Goal: Task Accomplishment & Management: Manage account settings

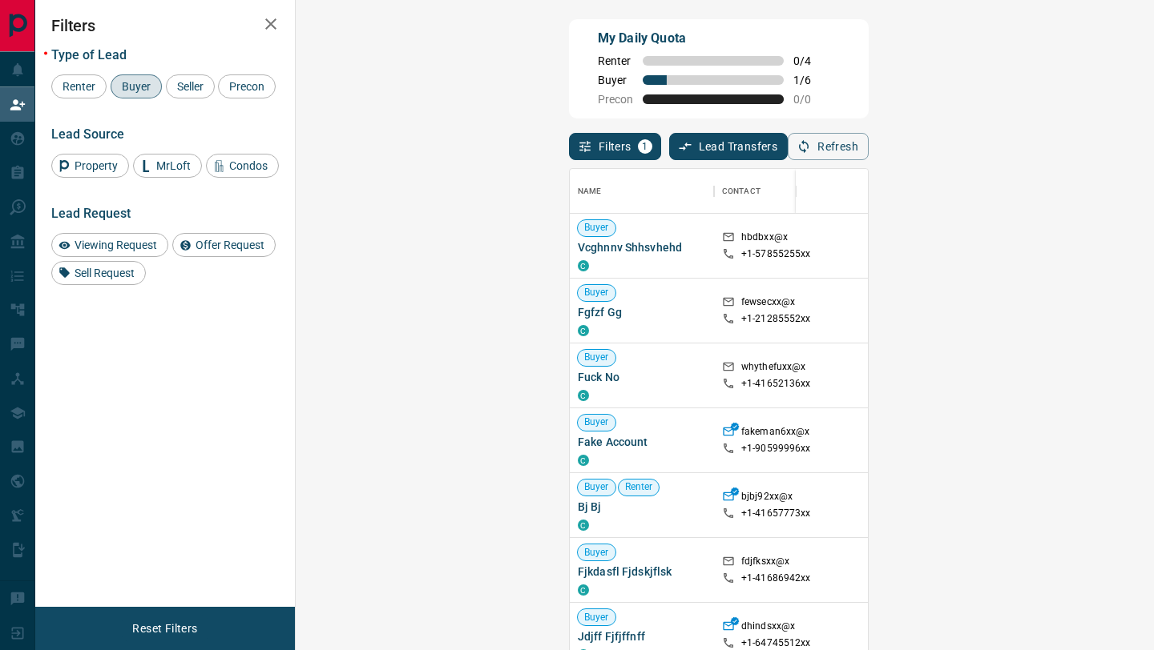
scroll to position [494, 823]
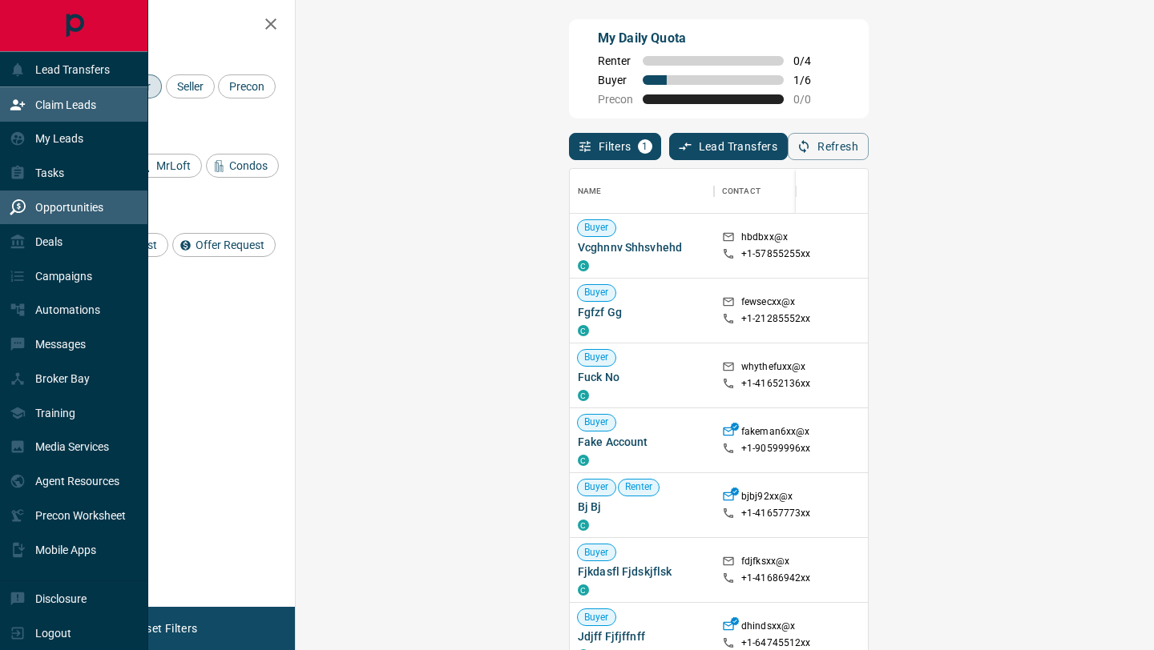
click at [13, 215] on div "Opportunities" at bounding box center [57, 208] width 94 height 26
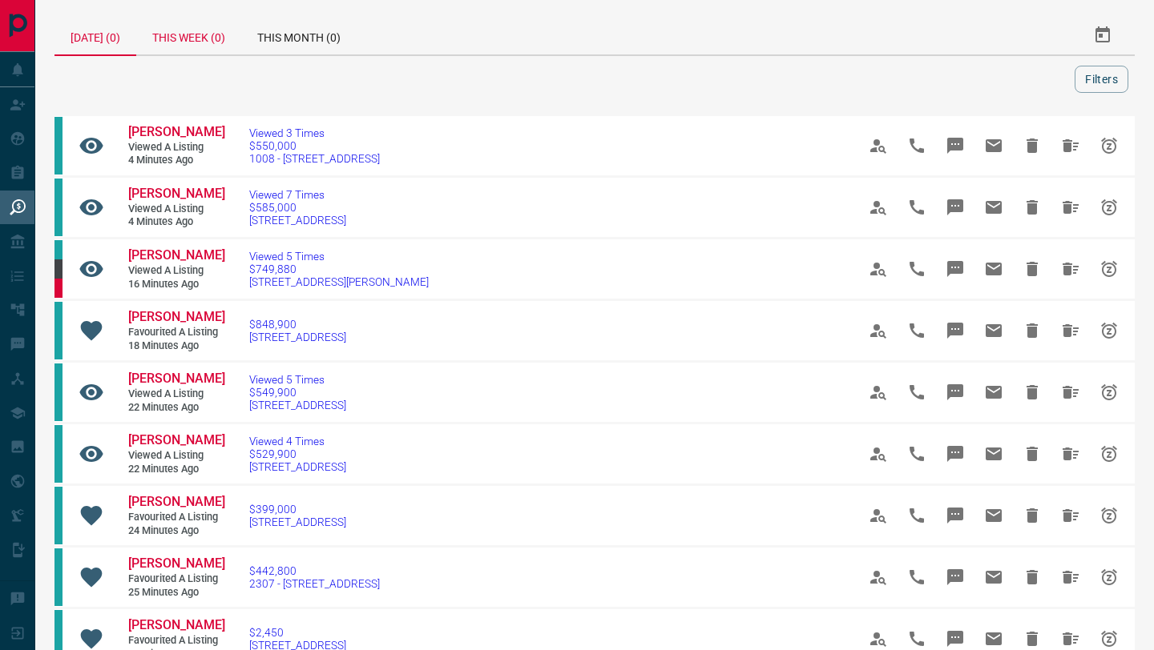
click at [202, 20] on div "This Week (0)" at bounding box center [188, 35] width 105 height 38
click at [1085, 78] on button "Filters" at bounding box center [1101, 79] width 54 height 27
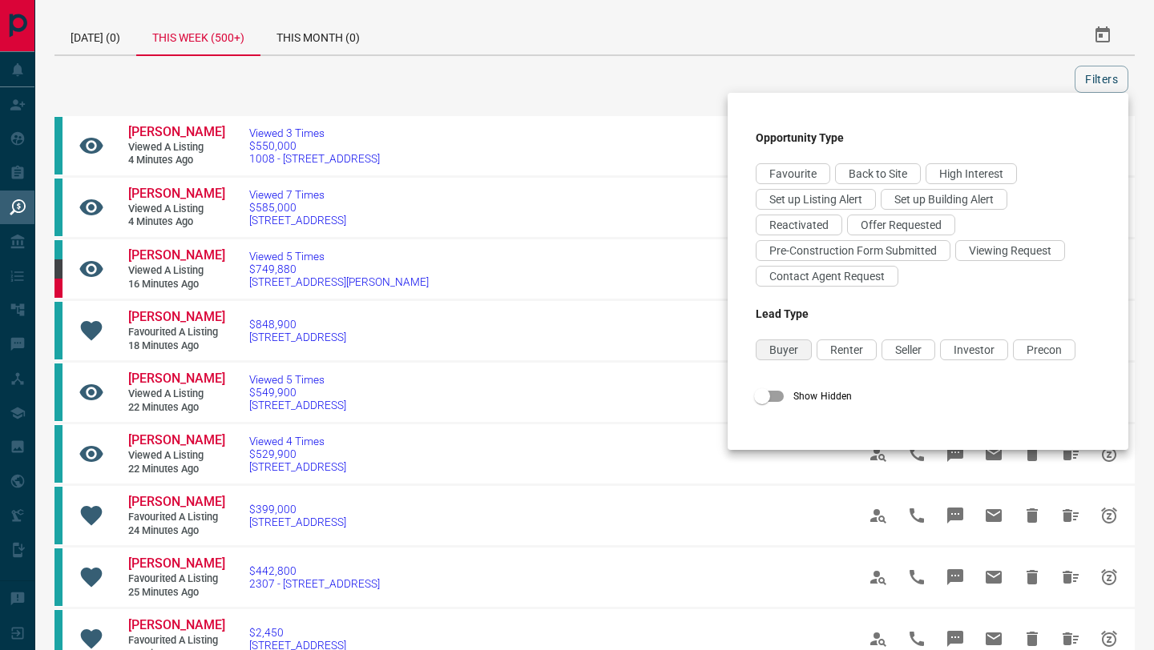
click at [789, 352] on span "Buyer" at bounding box center [783, 350] width 29 height 13
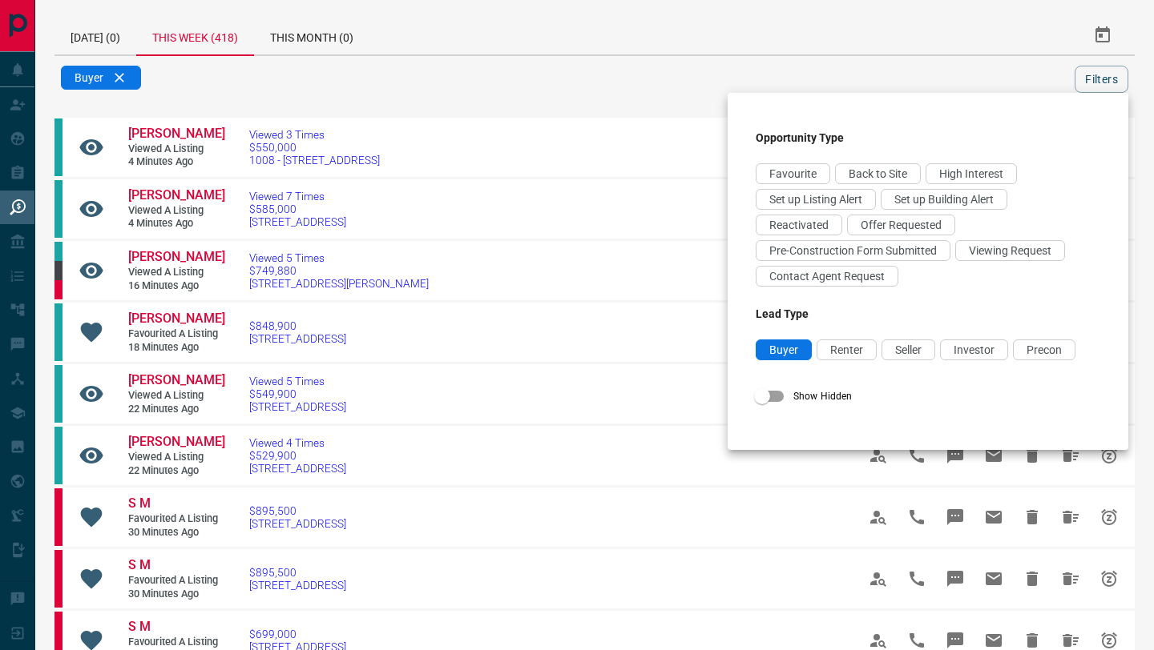
click at [883, 35] on div at bounding box center [577, 325] width 1154 height 650
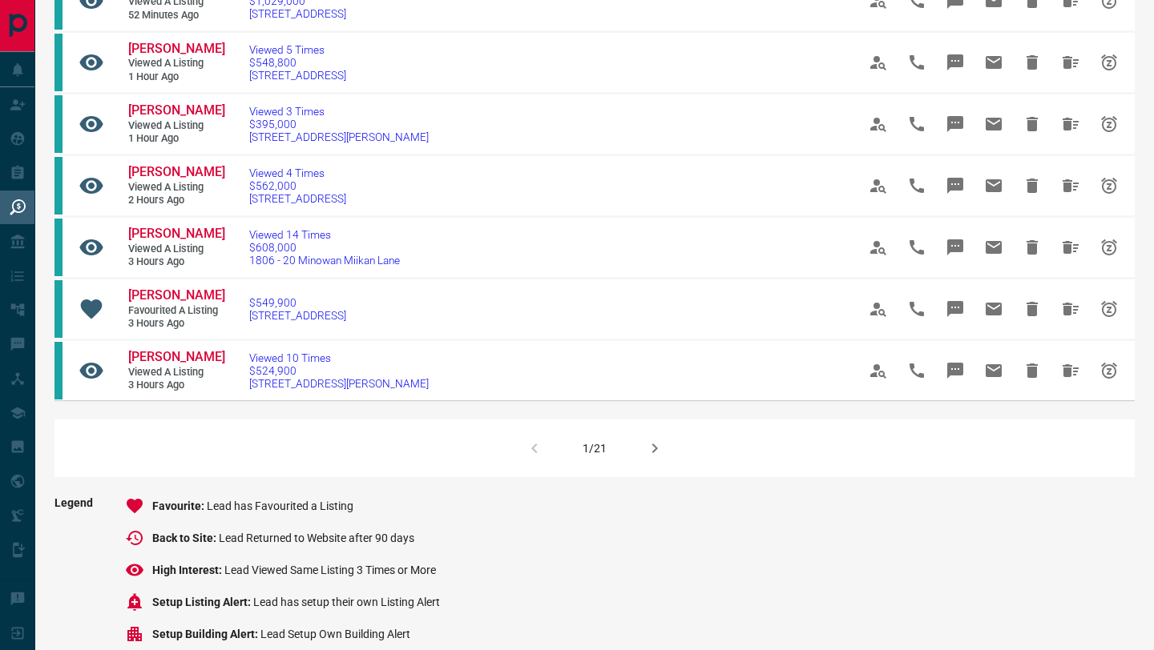
scroll to position [944, 0]
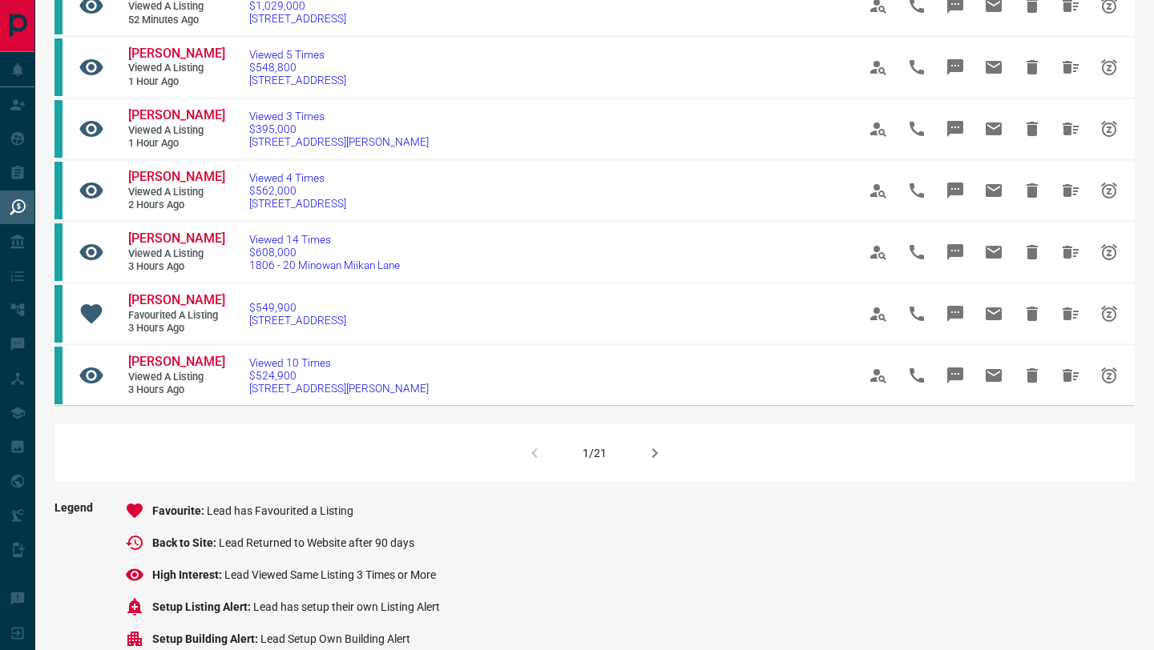
click at [654, 455] on icon "button" at bounding box center [654, 453] width 19 height 19
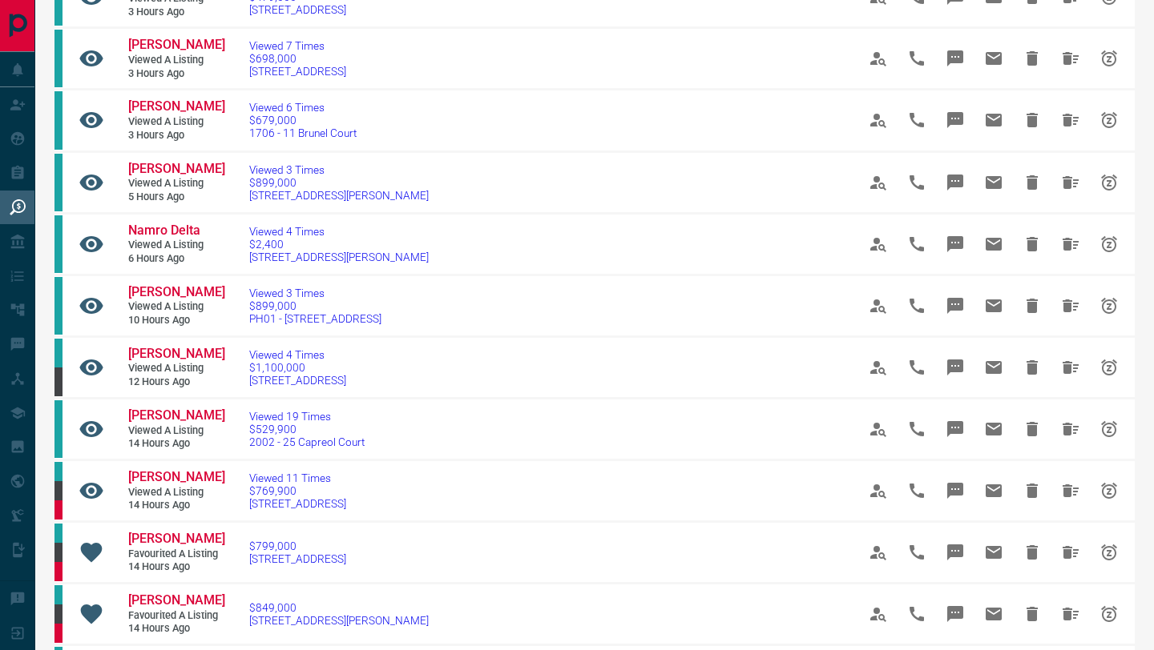
scroll to position [990, 0]
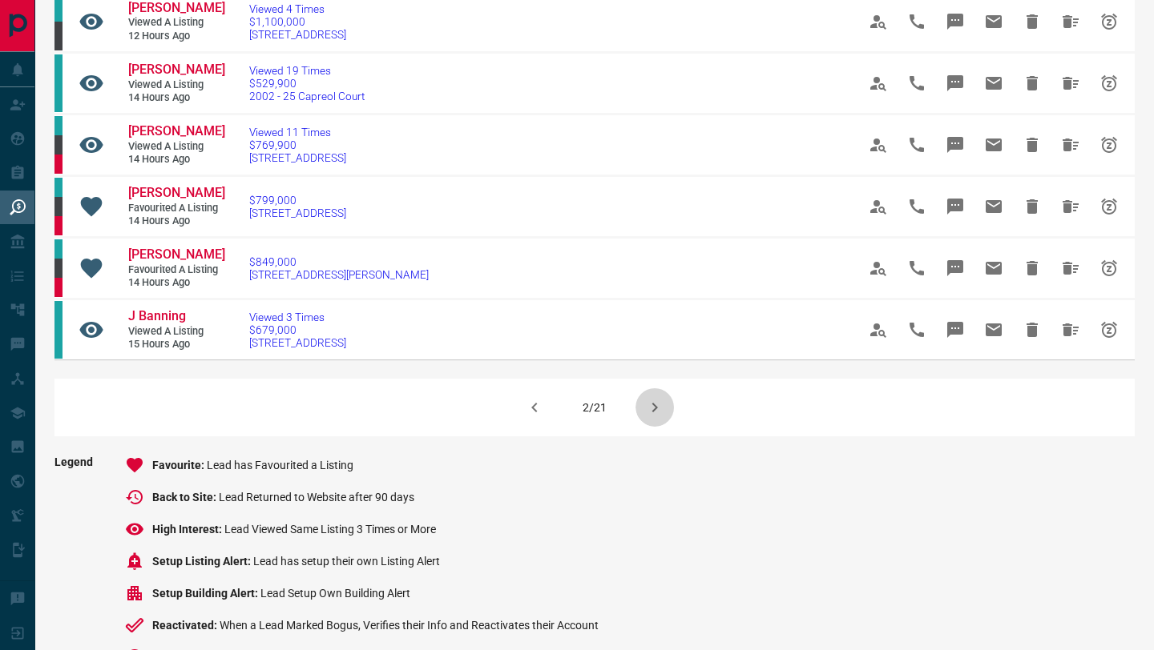
click at [660, 417] on icon "button" at bounding box center [654, 407] width 19 height 19
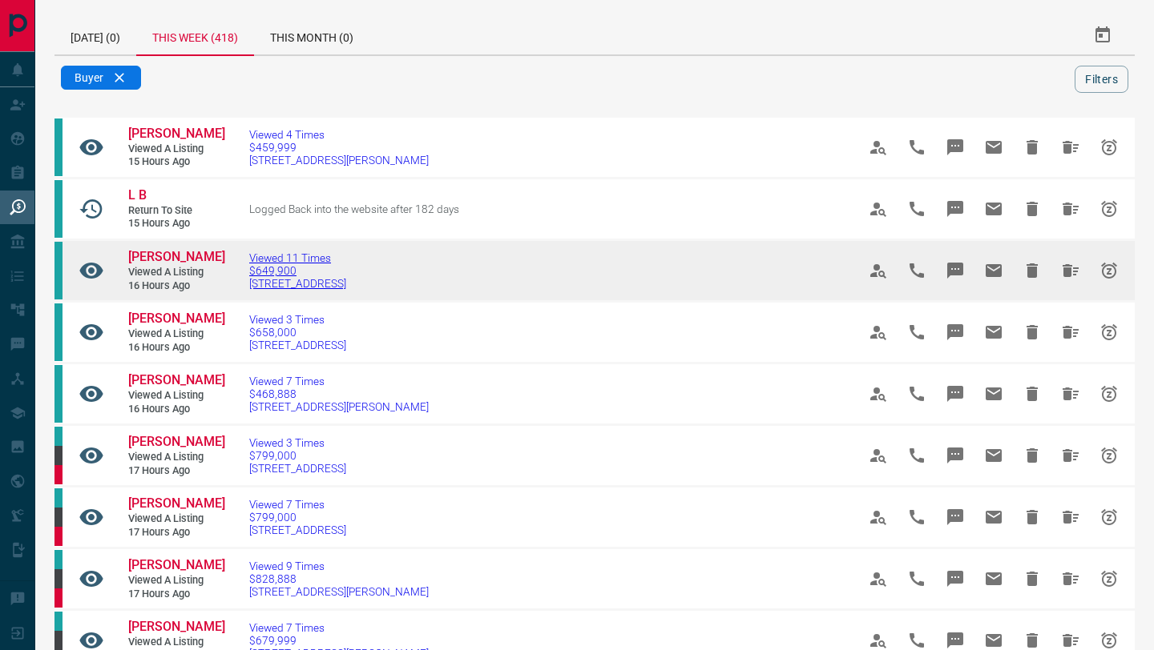
click at [279, 290] on span "[STREET_ADDRESS]" at bounding box center [297, 283] width 97 height 13
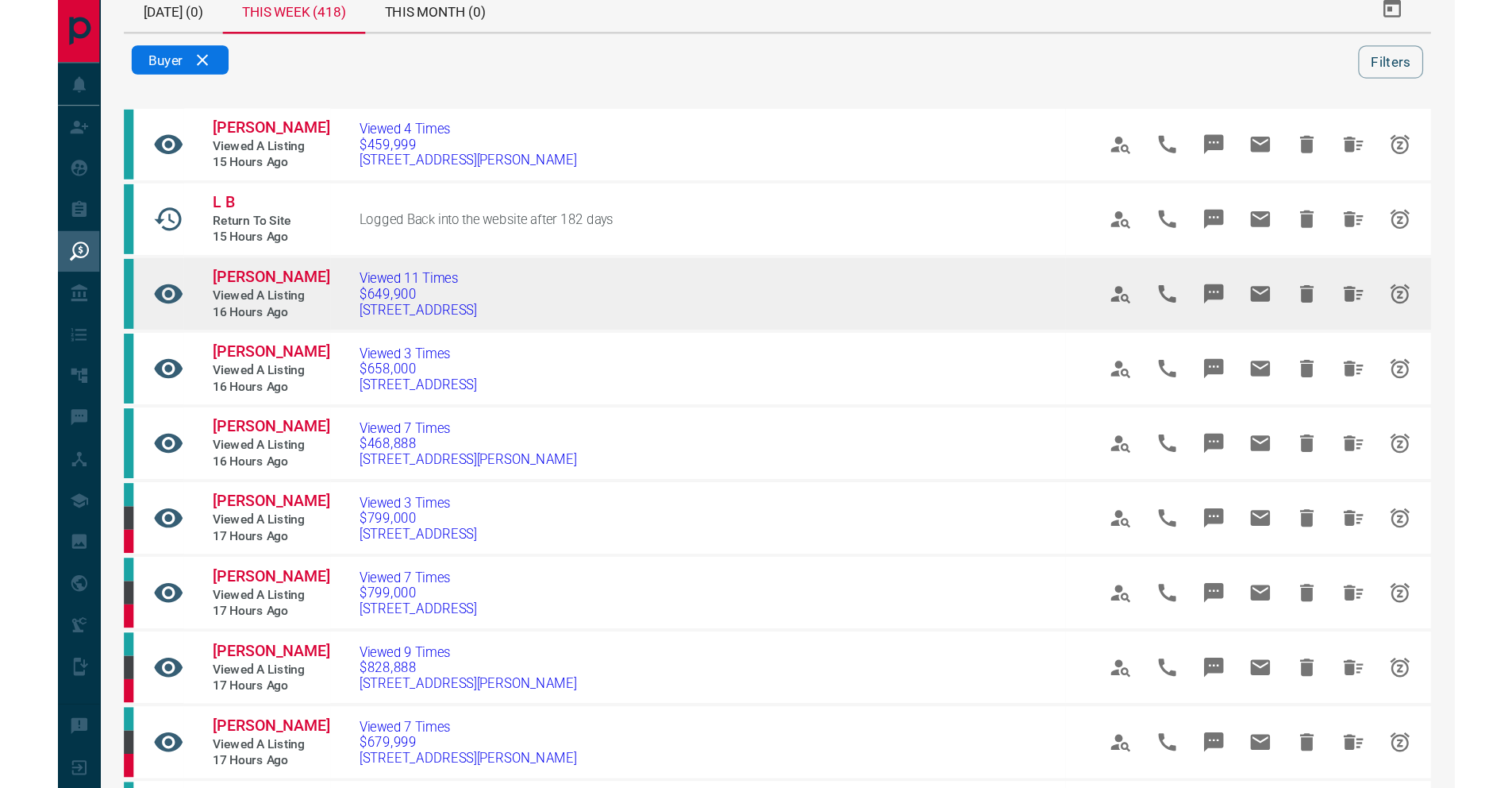
scroll to position [29, 0]
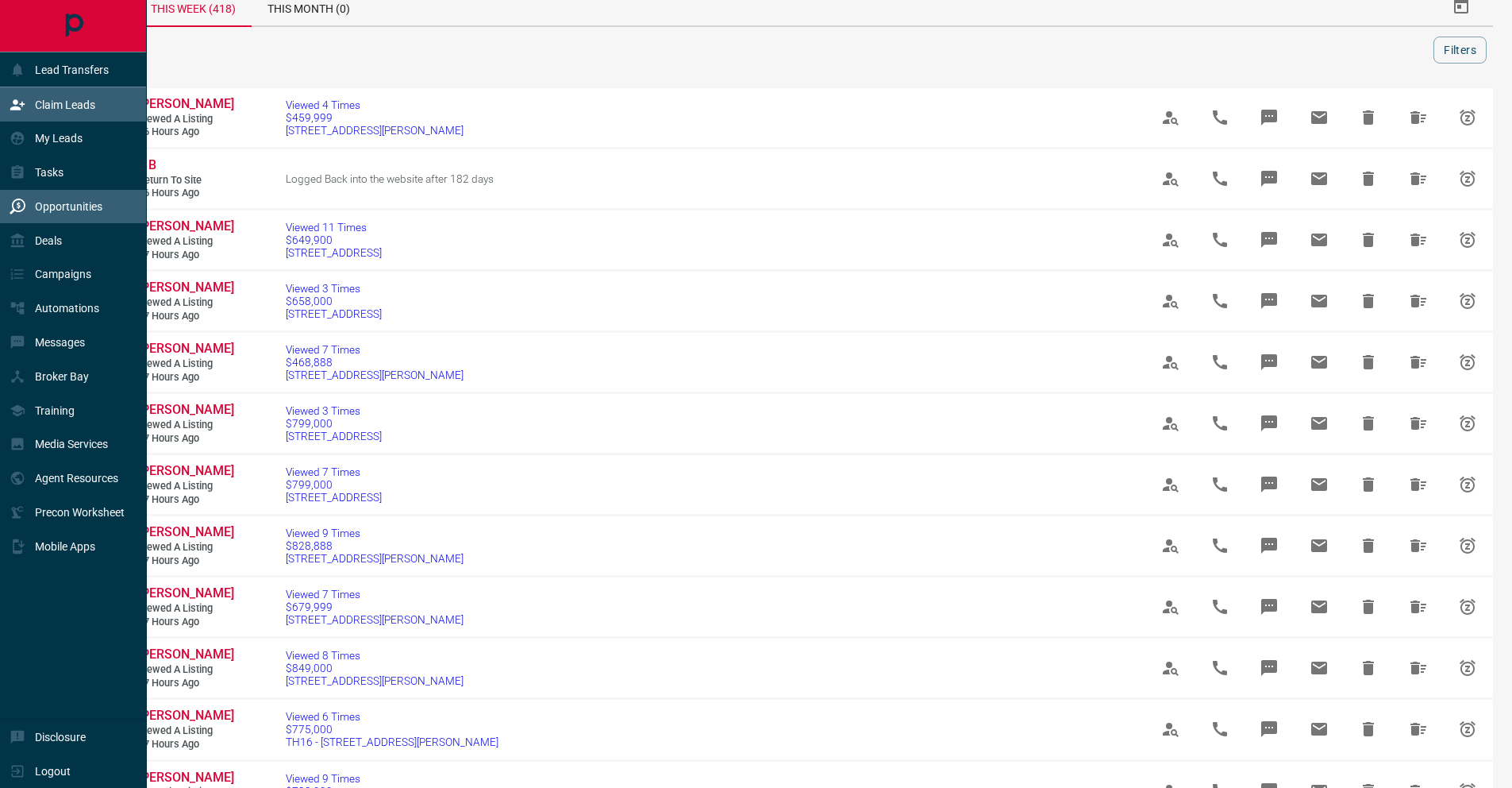
click at [39, 114] on div "Claim Leads" at bounding box center [53, 104] width 86 height 26
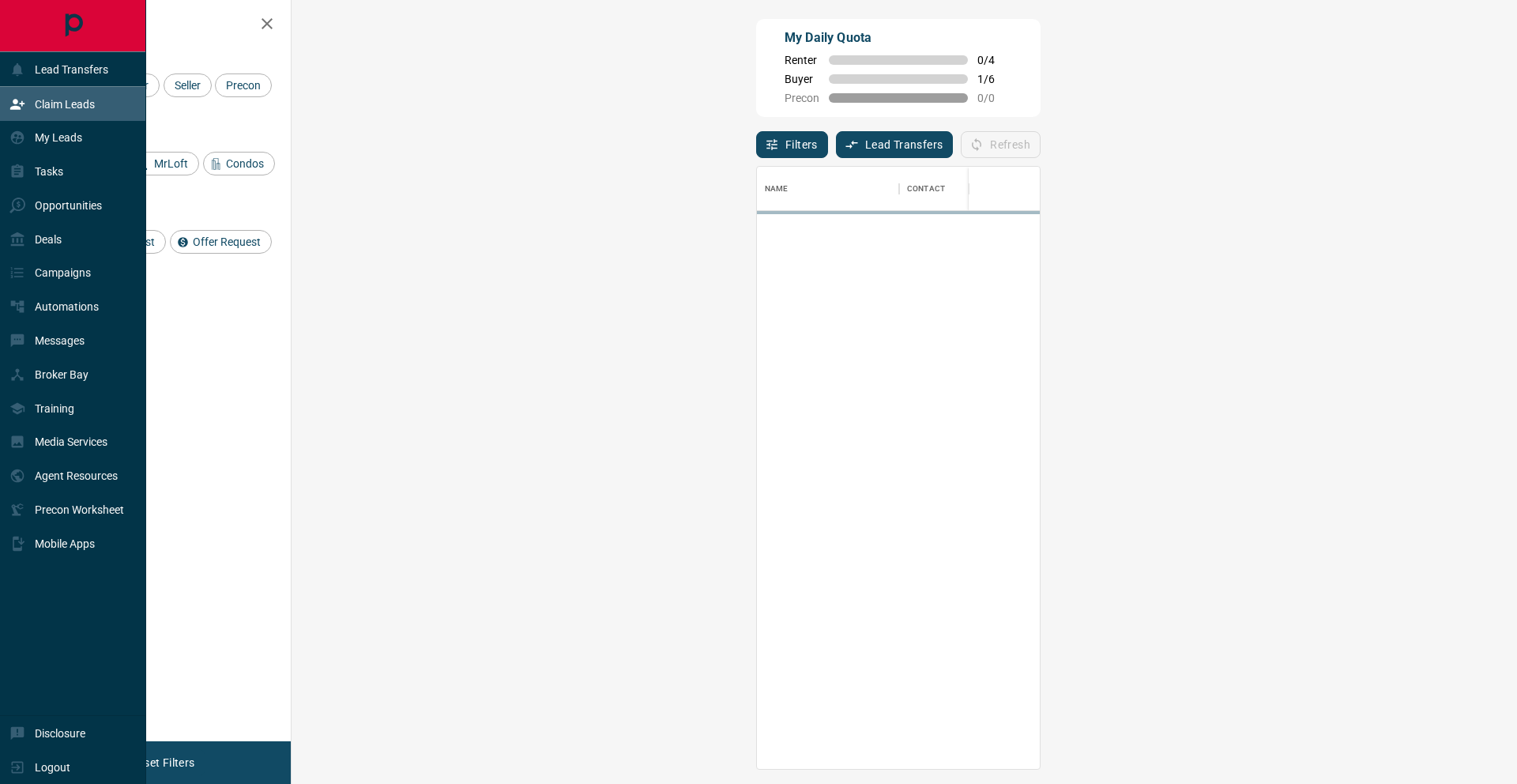
scroll to position [590, 1180]
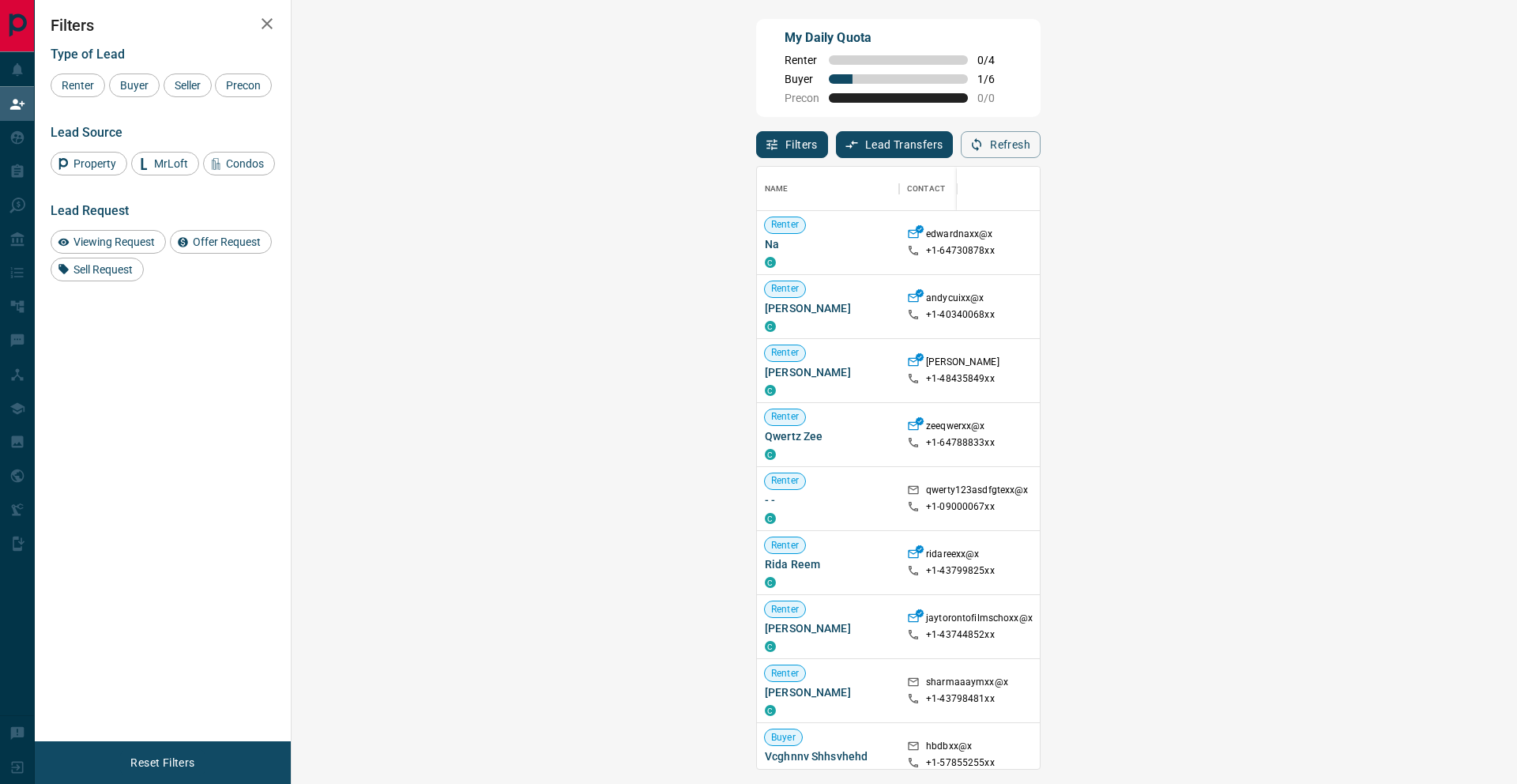
click at [129, 90] on span "Buyer" at bounding box center [134, 85] width 39 height 13
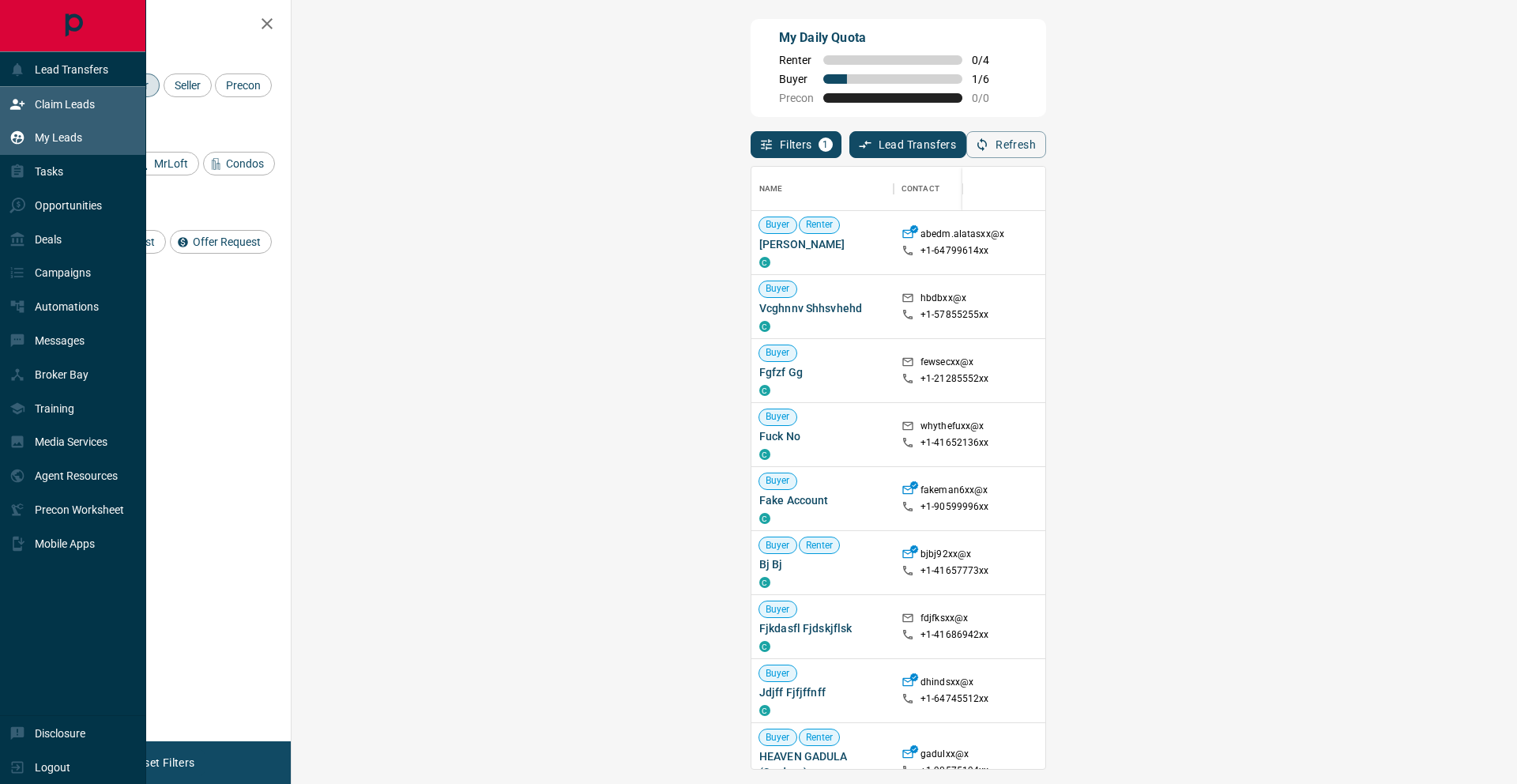
click at [30, 142] on div "My Leads" at bounding box center [46, 138] width 73 height 26
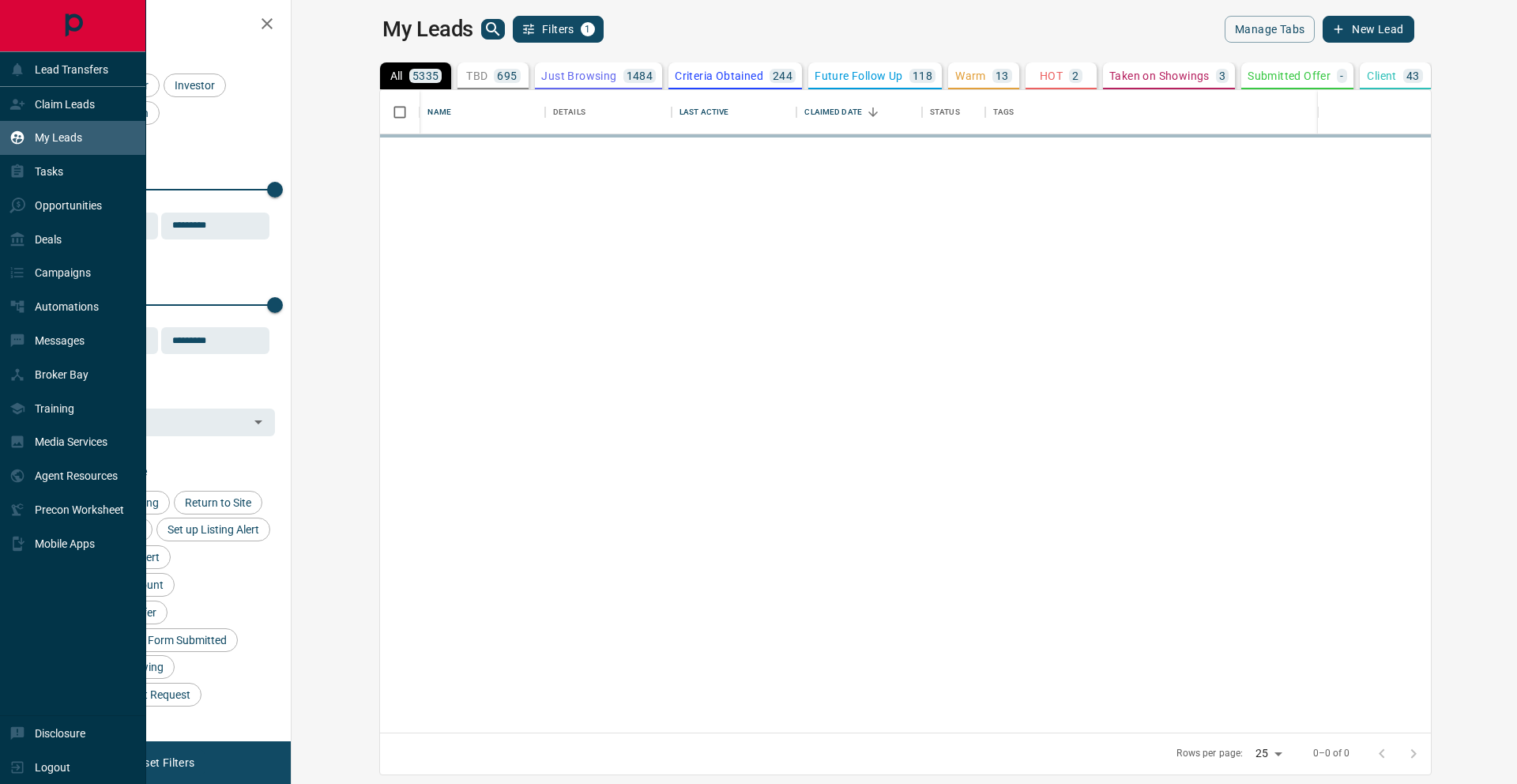
scroll to position [630, 1206]
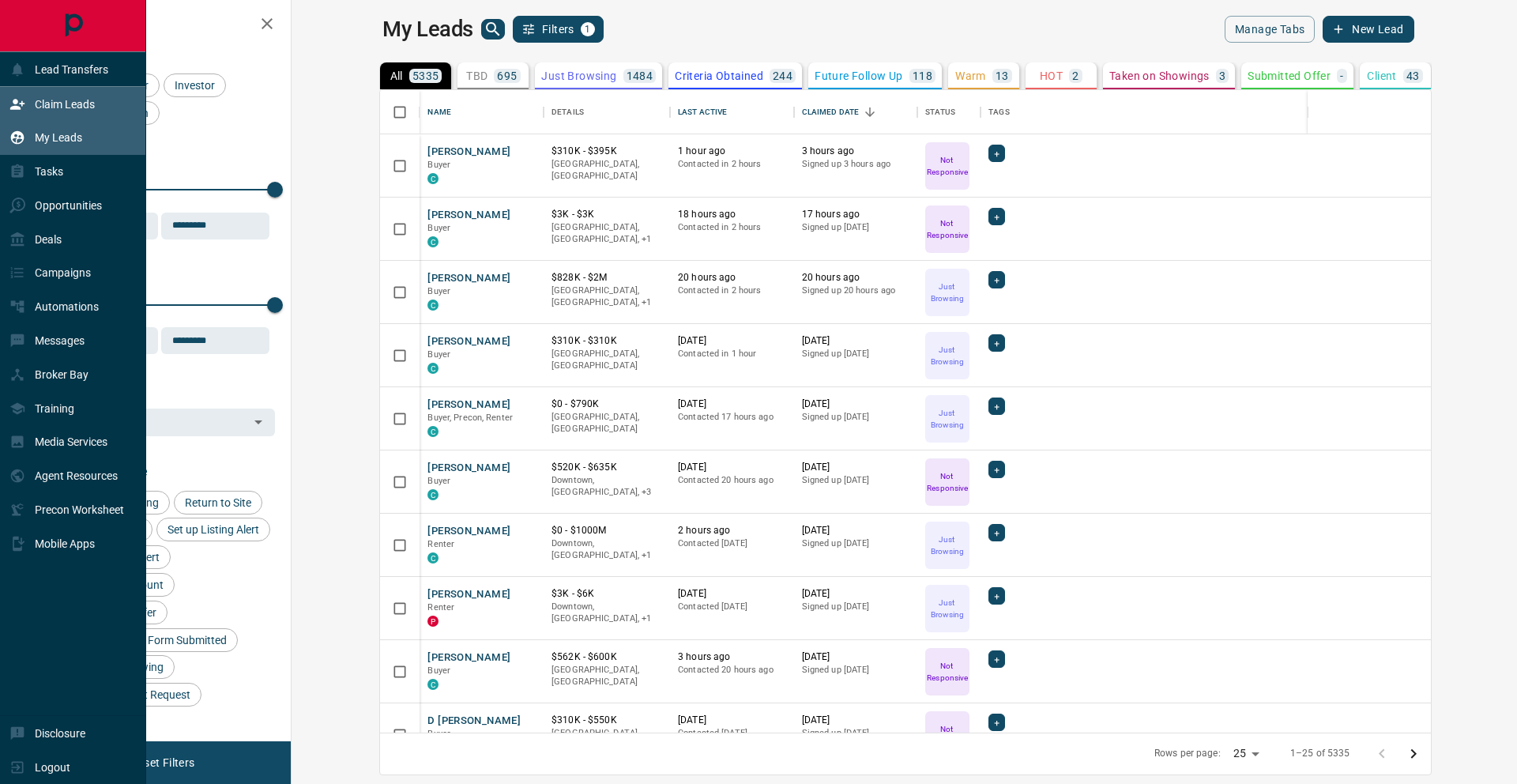
click at [46, 98] on p "Claim Leads" at bounding box center [64, 104] width 60 height 13
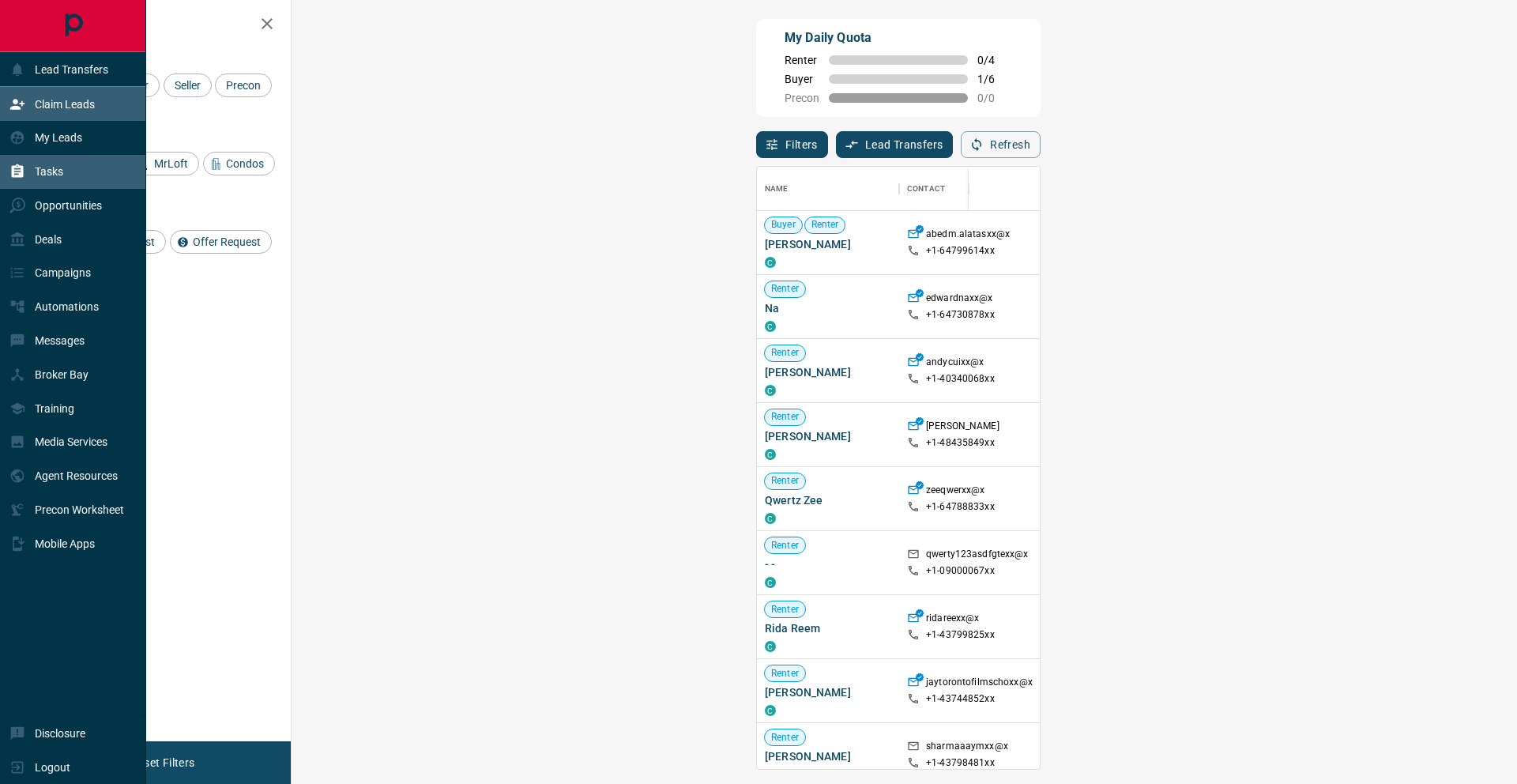
scroll to position [590, 1180]
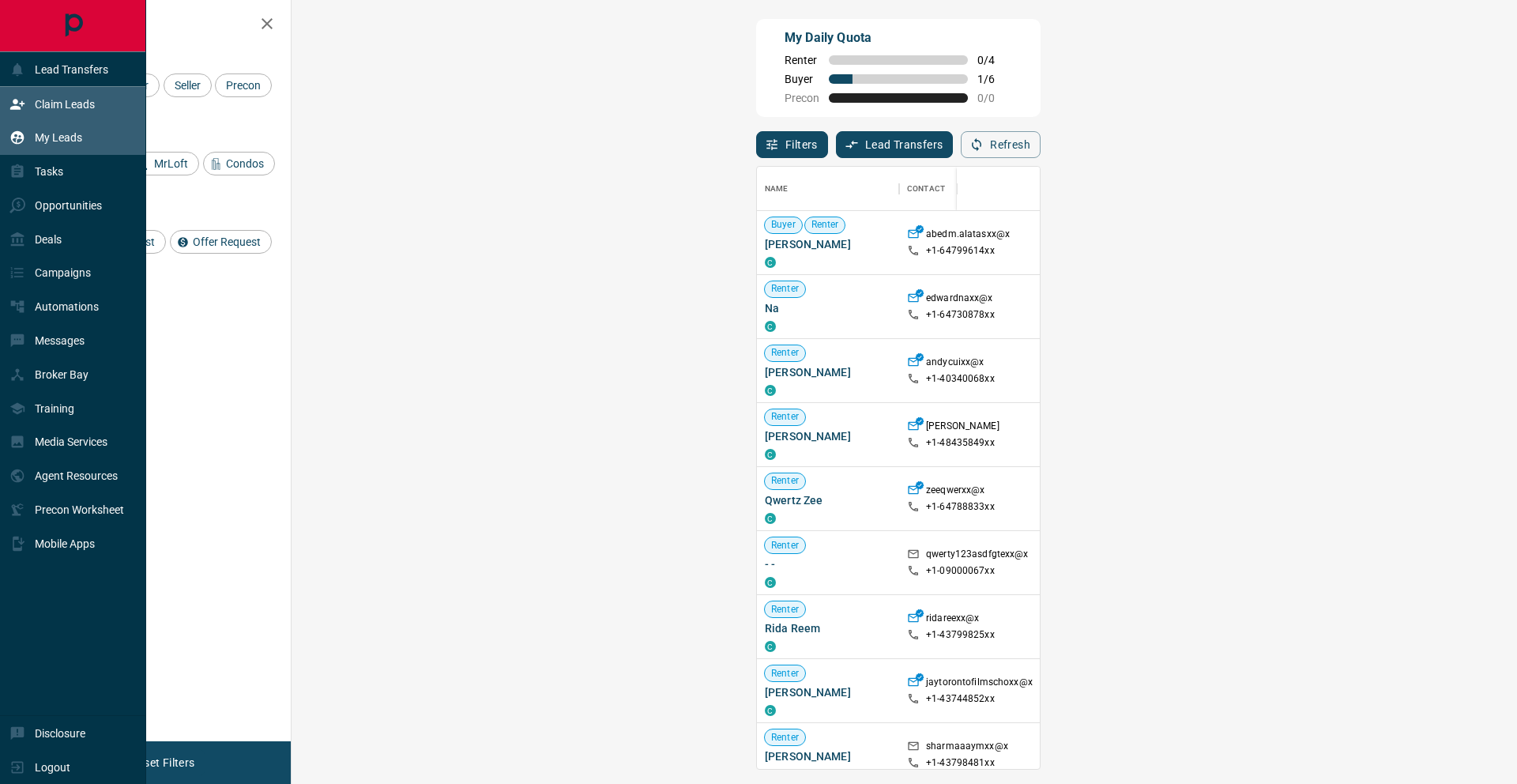
click at [32, 141] on div "My Leads" at bounding box center [46, 138] width 73 height 26
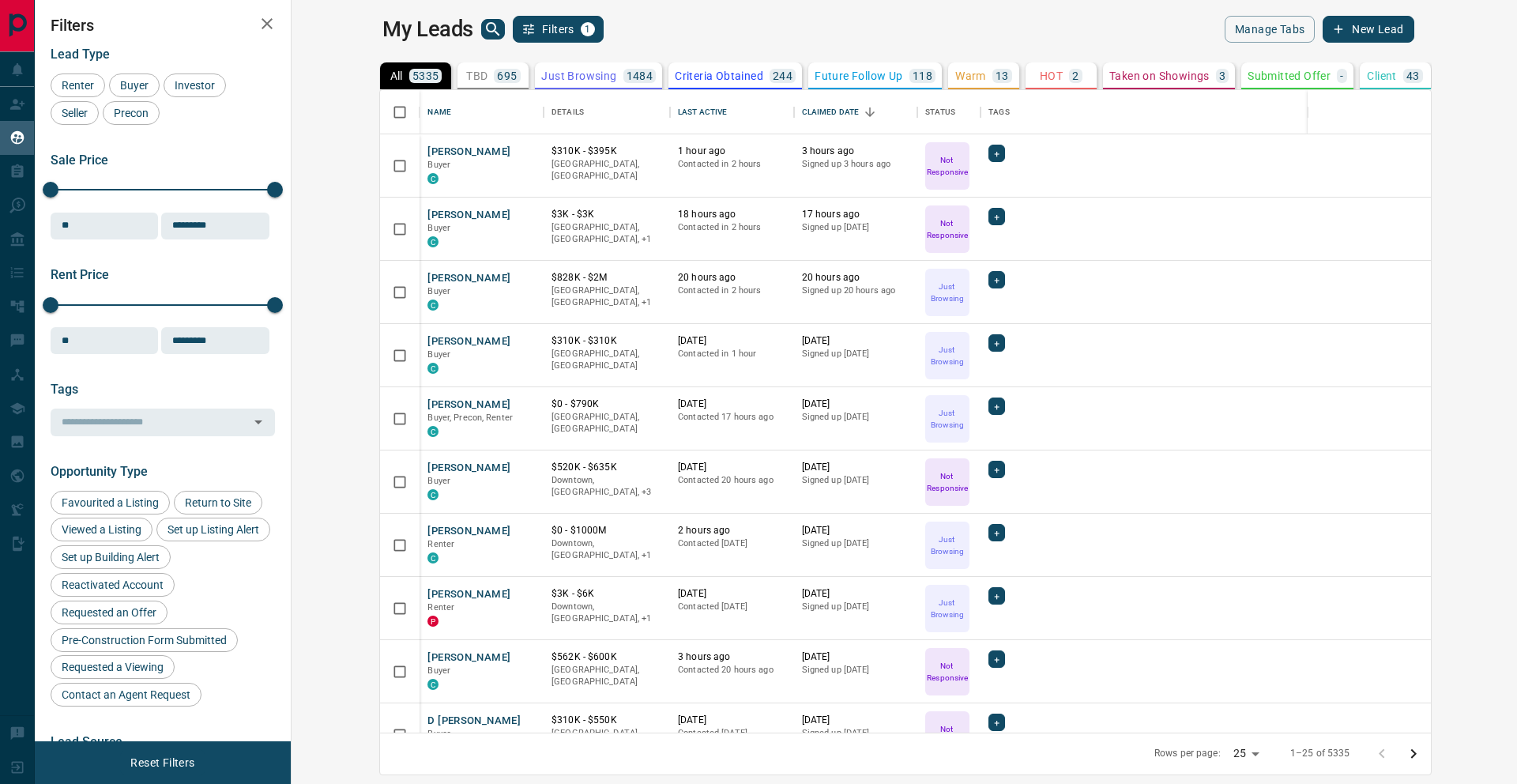
scroll to position [630, 1206]
click at [678, 110] on div "Last Active" at bounding box center [702, 111] width 49 height 44
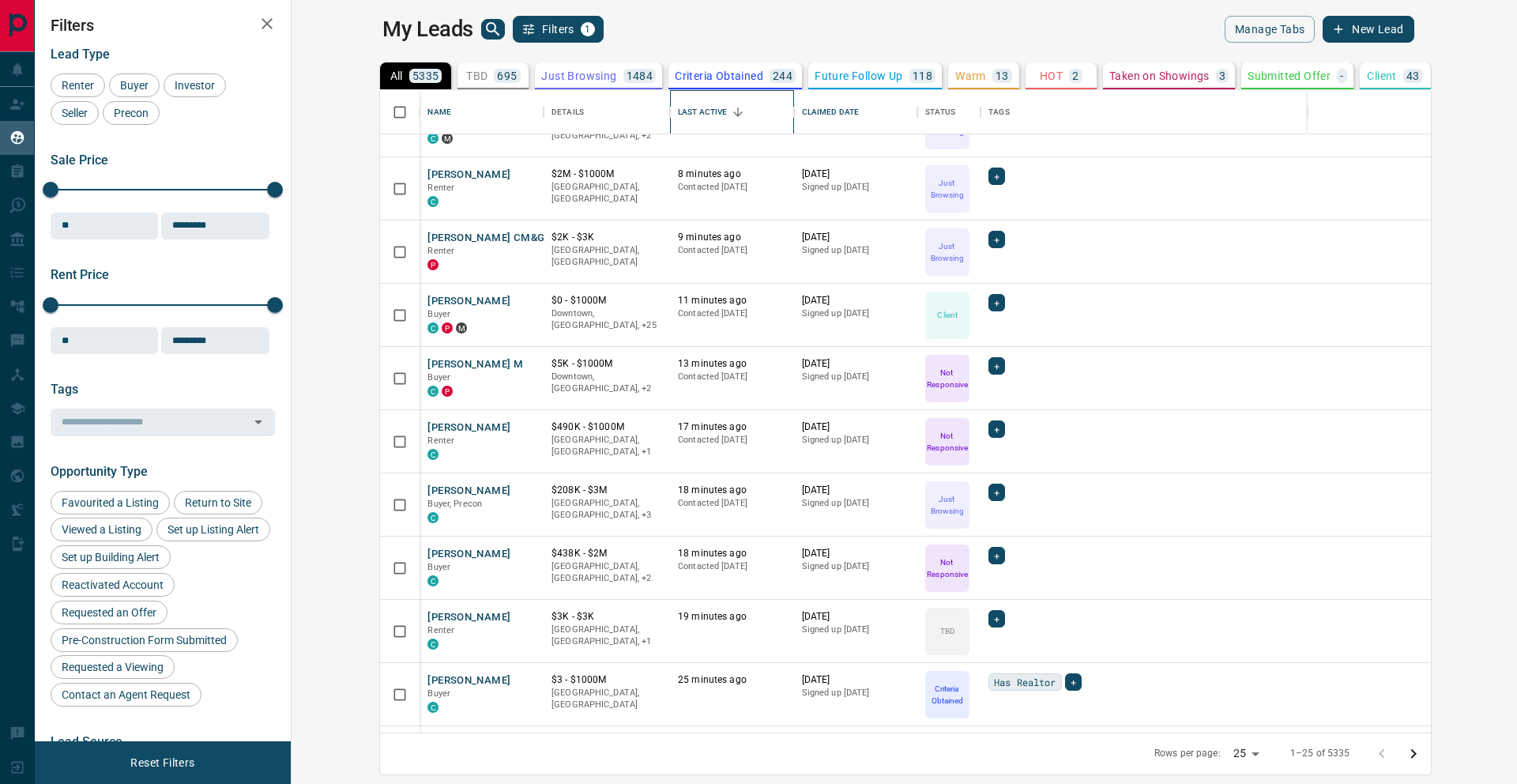
scroll to position [105, 0]
click at [427, 424] on button "[PERSON_NAME]" at bounding box center [469, 426] width 83 height 15
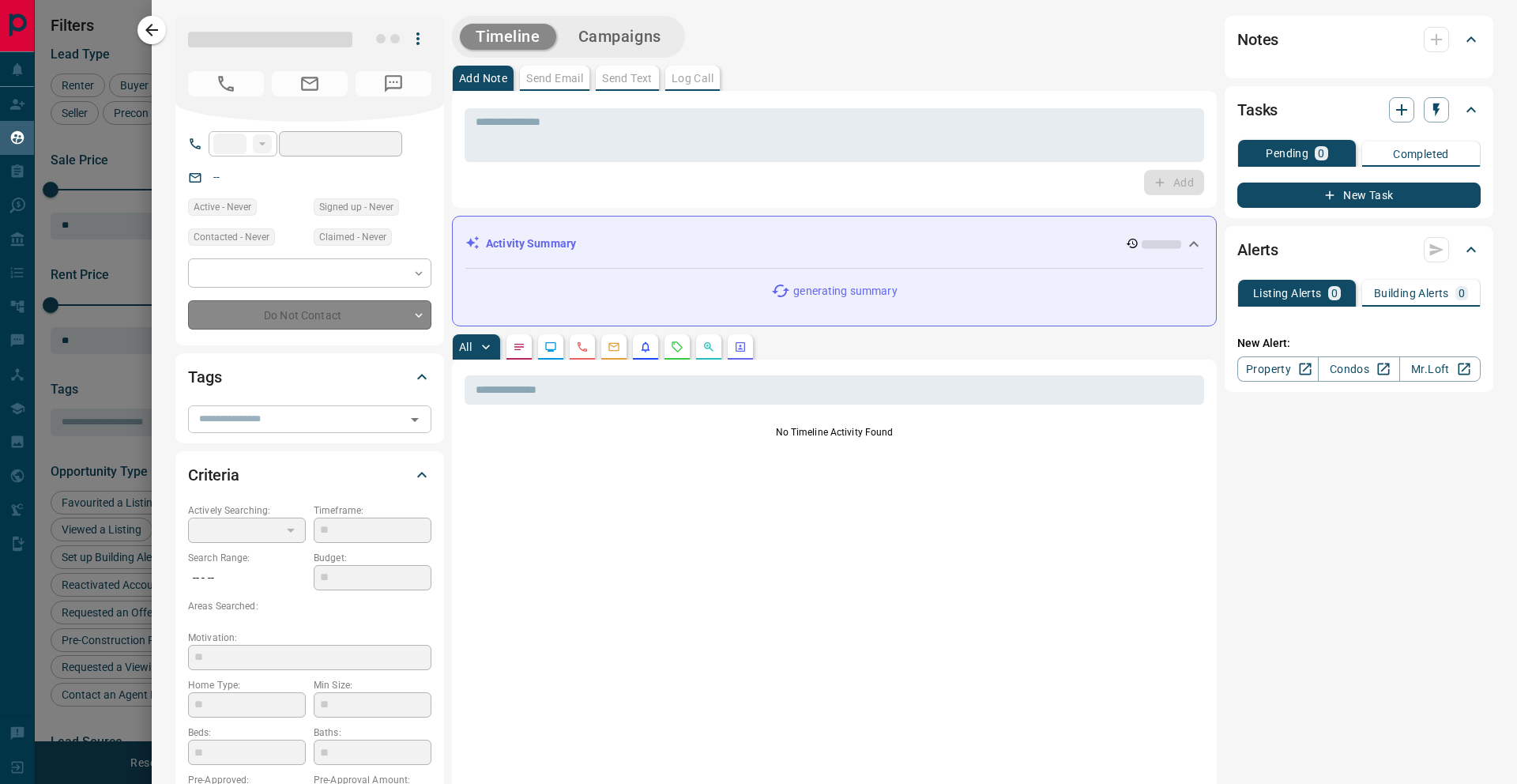
type input "**"
type input "**********"
type input "*"
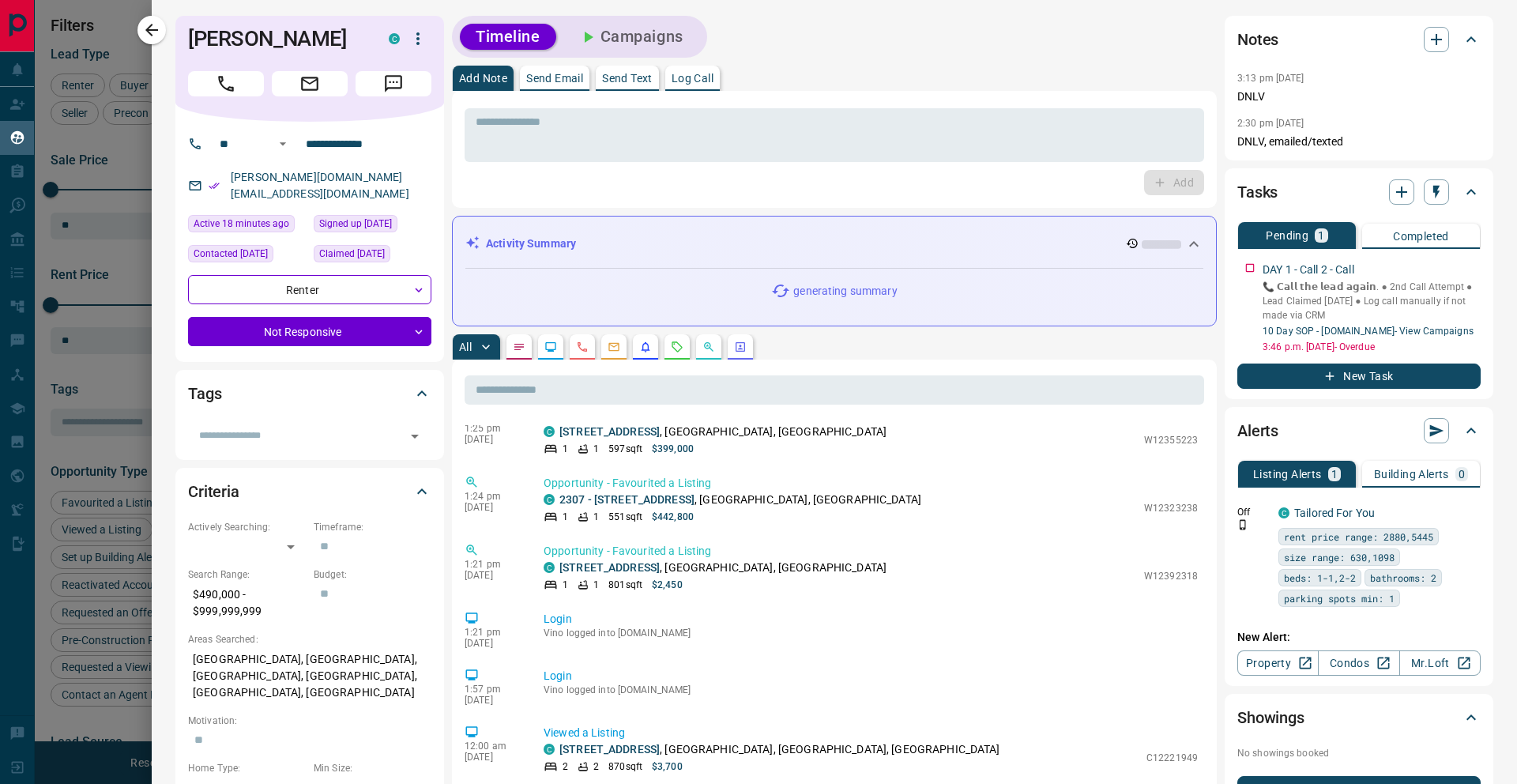
scroll to position [33, 0]
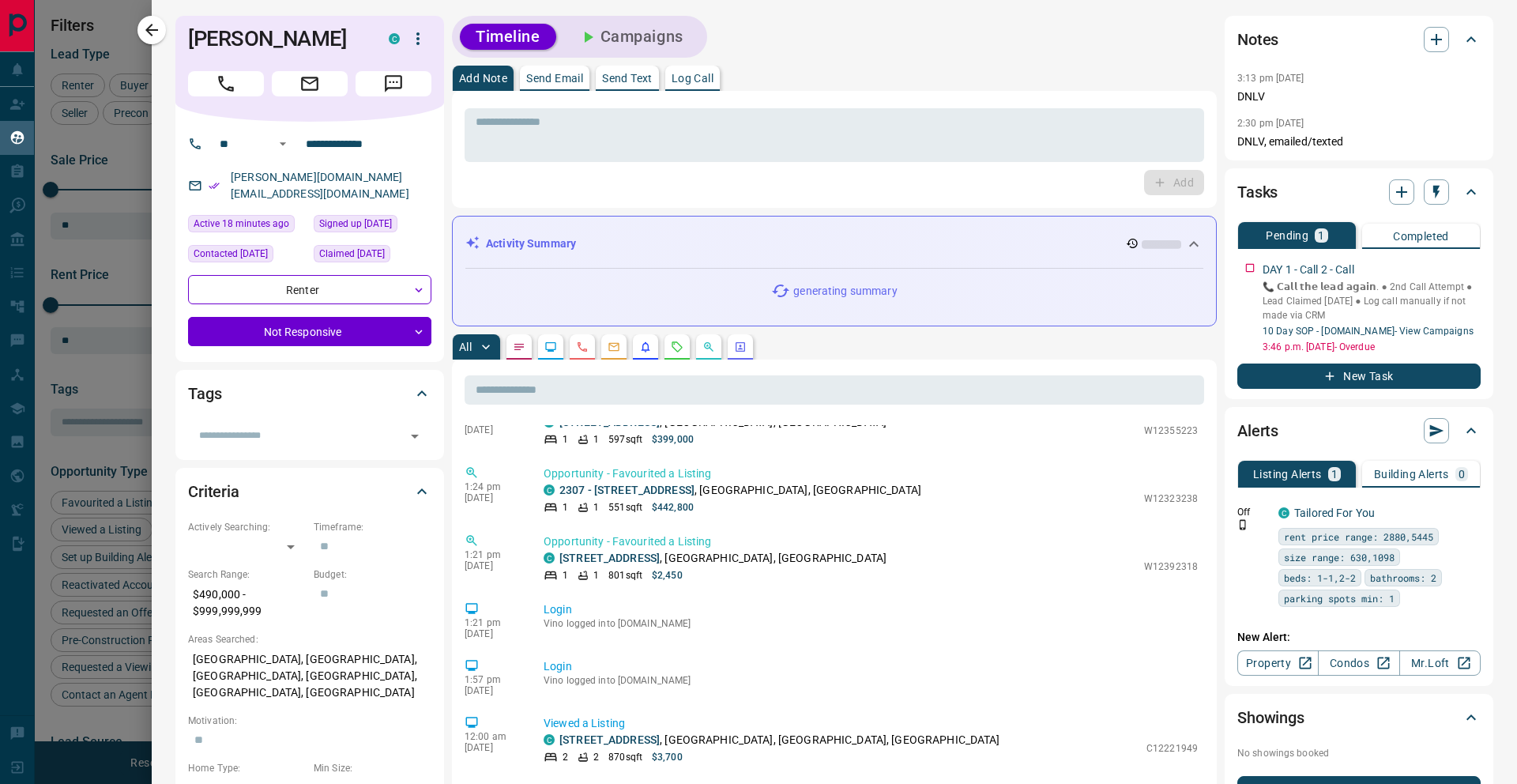
click at [157, 37] on icon "button" at bounding box center [151, 30] width 19 height 19
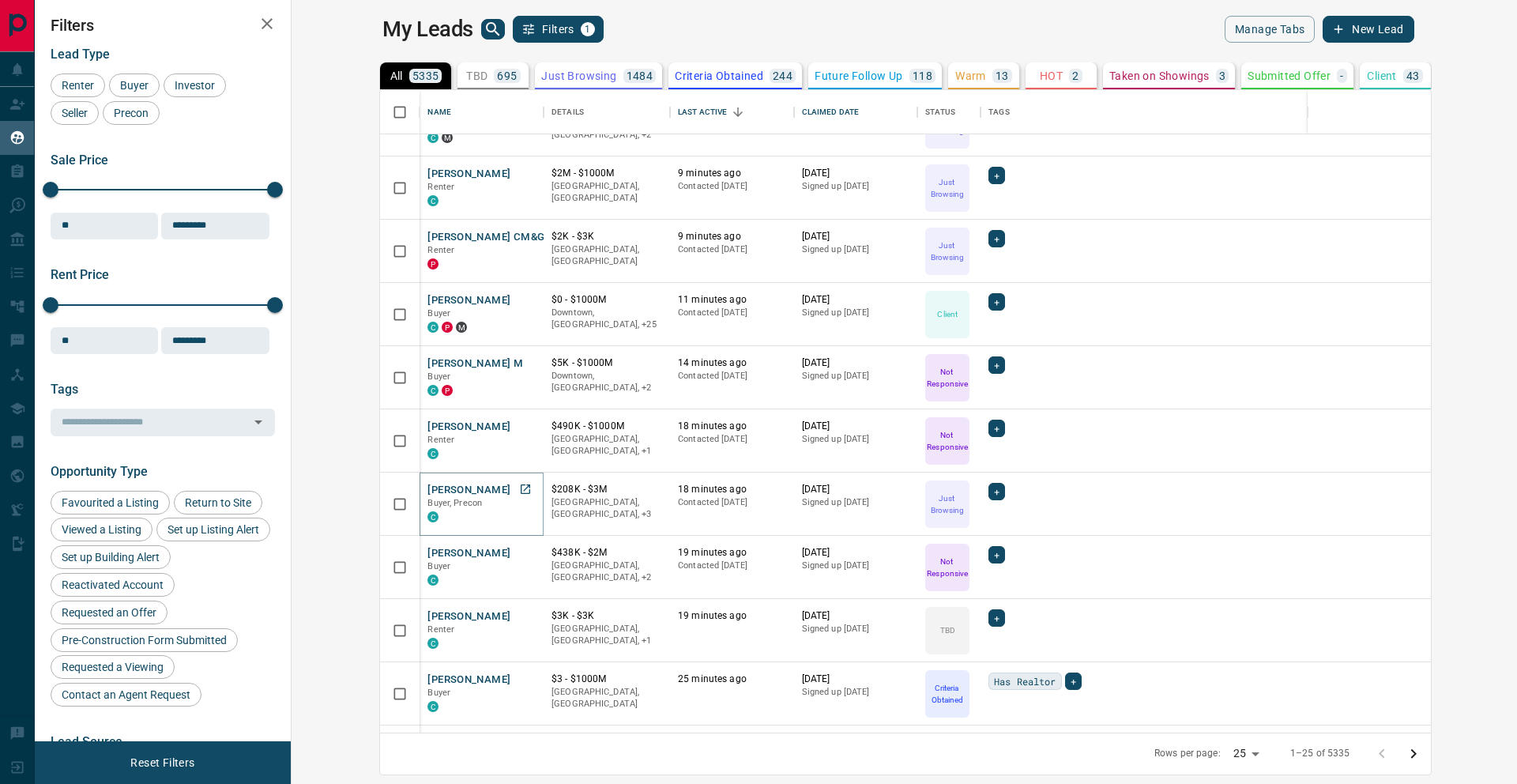
click at [427, 492] on button "[PERSON_NAME]" at bounding box center [469, 489] width 83 height 15
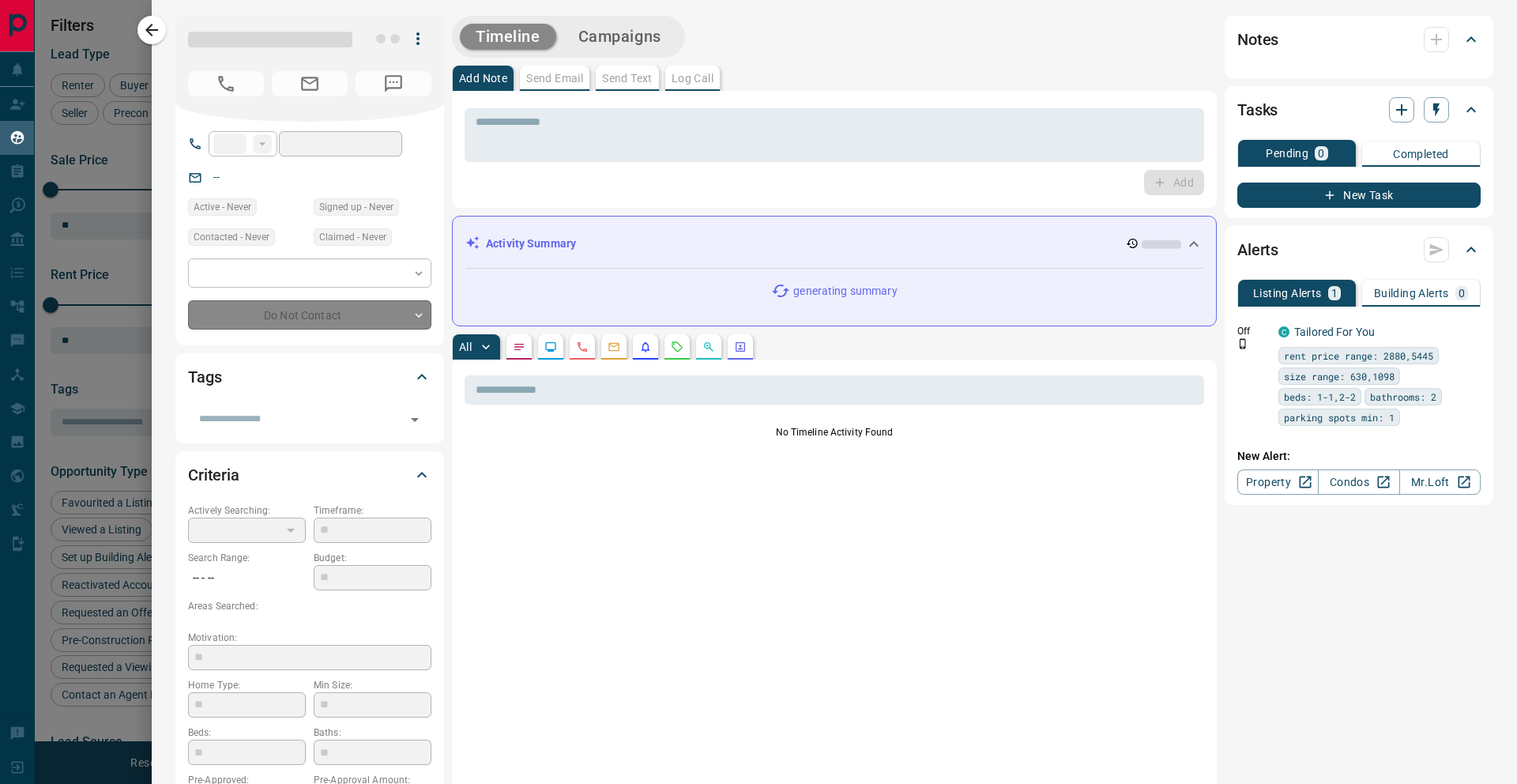
type input "**"
type input "**********"
type input "*"
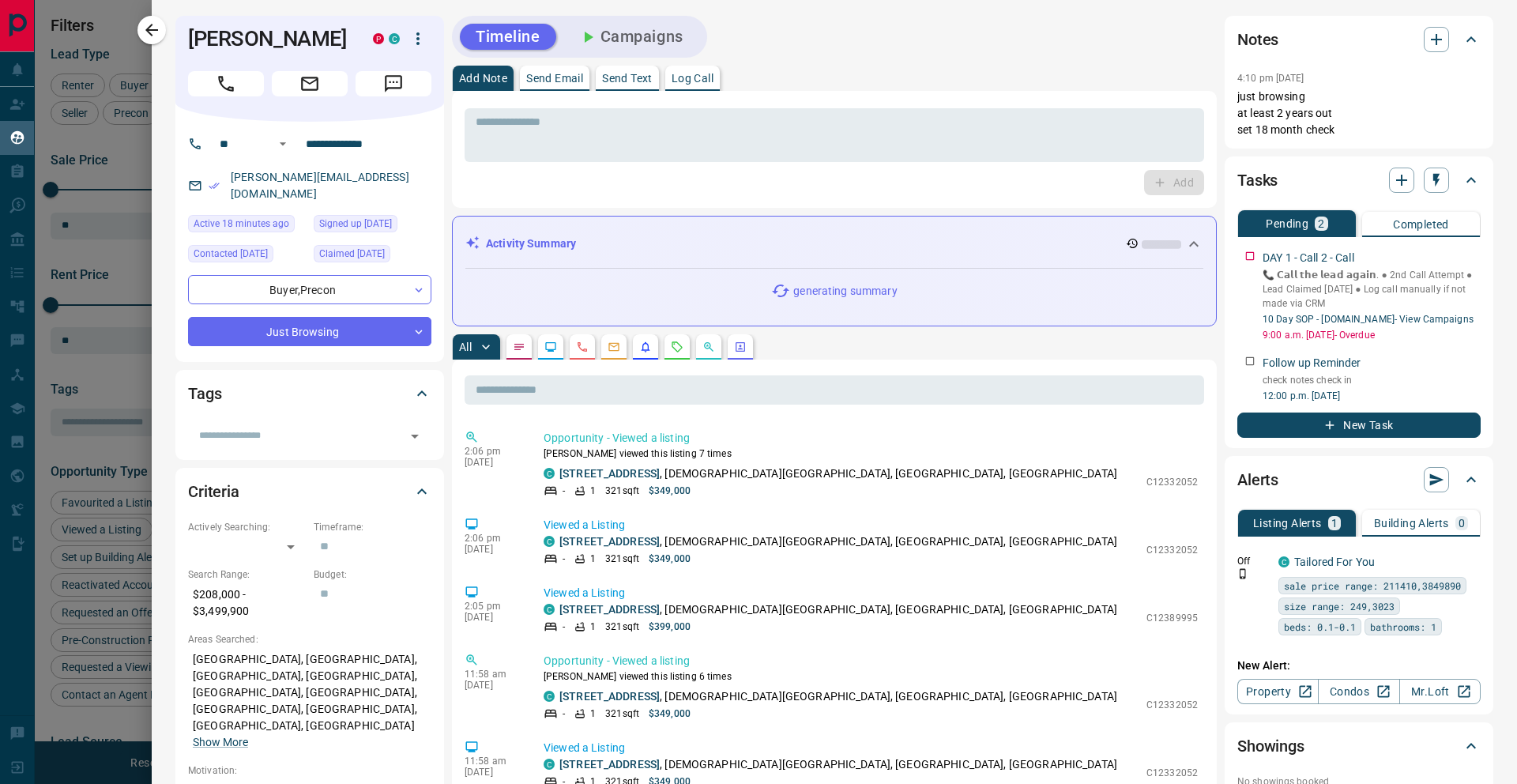
click at [149, 36] on icon "button" at bounding box center [151, 30] width 19 height 19
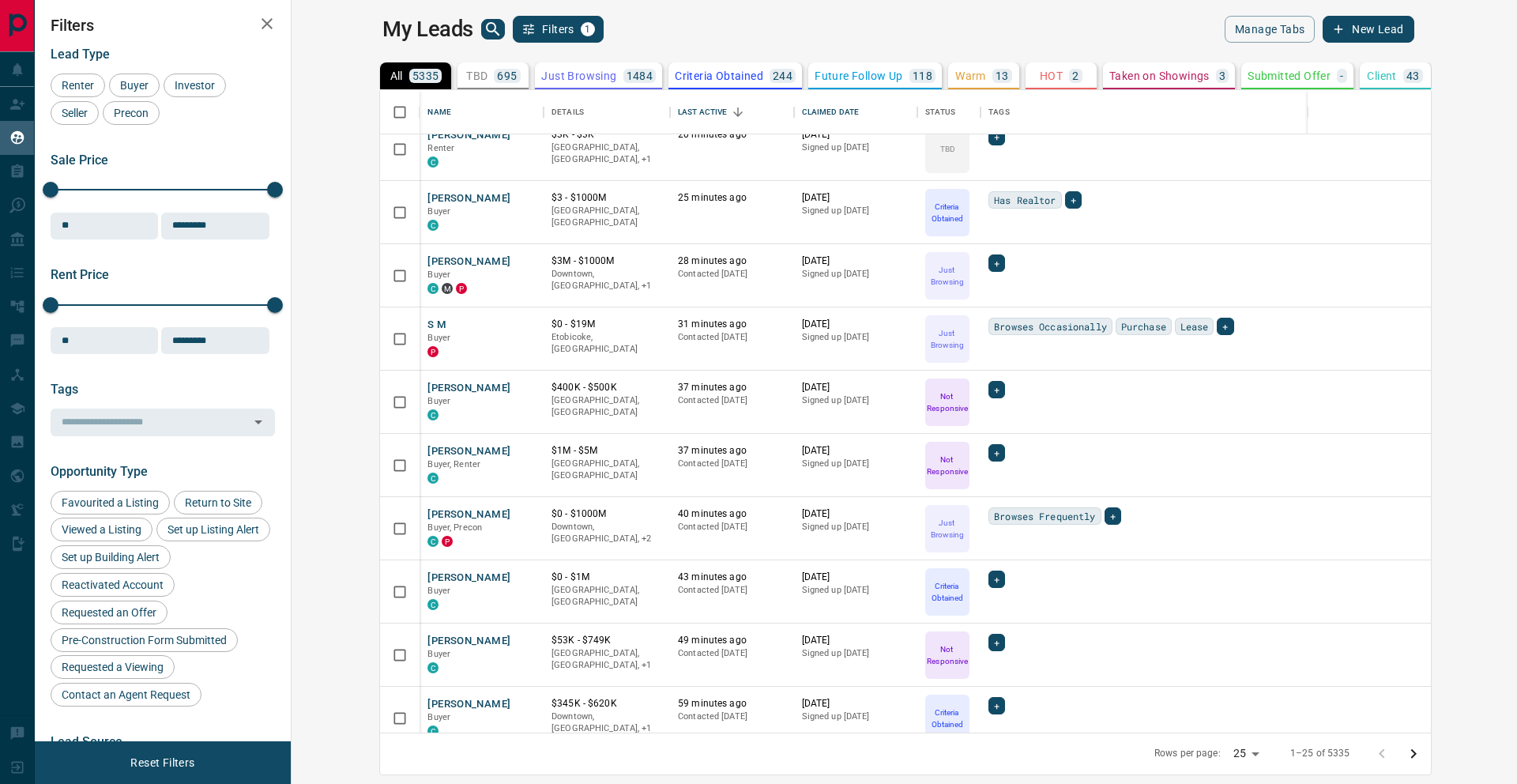
scroll to position [598, 0]
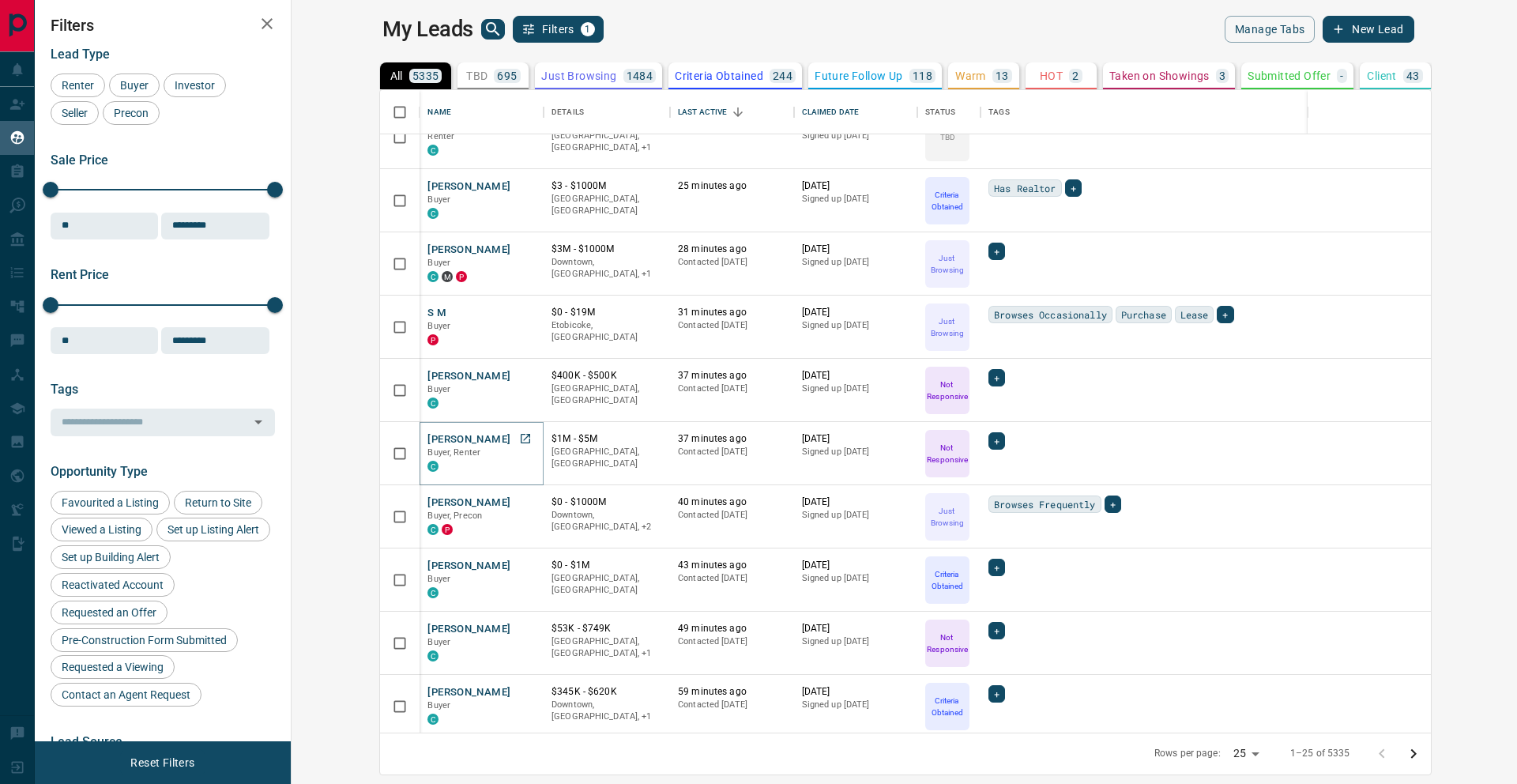
click at [427, 443] on button "[PERSON_NAME]" at bounding box center [469, 439] width 83 height 15
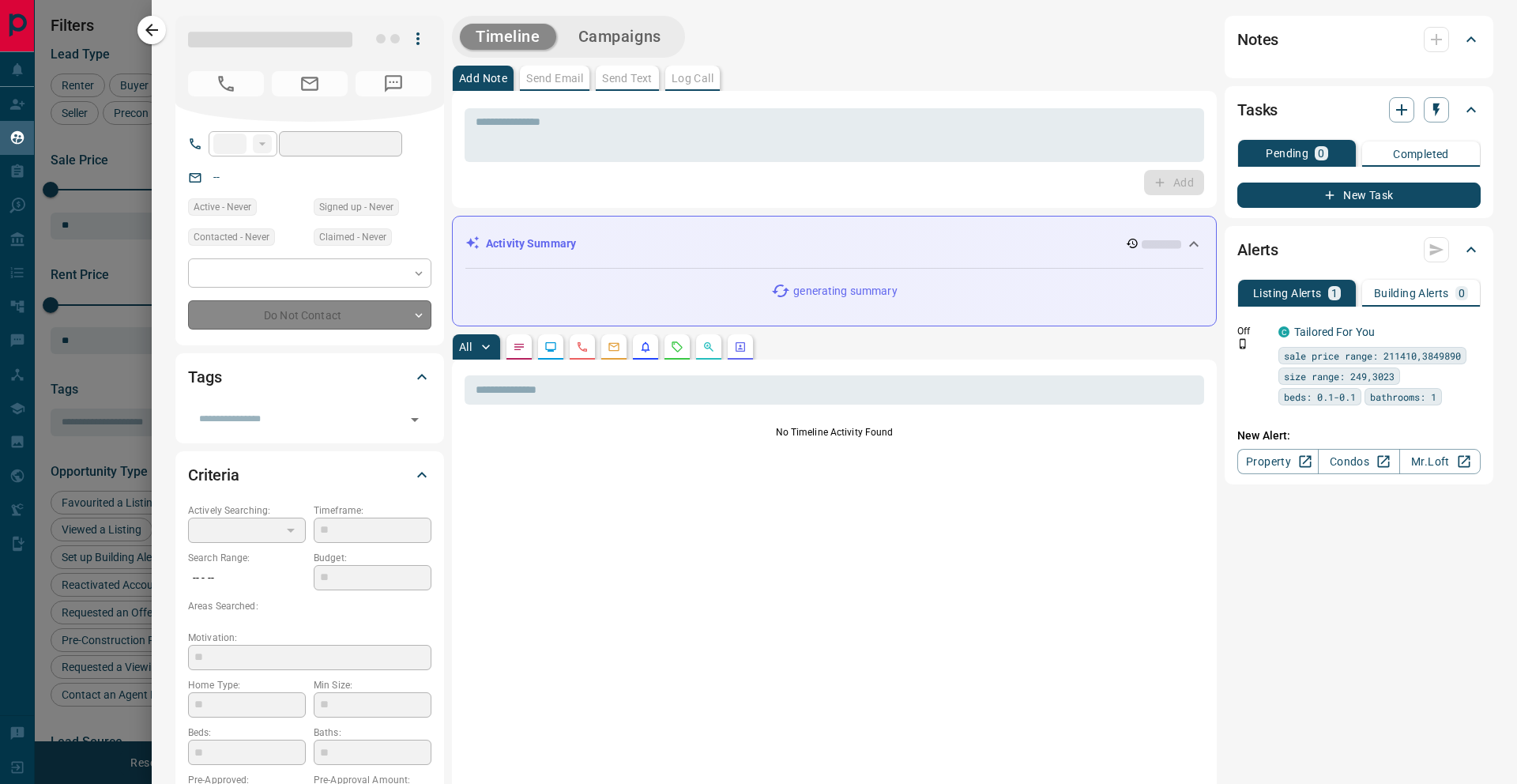
type input "**"
type input "**********"
type input "*"
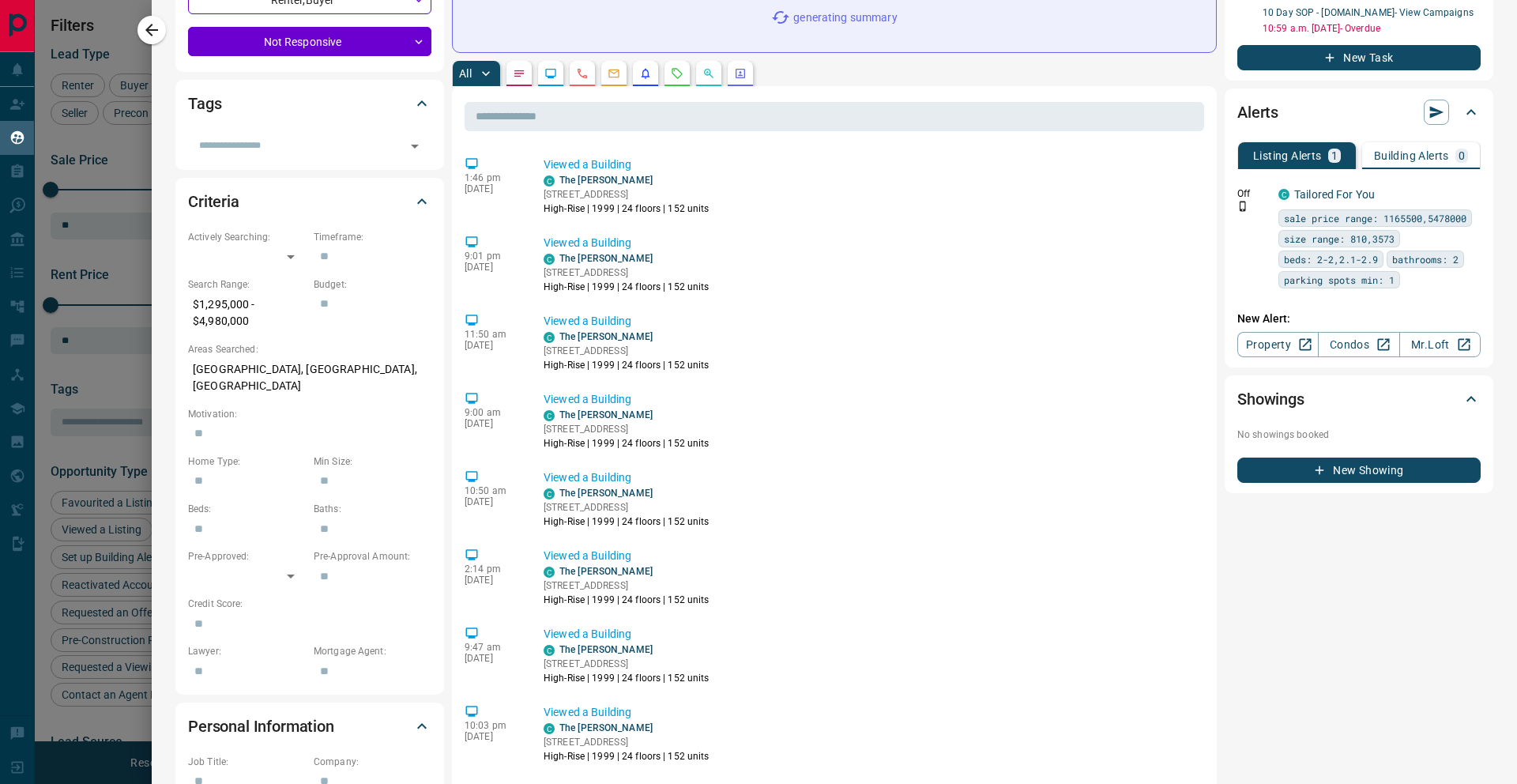
scroll to position [0, 0]
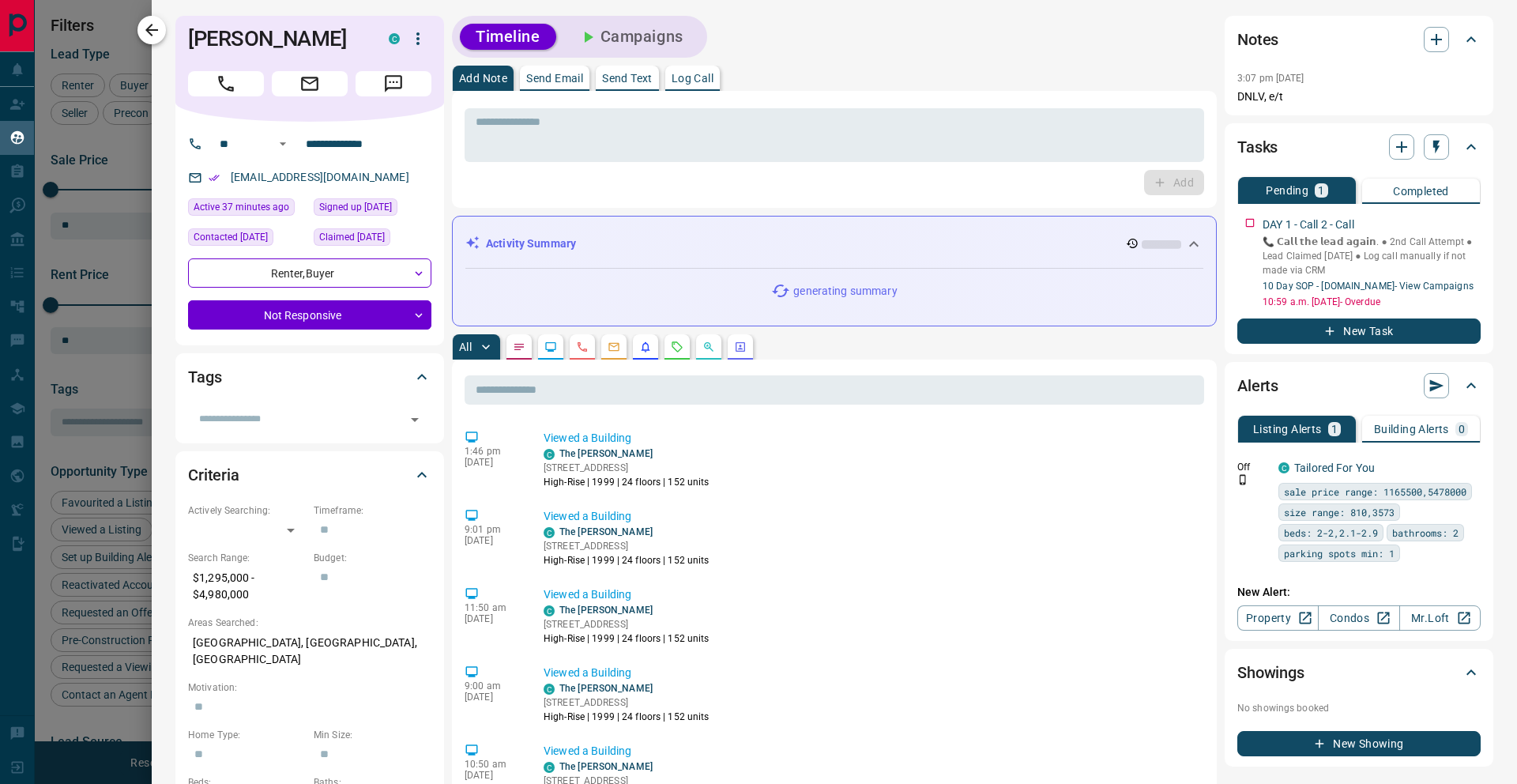
click at [150, 39] on button "button" at bounding box center [151, 30] width 29 height 29
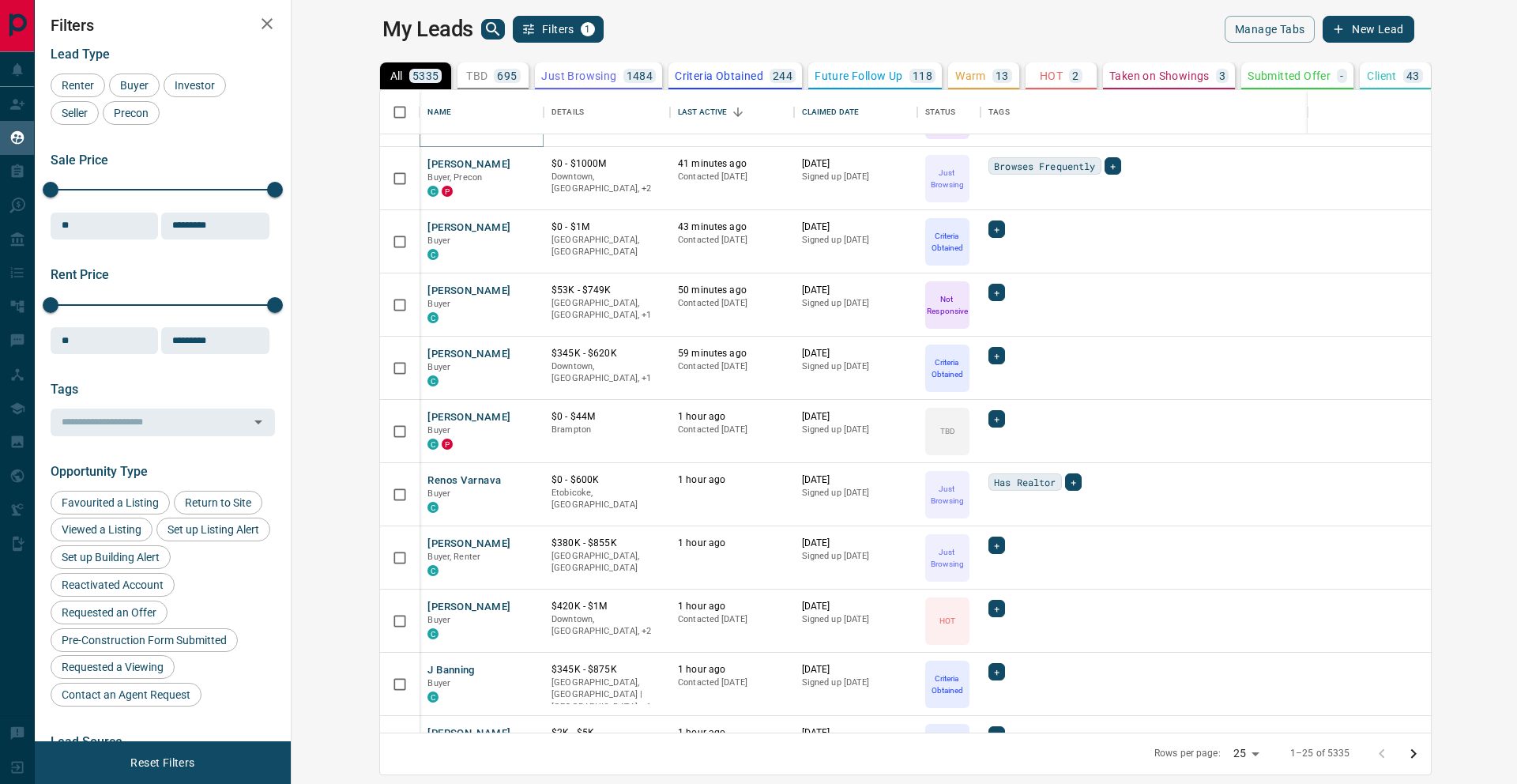
scroll to position [982, 0]
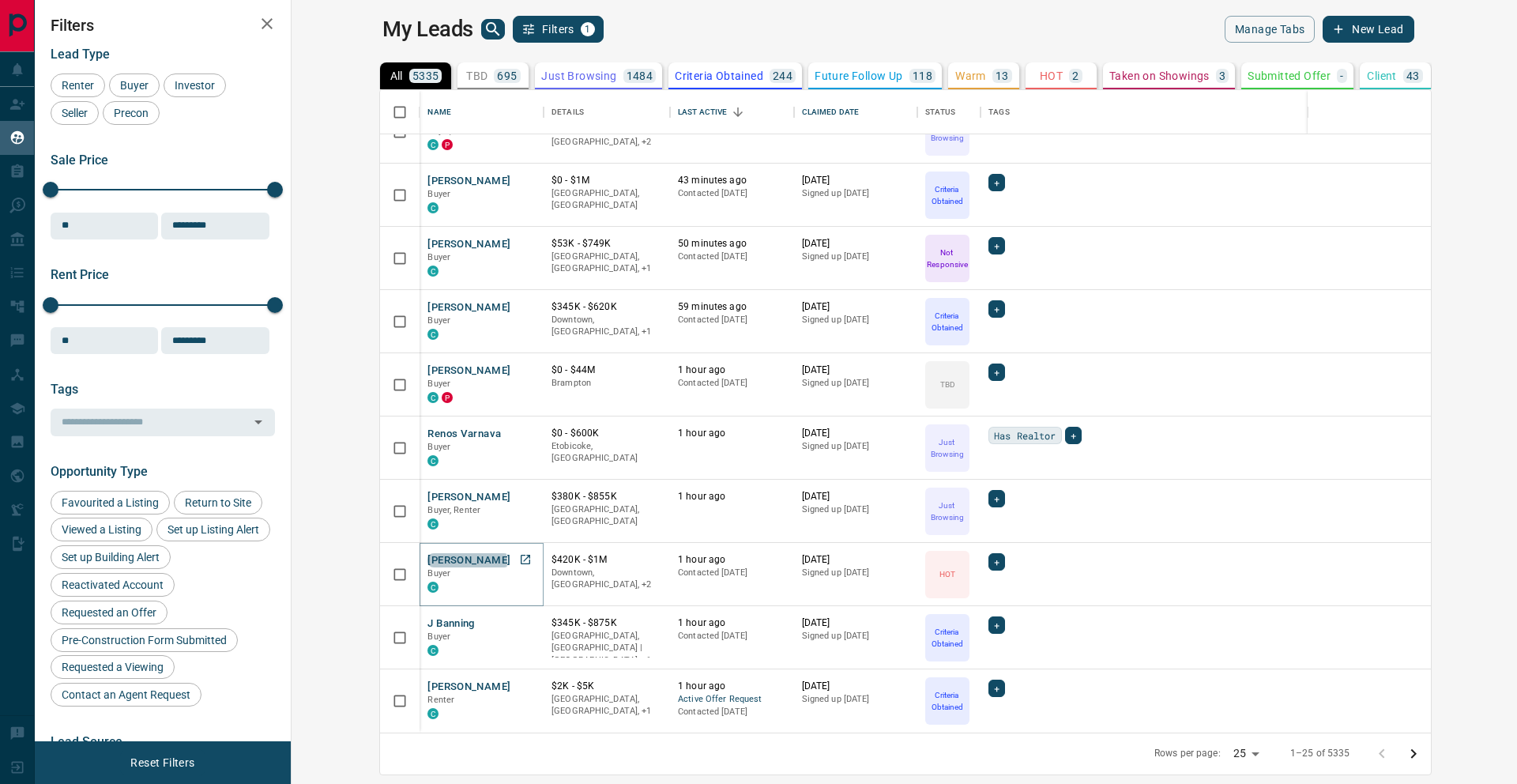
click at [427, 561] on button "[PERSON_NAME]" at bounding box center [469, 560] width 83 height 15
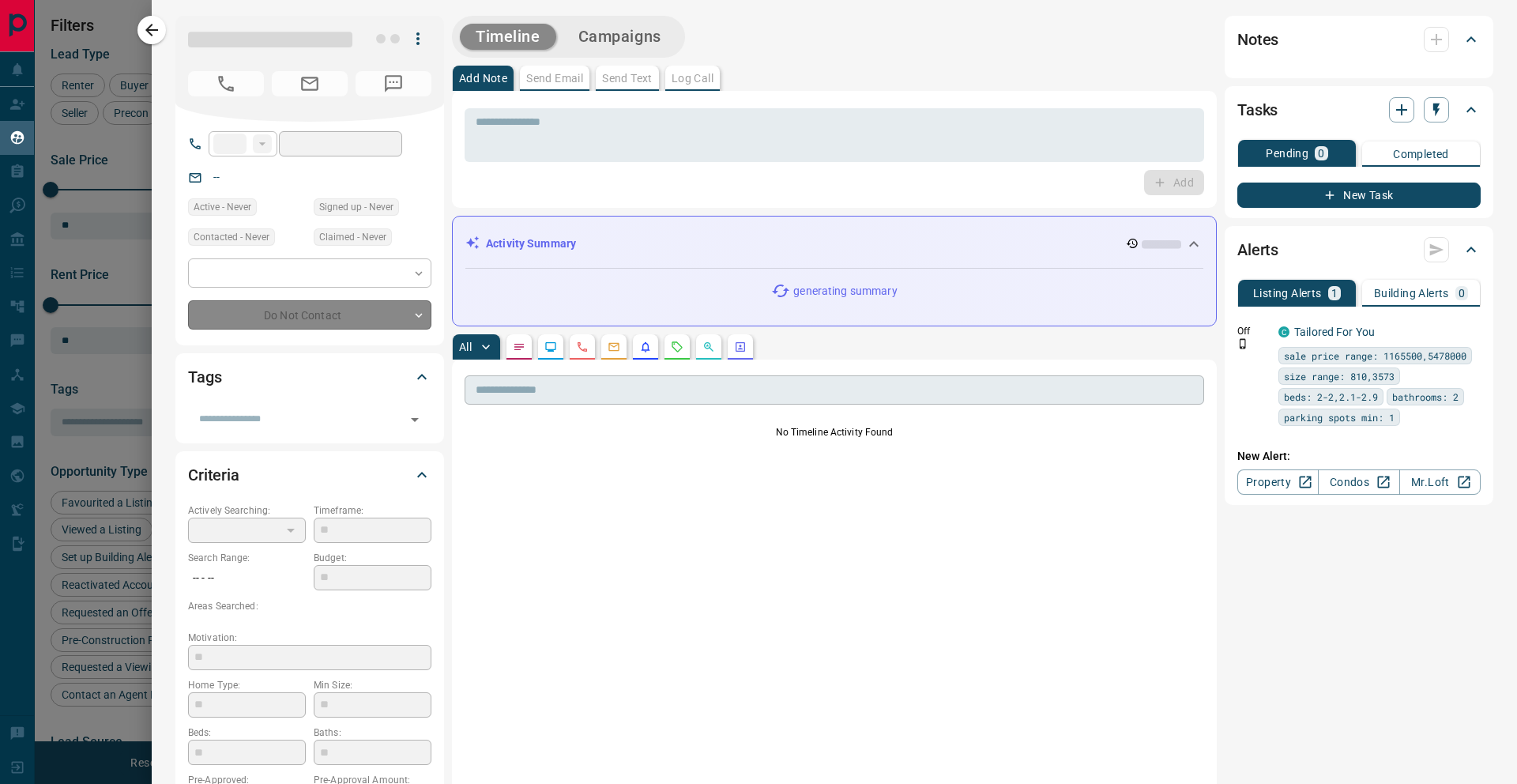
type input "****"
type input "**********"
type input "*"
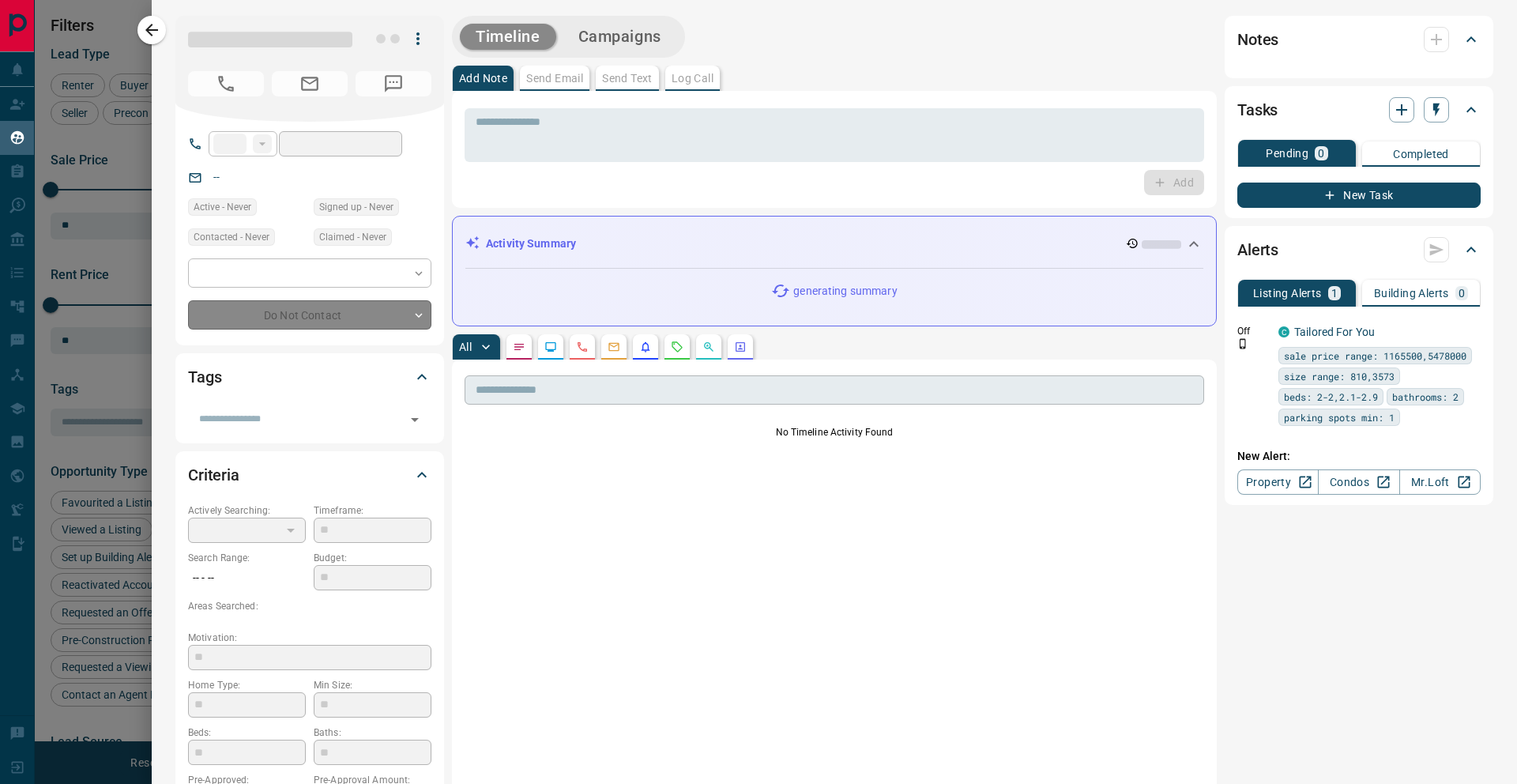
type input "**********"
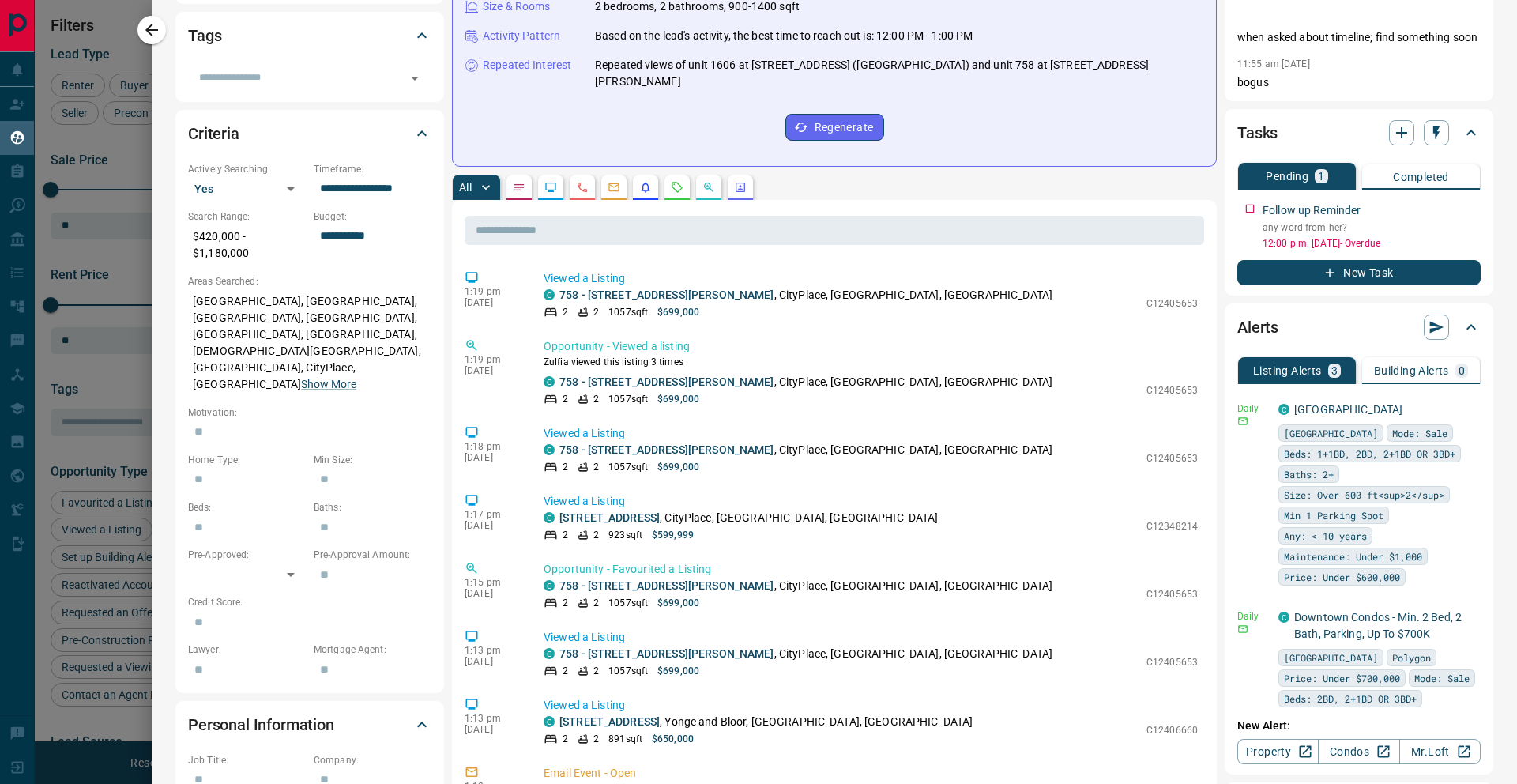
scroll to position [345, 0]
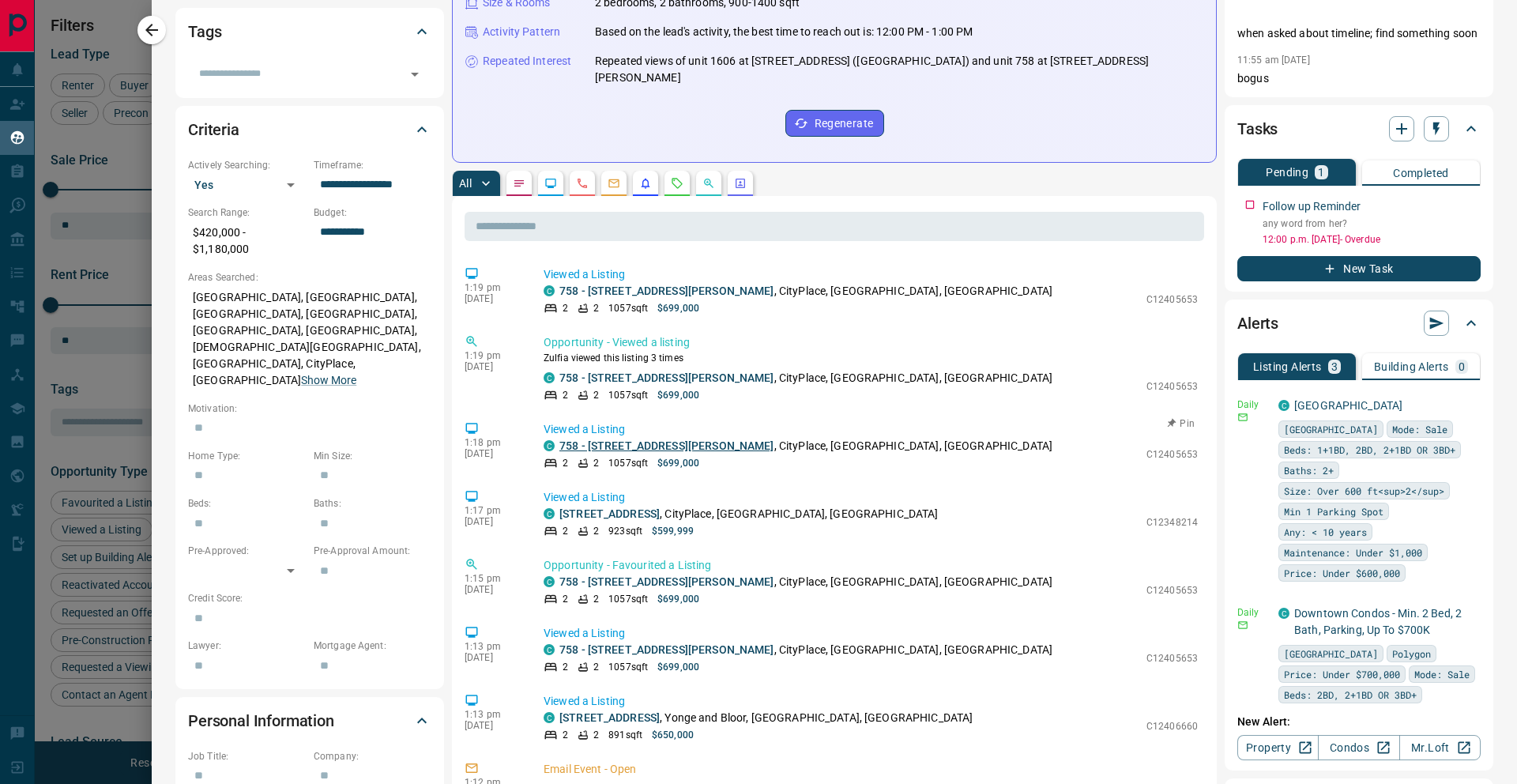
click at [631, 439] on link "758 - [STREET_ADDRESS][PERSON_NAME]" at bounding box center [667, 445] width 215 height 13
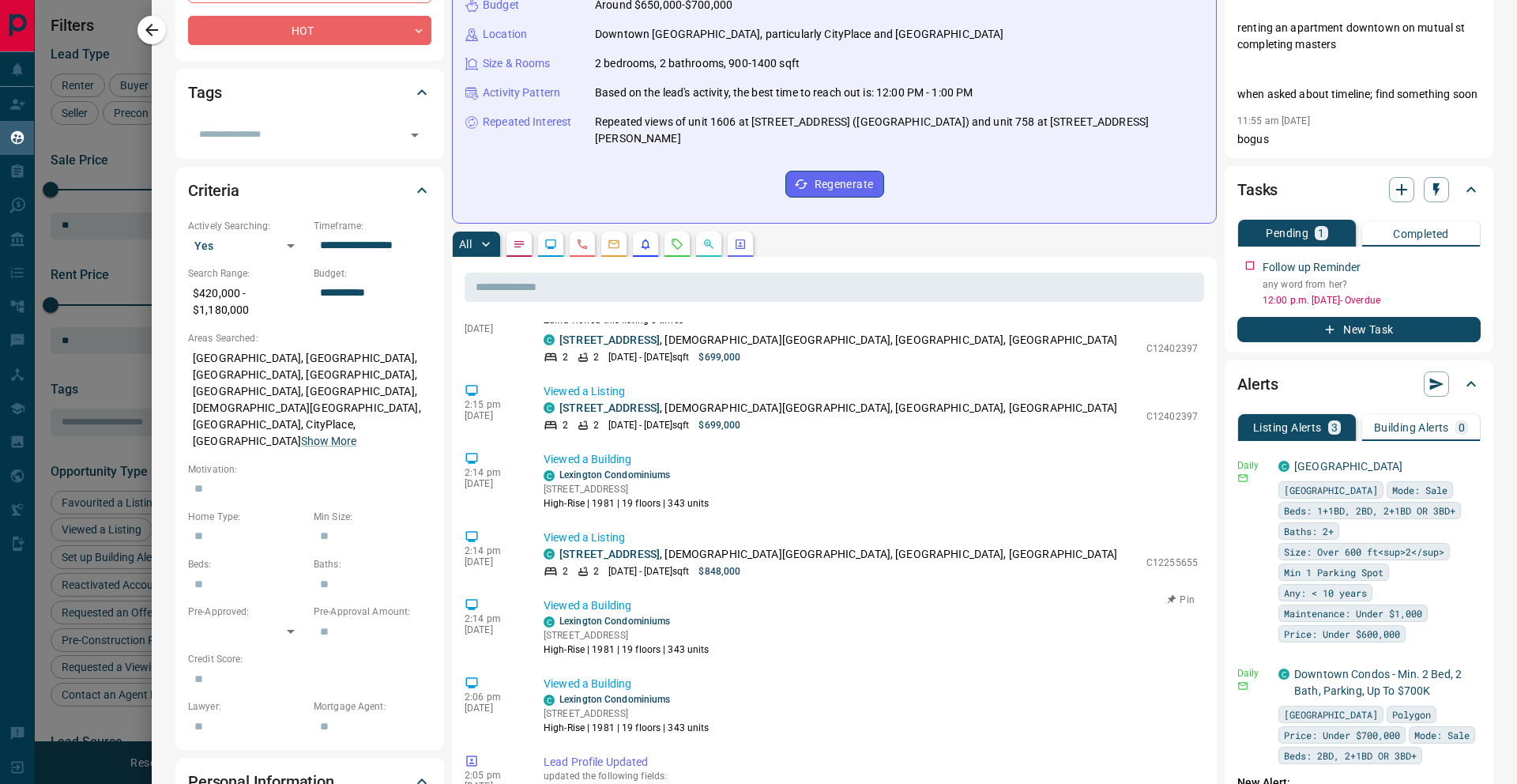
scroll to position [1137, 0]
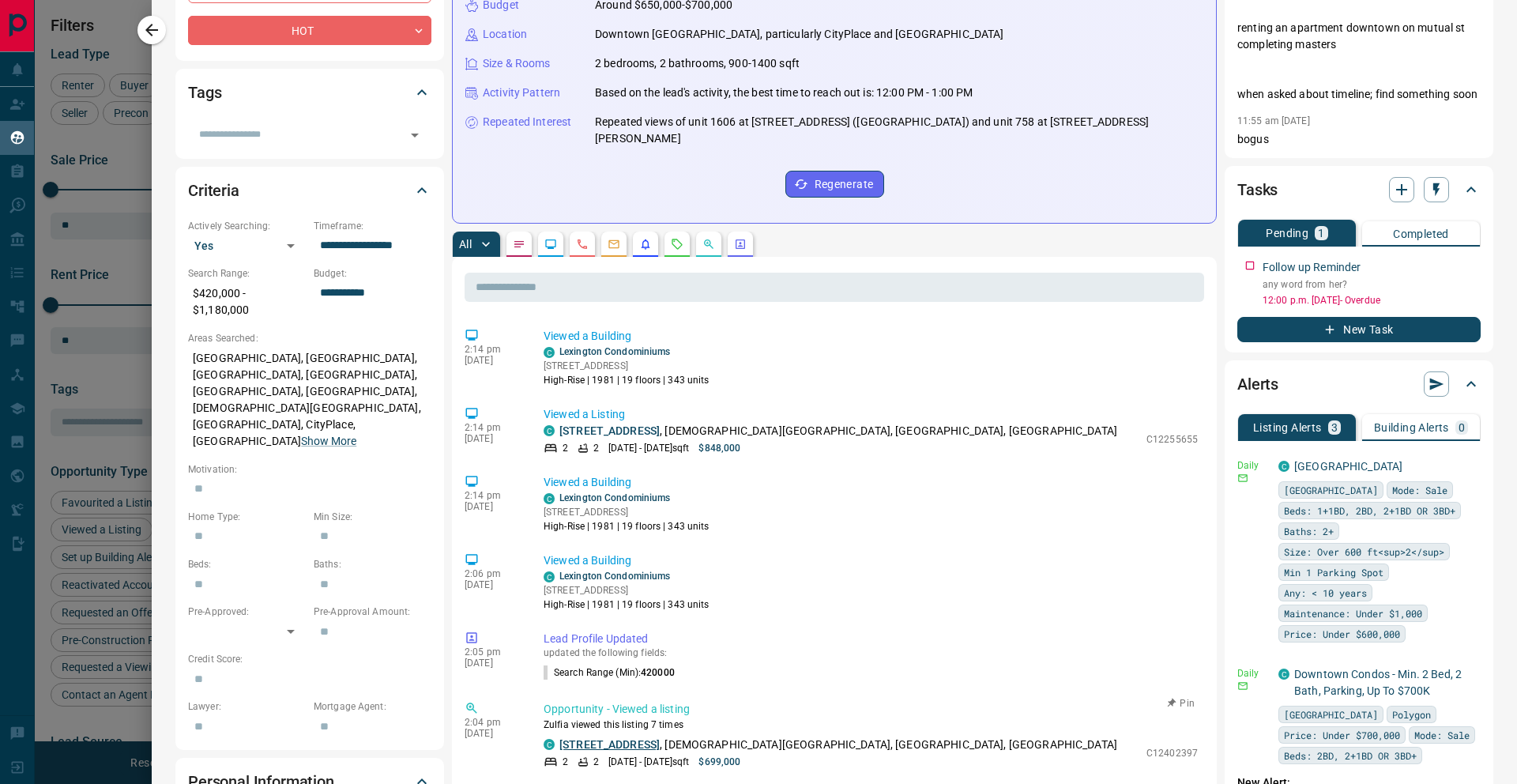
click at [635, 641] on link "[STREET_ADDRESS]" at bounding box center [610, 744] width 101 height 13
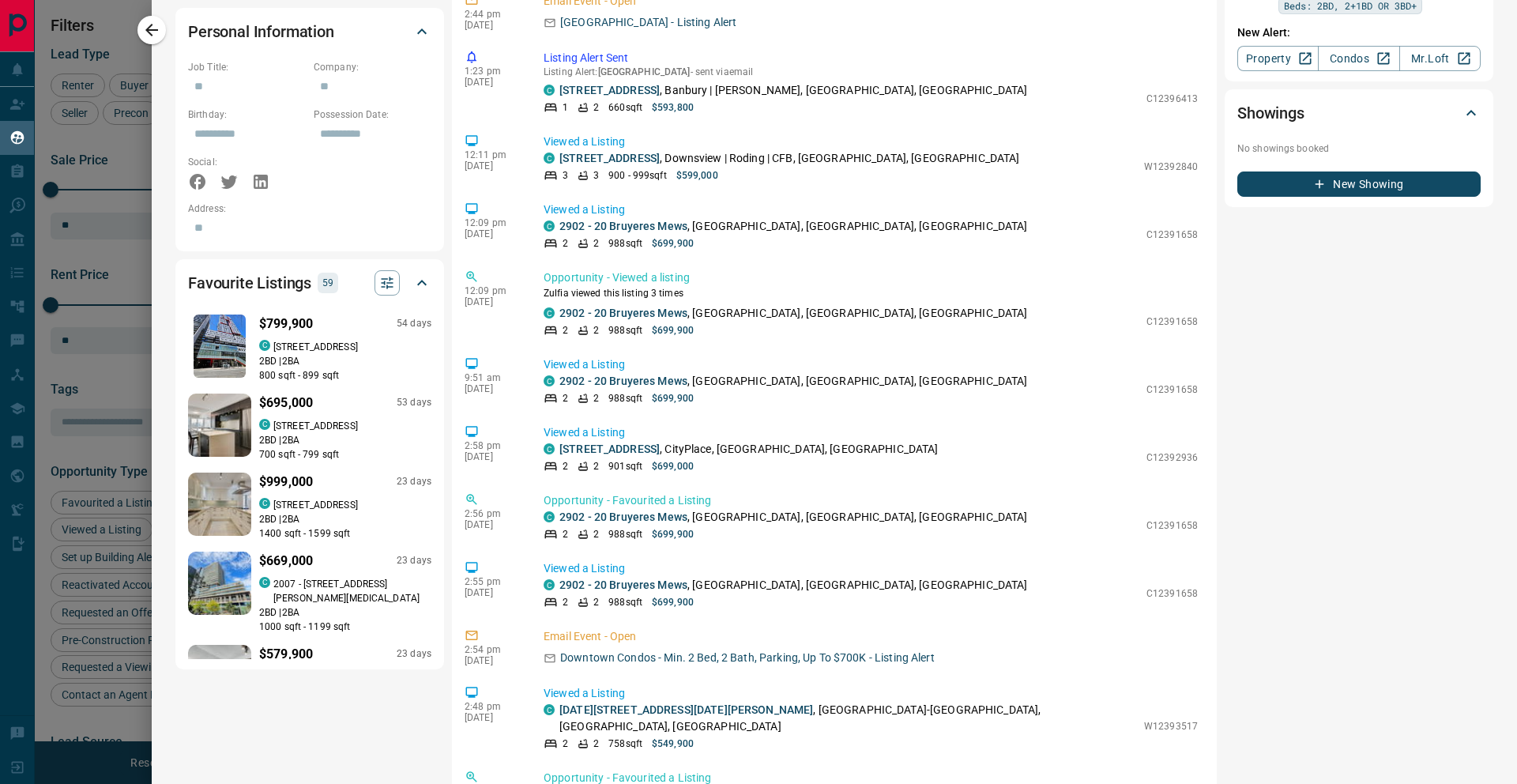
scroll to position [4969, 0]
click at [636, 641] on link "[STREET_ADDRESS]" at bounding box center [610, 796] width 101 height 13
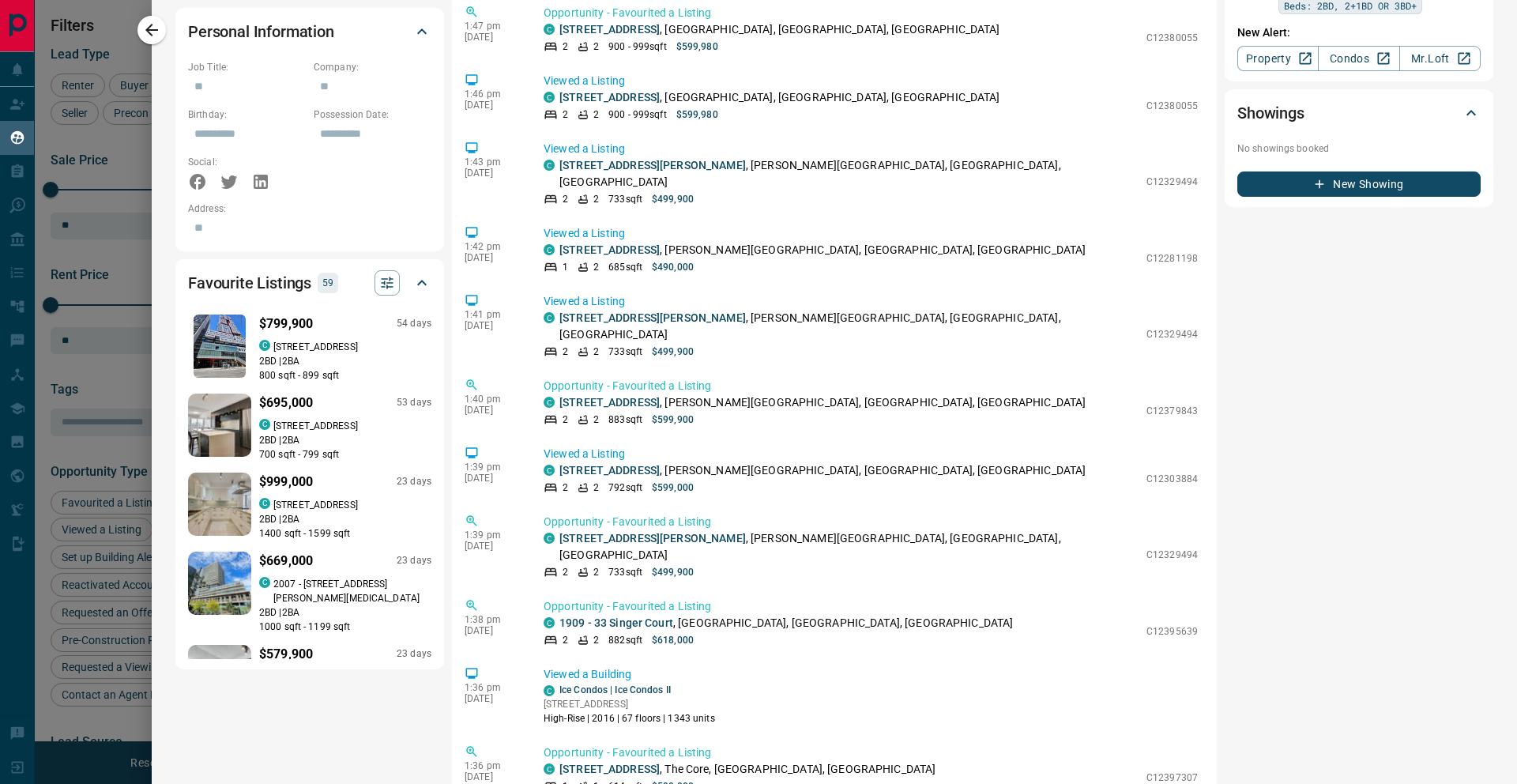
scroll to position [0, 0]
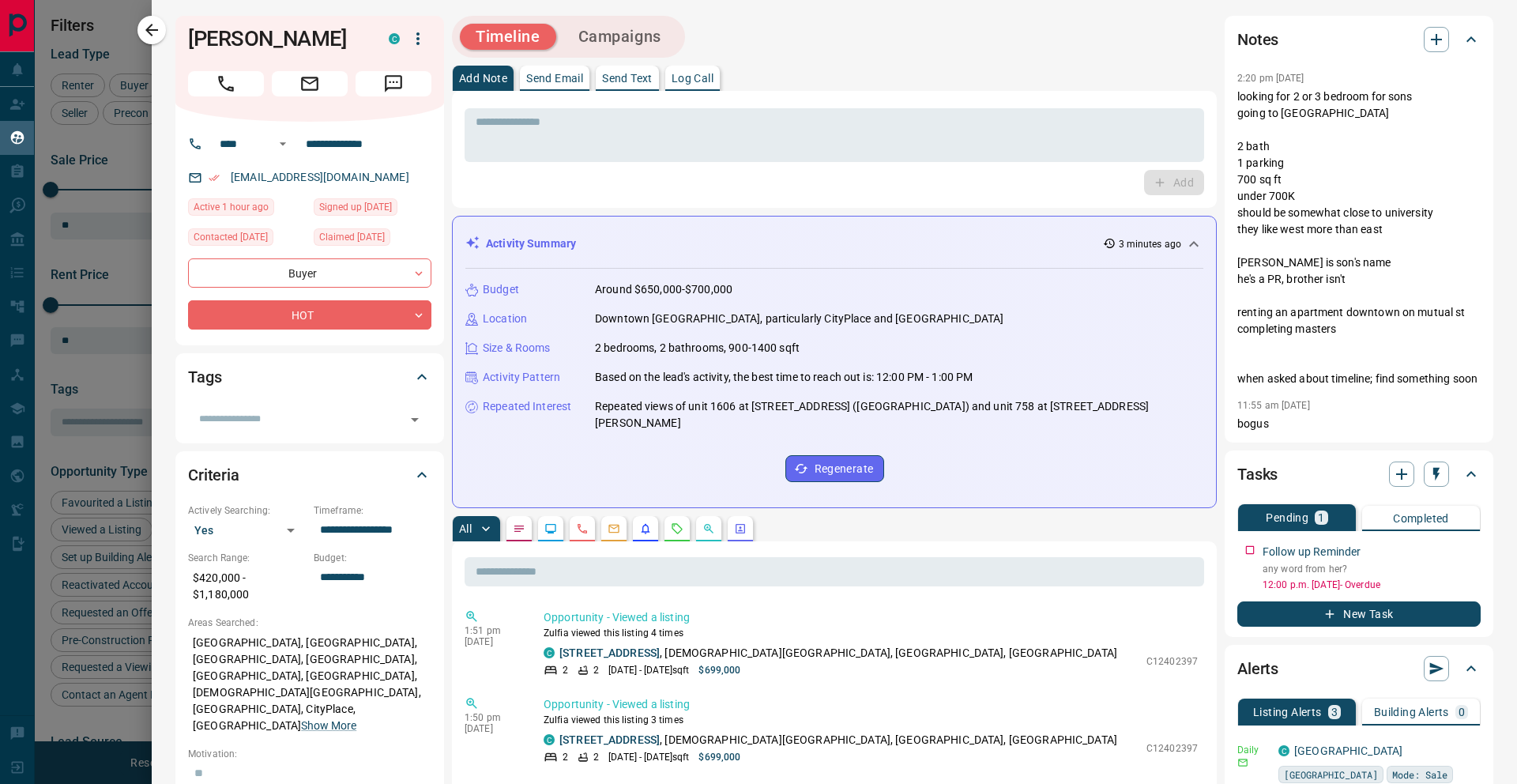
drag, startPoint x: 151, startPoint y: 35, endPoint x: 492, endPoint y: 349, distance: 463.5
click at [151, 35] on icon "button" at bounding box center [151, 30] width 13 height 13
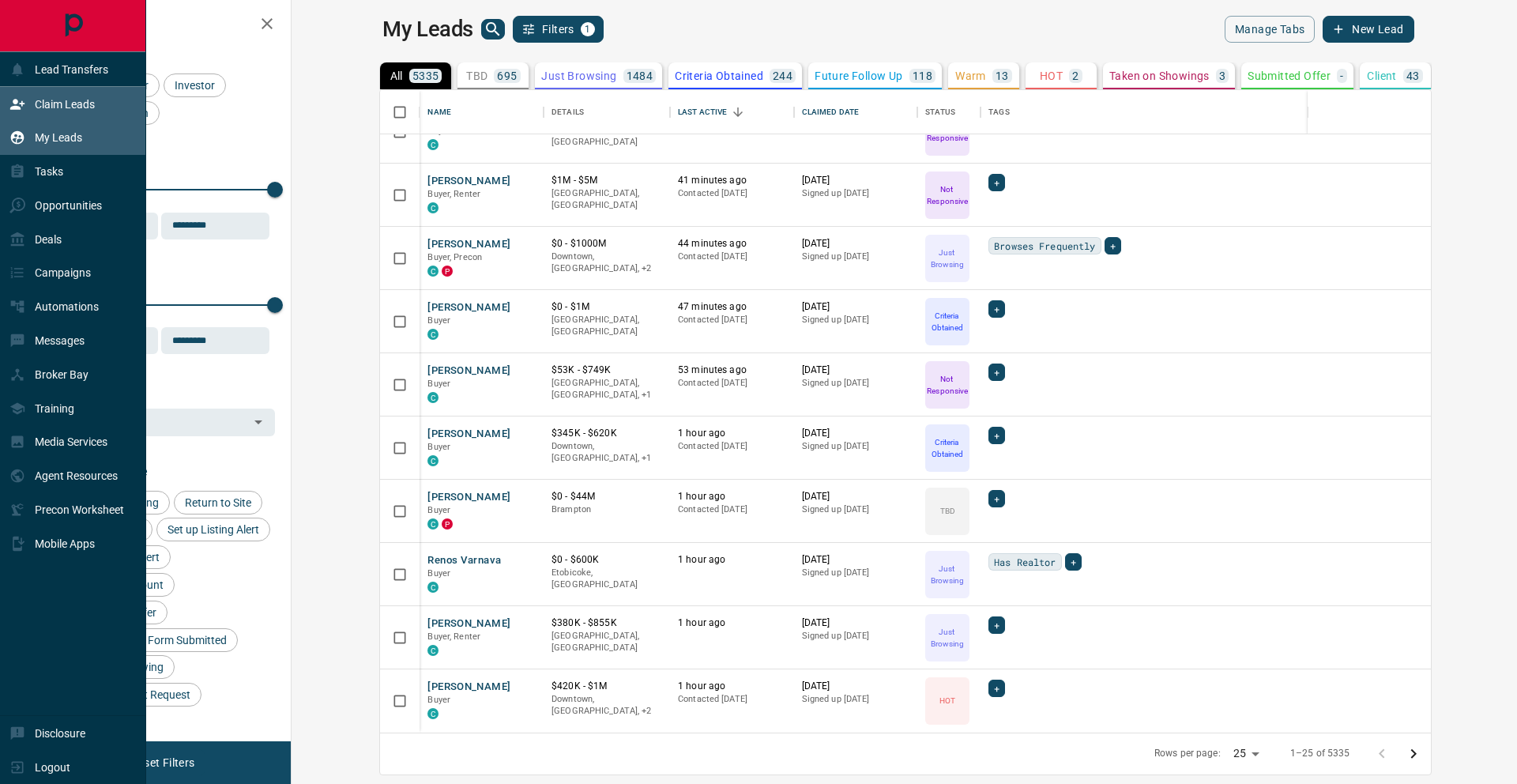
click at [26, 100] on div "Claim Leads" at bounding box center [52, 104] width 86 height 26
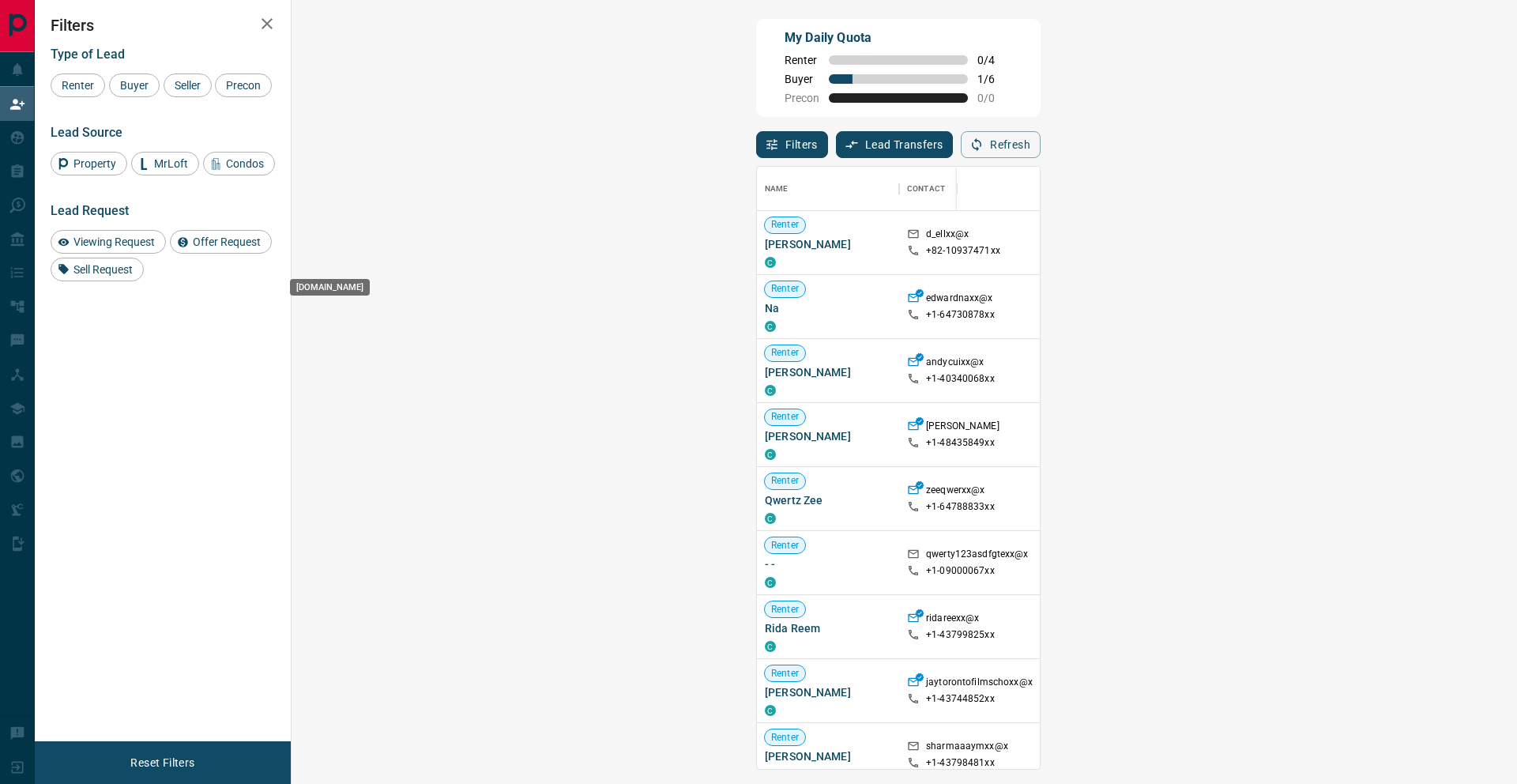
scroll to position [590, 1180]
click at [127, 75] on div "Buyer" at bounding box center [134, 85] width 50 height 24
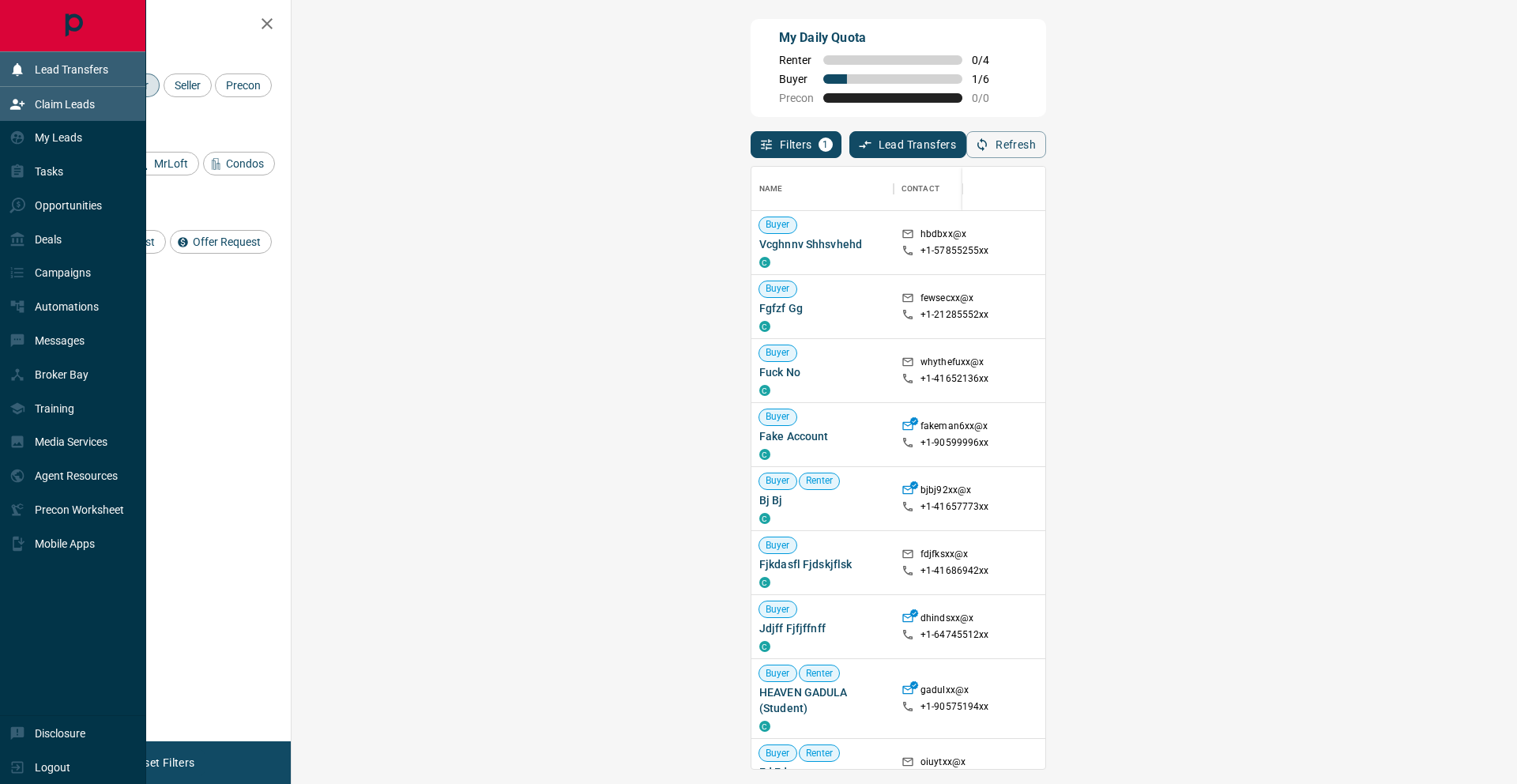
click at [24, 99] on icon at bounding box center [18, 105] width 16 height 16
click at [23, 133] on icon at bounding box center [18, 137] width 16 height 16
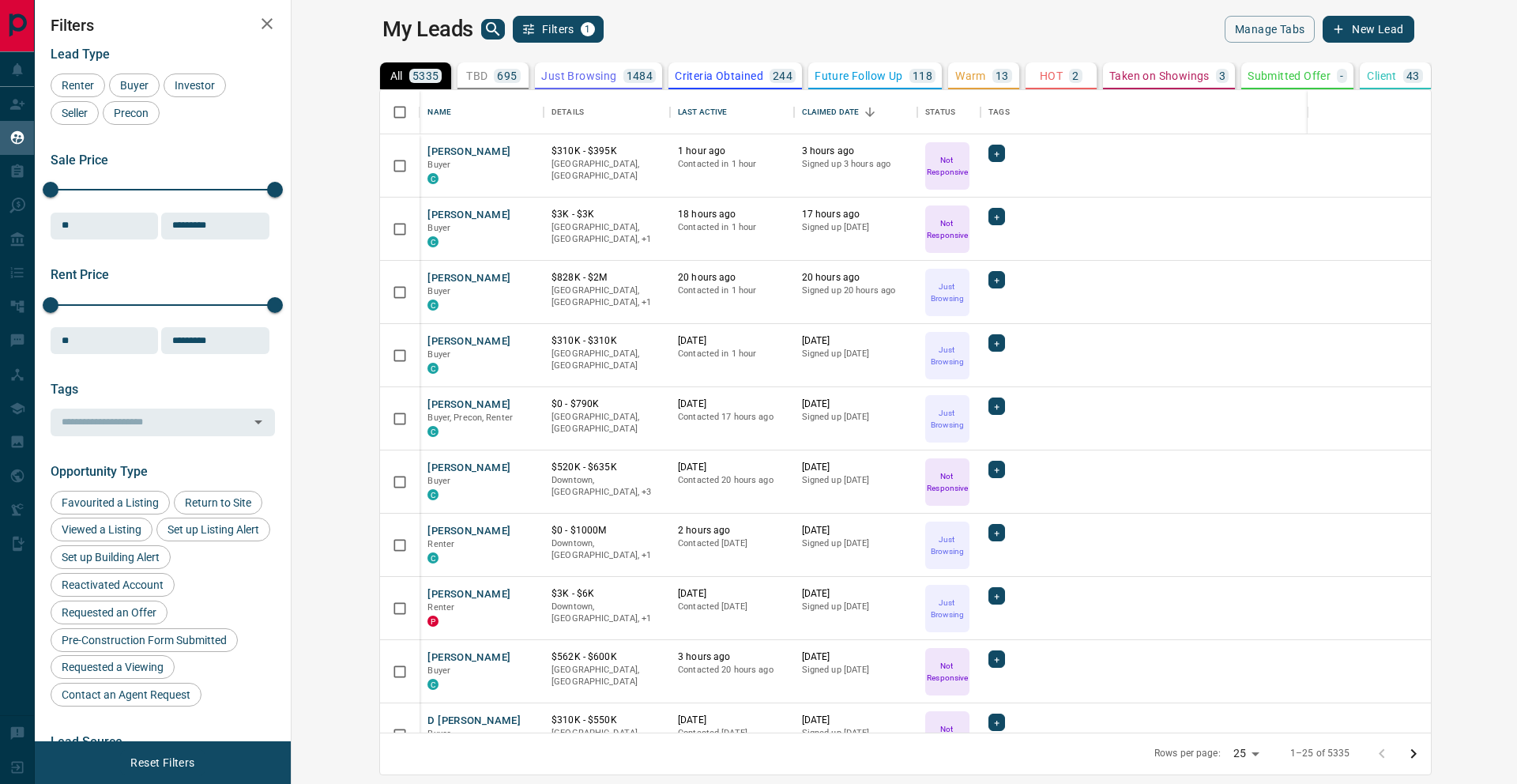
scroll to position [630, 1206]
click at [483, 29] on icon "search button" at bounding box center [492, 29] width 19 height 19
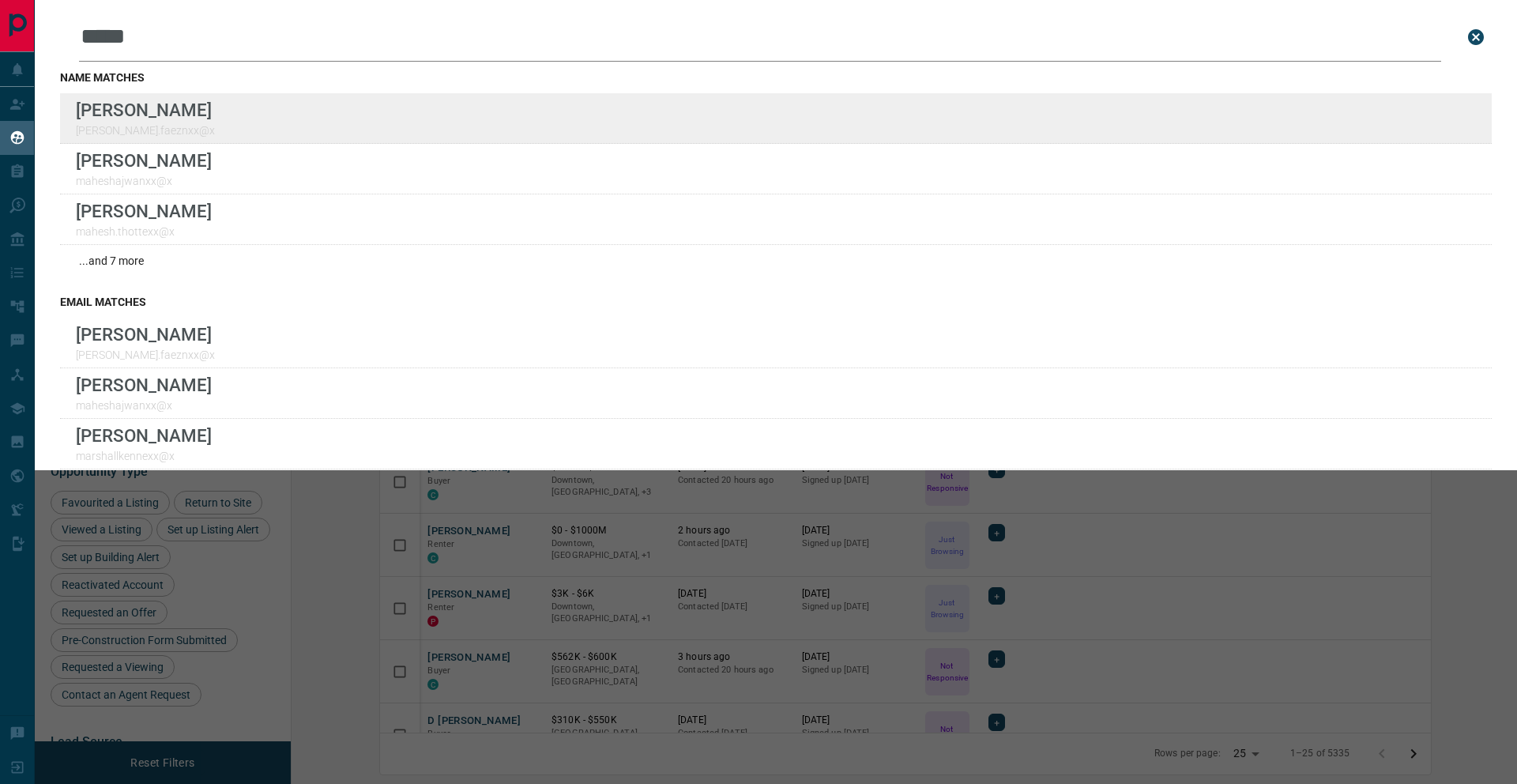
type input "*****"
click at [0, 0] on div "Lead Transfers Claim Leads My Leads Tasks Opportunities Deals Campaigns Automat…" at bounding box center [758, 382] width 1517 height 764
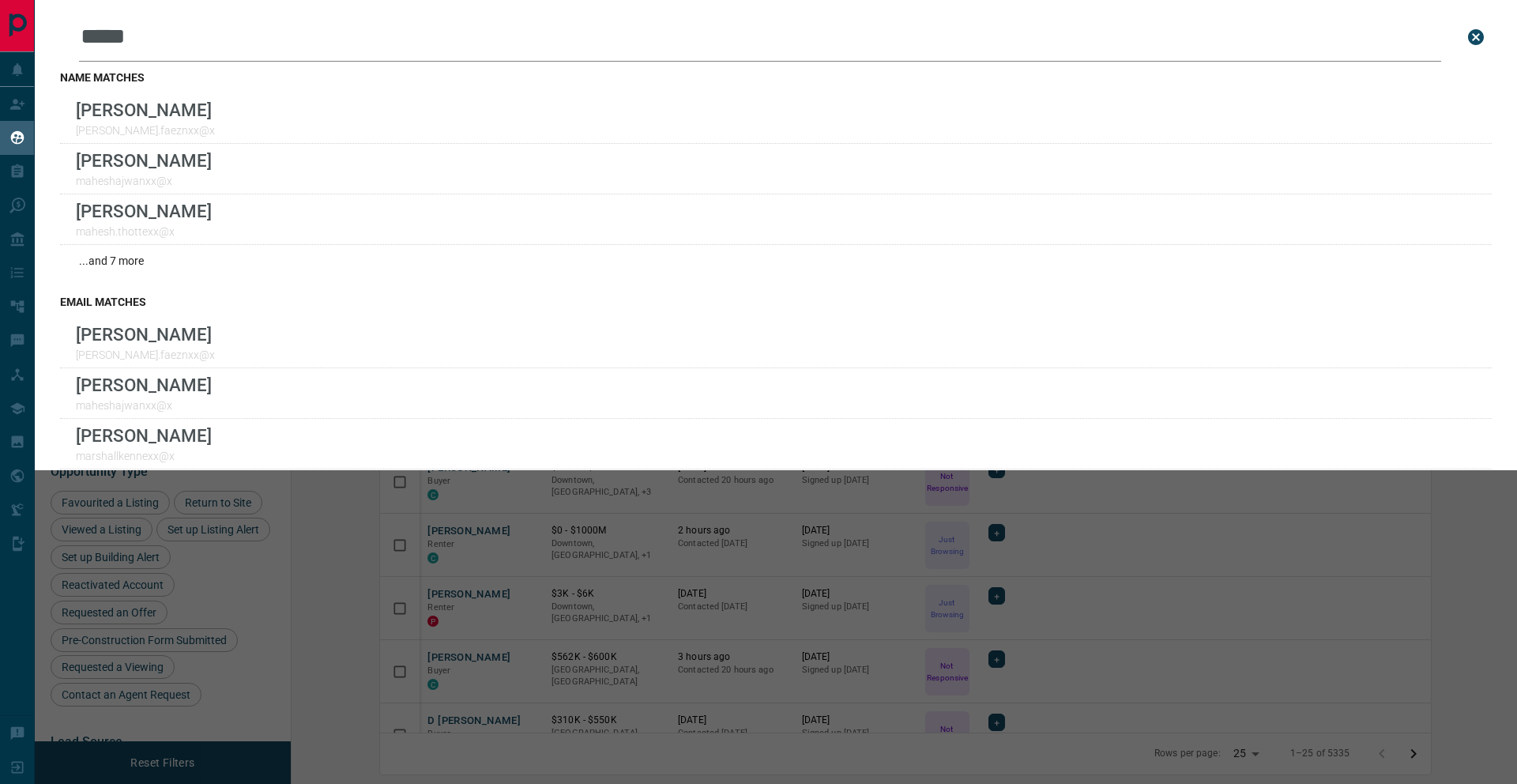
drag, startPoint x: 531, startPoint y: 586, endPoint x: 469, endPoint y: 381, distance: 214.2
click at [531, 582] on div "Leads Search Bar ***** Search for a lead by name, email, phone, or id name matc…" at bounding box center [793, 392] width 1517 height 784
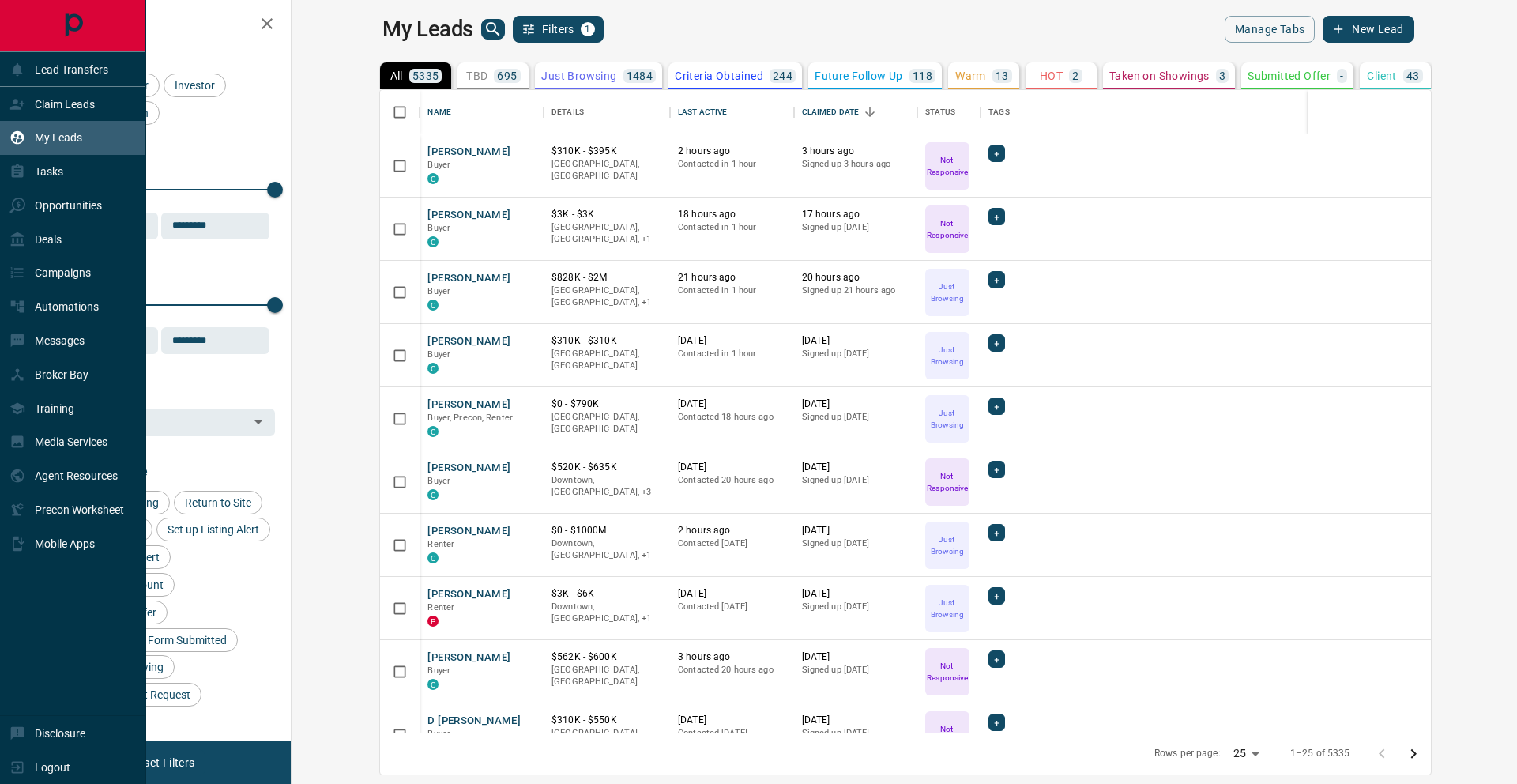
click at [11, 137] on icon at bounding box center [18, 138] width 14 height 14
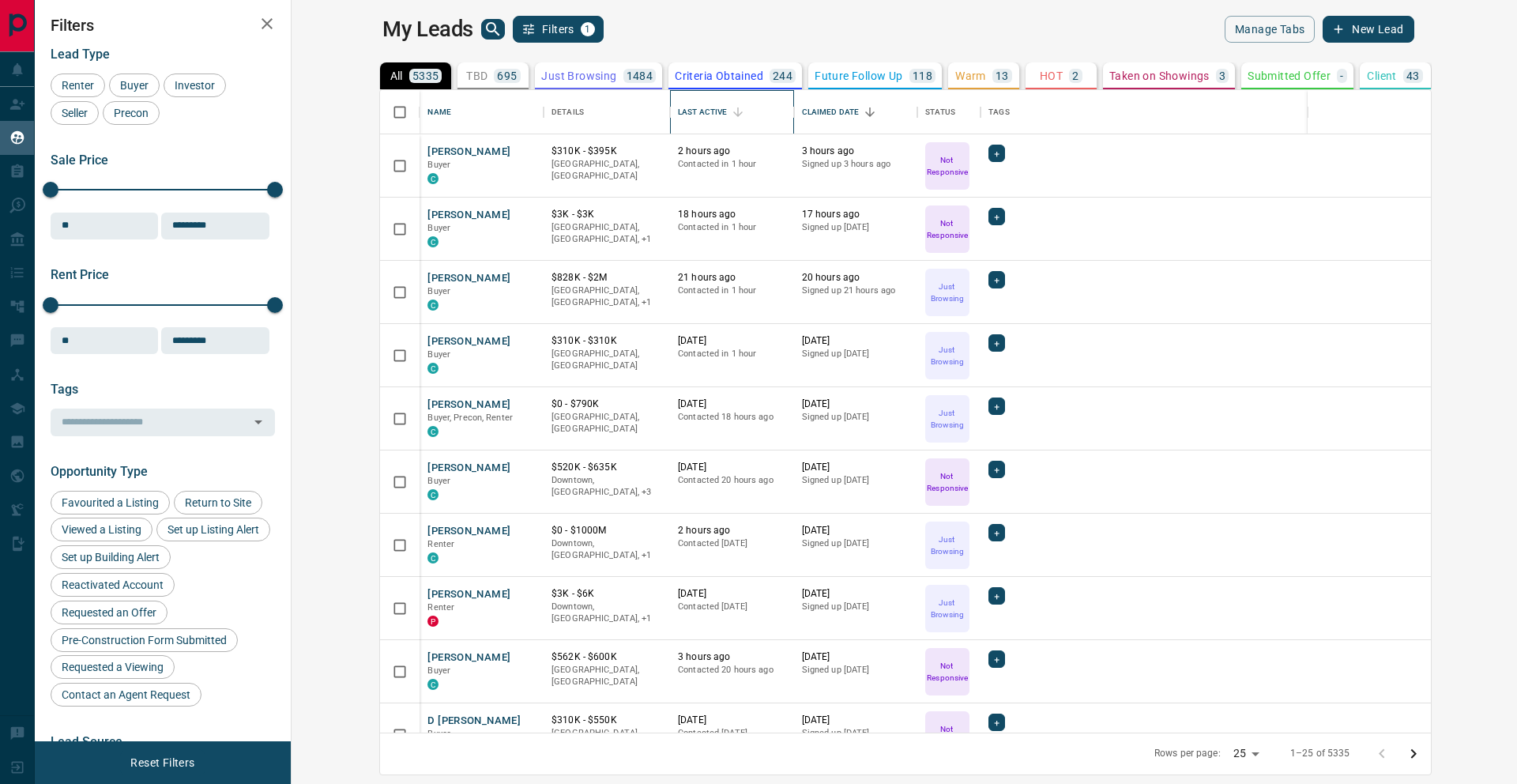
click at [678, 108] on div "Last Active" at bounding box center [702, 111] width 49 height 44
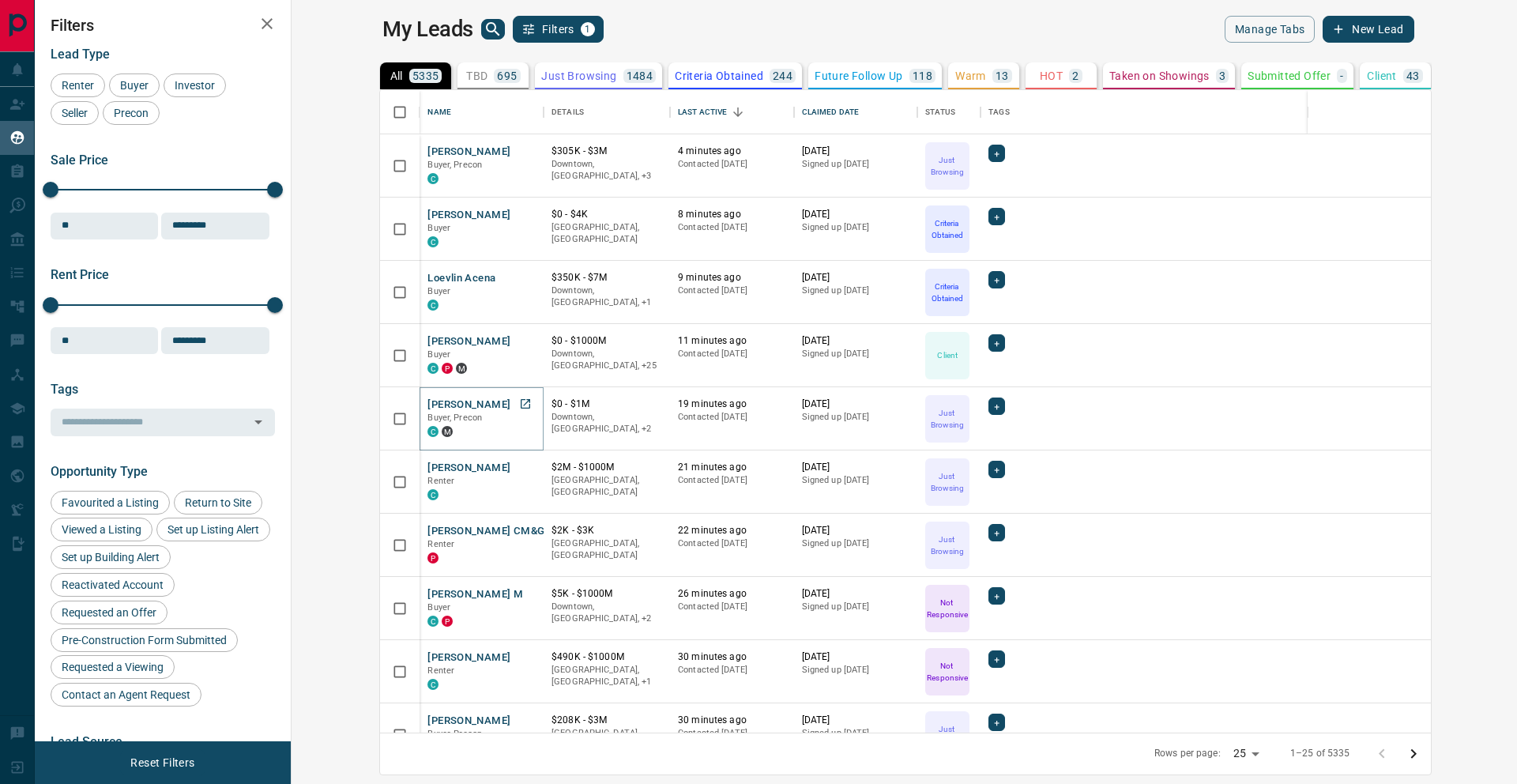
click at [427, 403] on button "[PERSON_NAME]" at bounding box center [469, 404] width 83 height 15
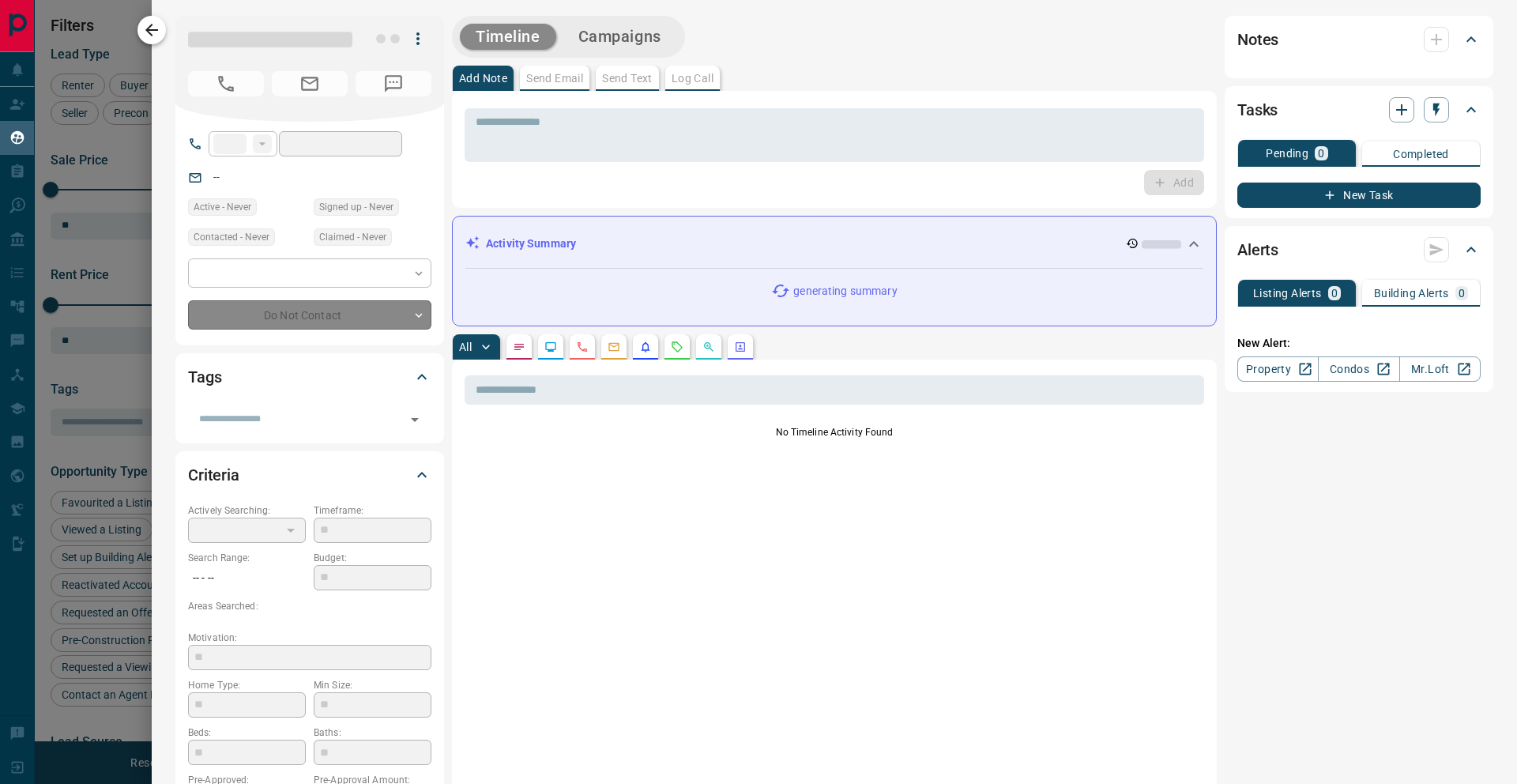
type input "**"
type input "**********"
type input "*"
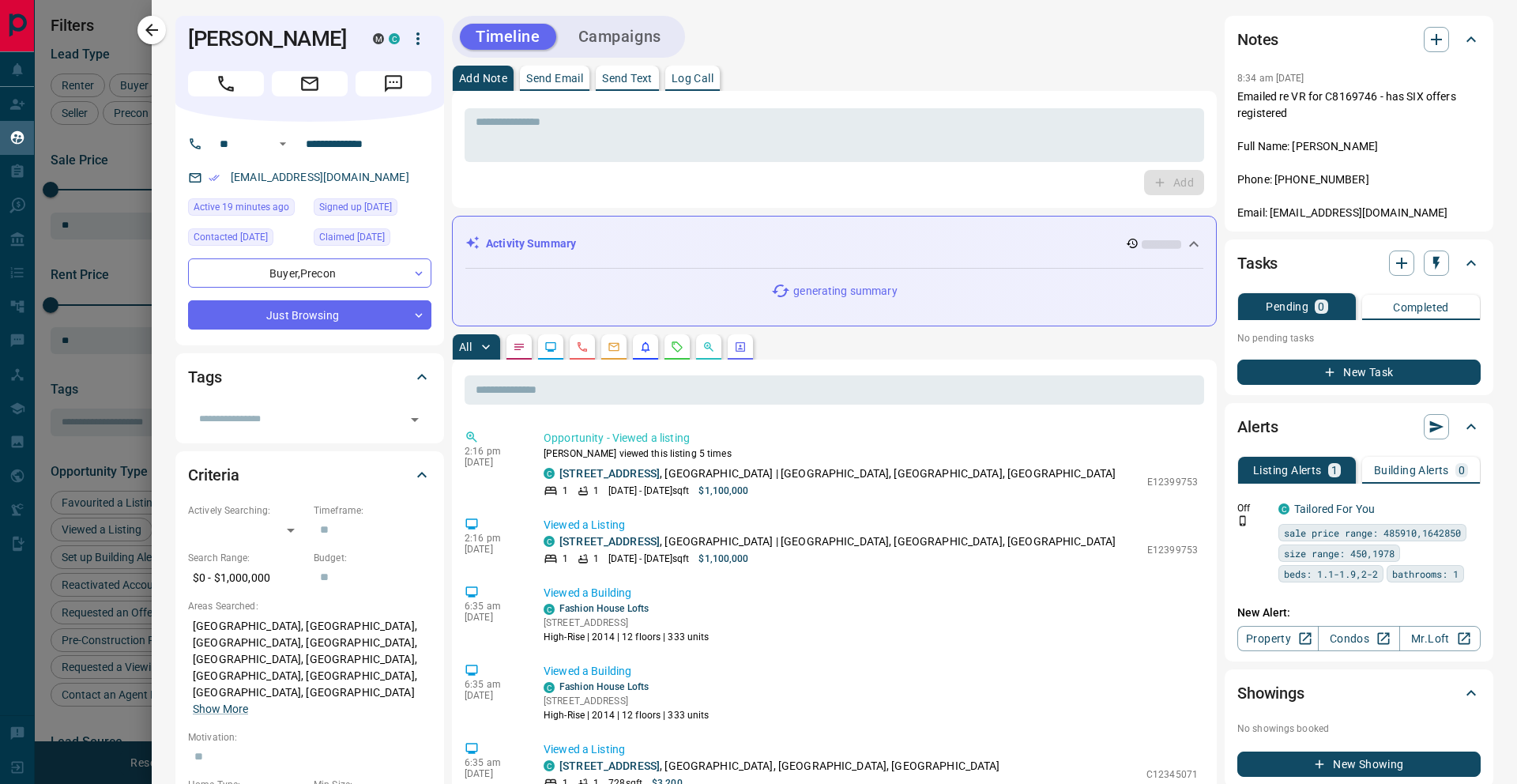
drag, startPoint x: 268, startPoint y: 62, endPoint x: 181, endPoint y: 34, distance: 91.4
click at [181, 34] on div "[PERSON_NAME] M C" at bounding box center [310, 68] width 268 height 106
copy h1 "[PERSON_NAME]"
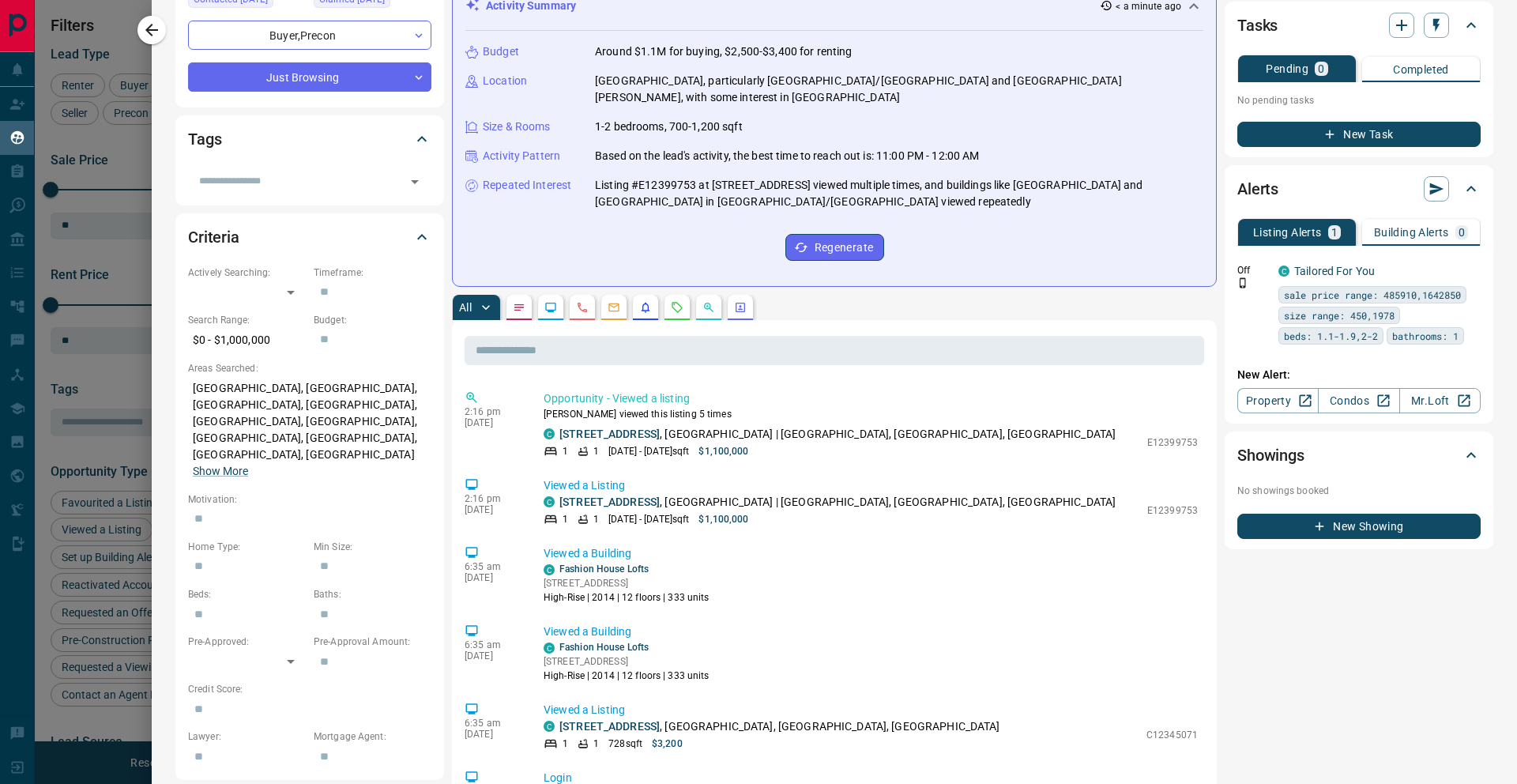
scroll to position [0, 0]
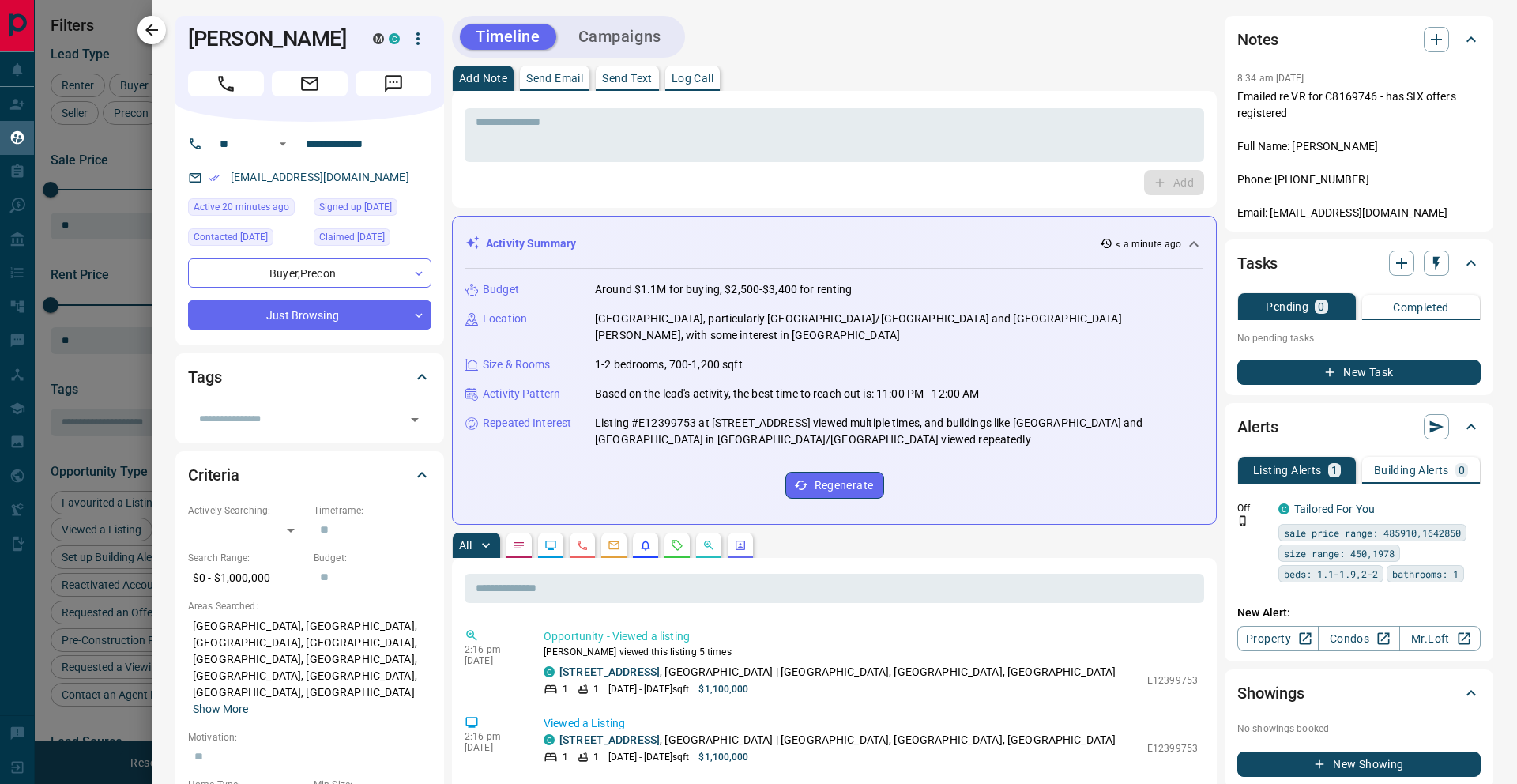
click at [149, 37] on icon "button" at bounding box center [151, 30] width 19 height 19
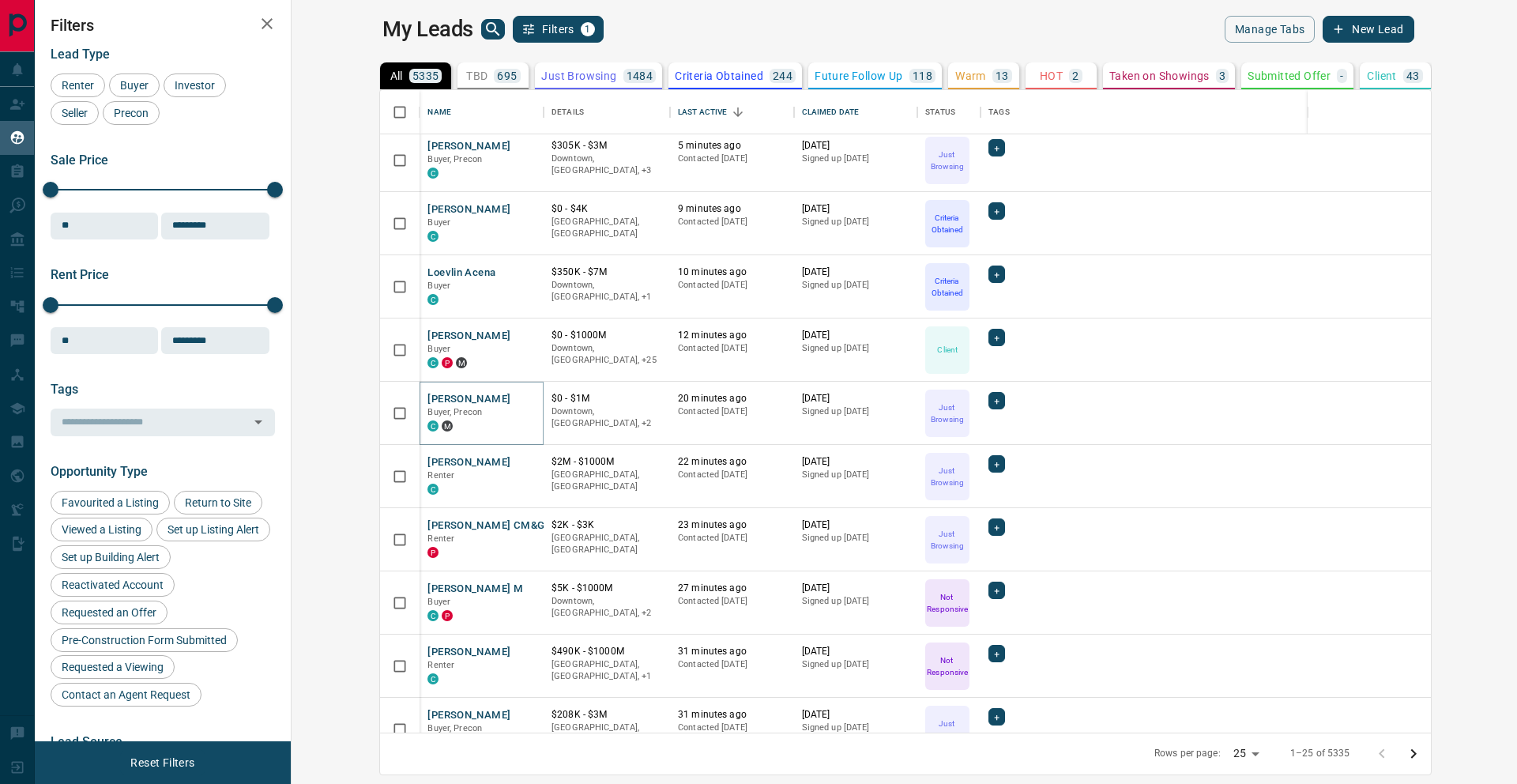
scroll to position [6, 0]
click at [427, 587] on button "[PERSON_NAME] M" at bounding box center [474, 588] width 96 height 15
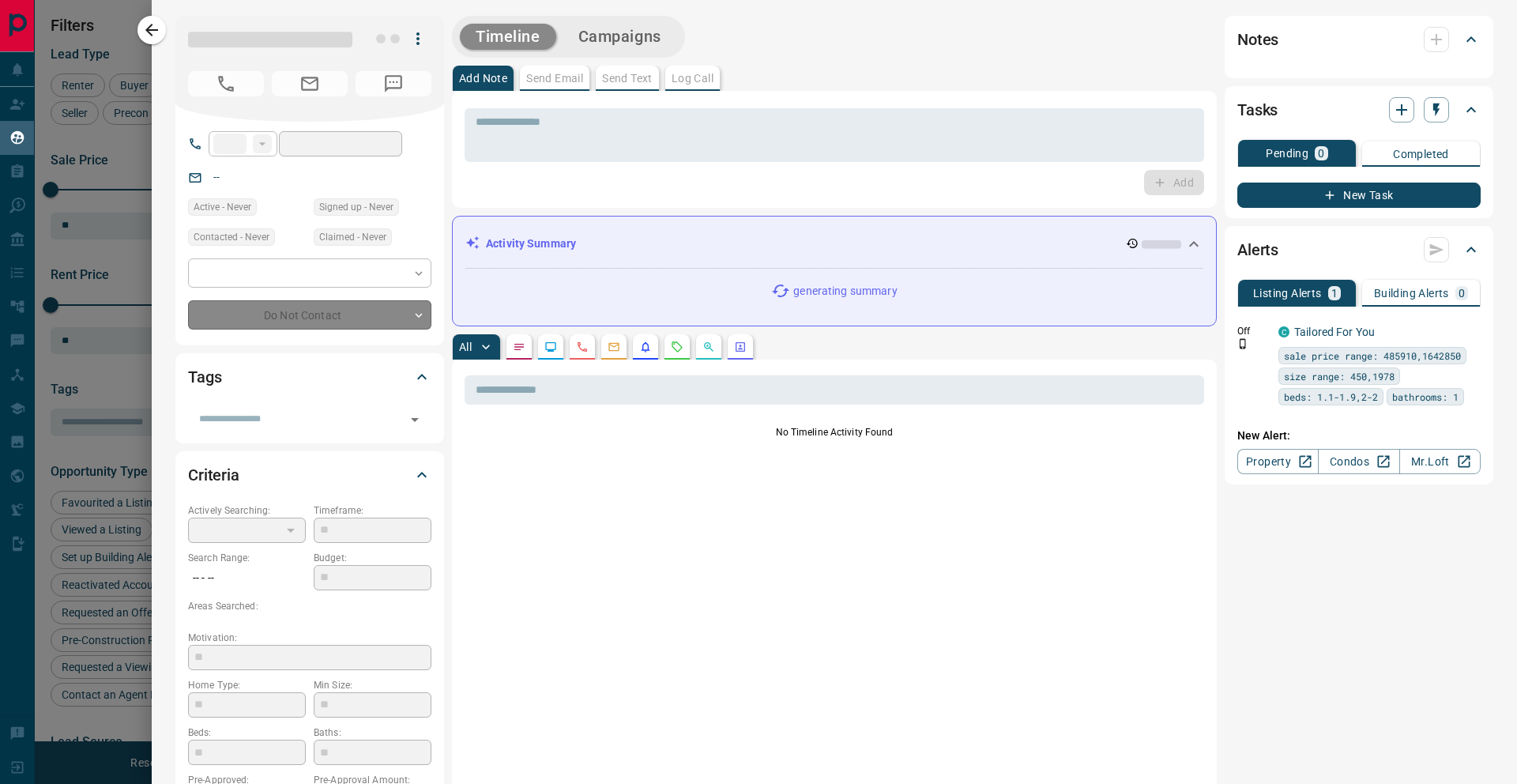
type input "**"
type input "**********"
type input "*"
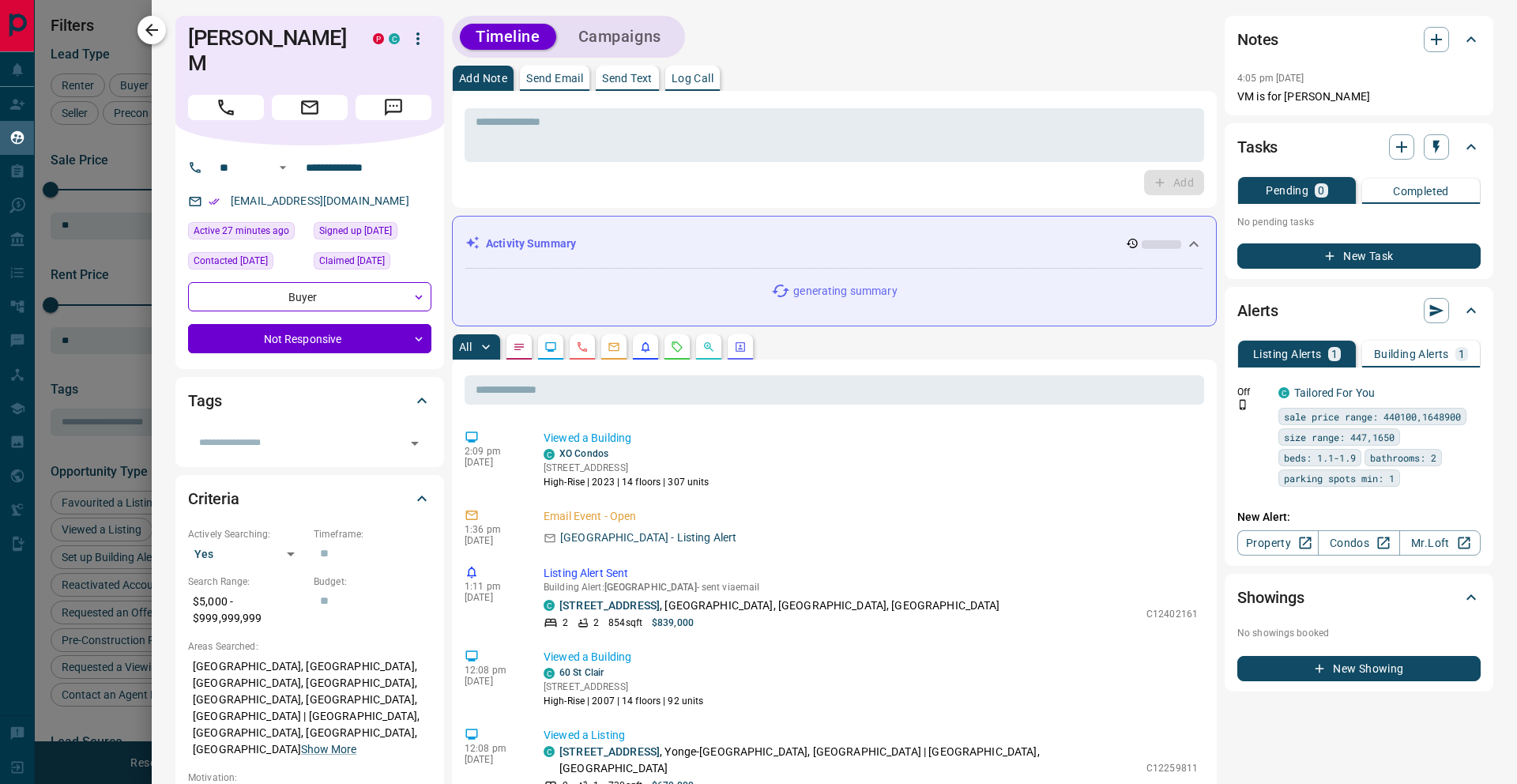
click at [153, 37] on icon "button" at bounding box center [151, 30] width 19 height 19
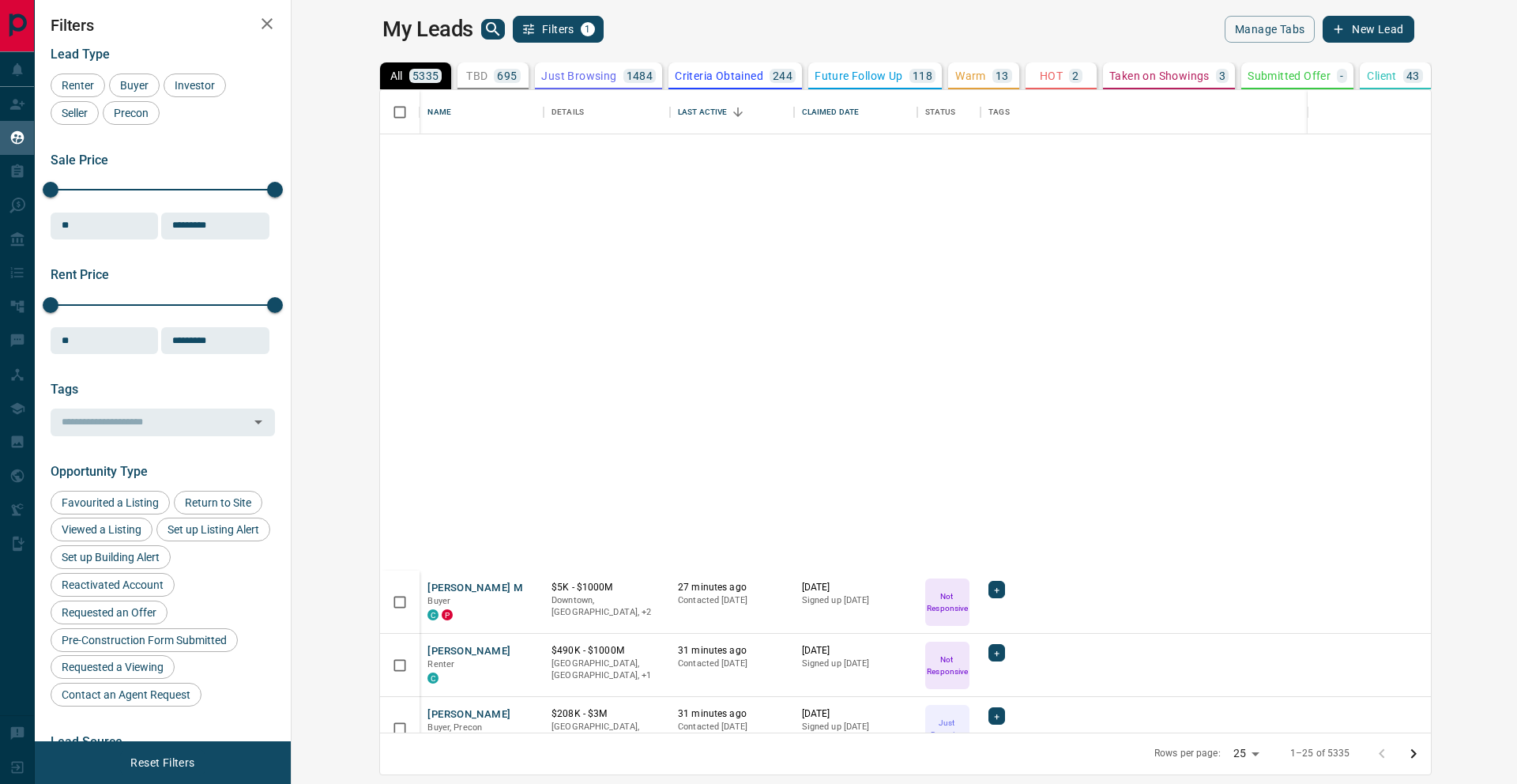
scroll to position [982, 0]
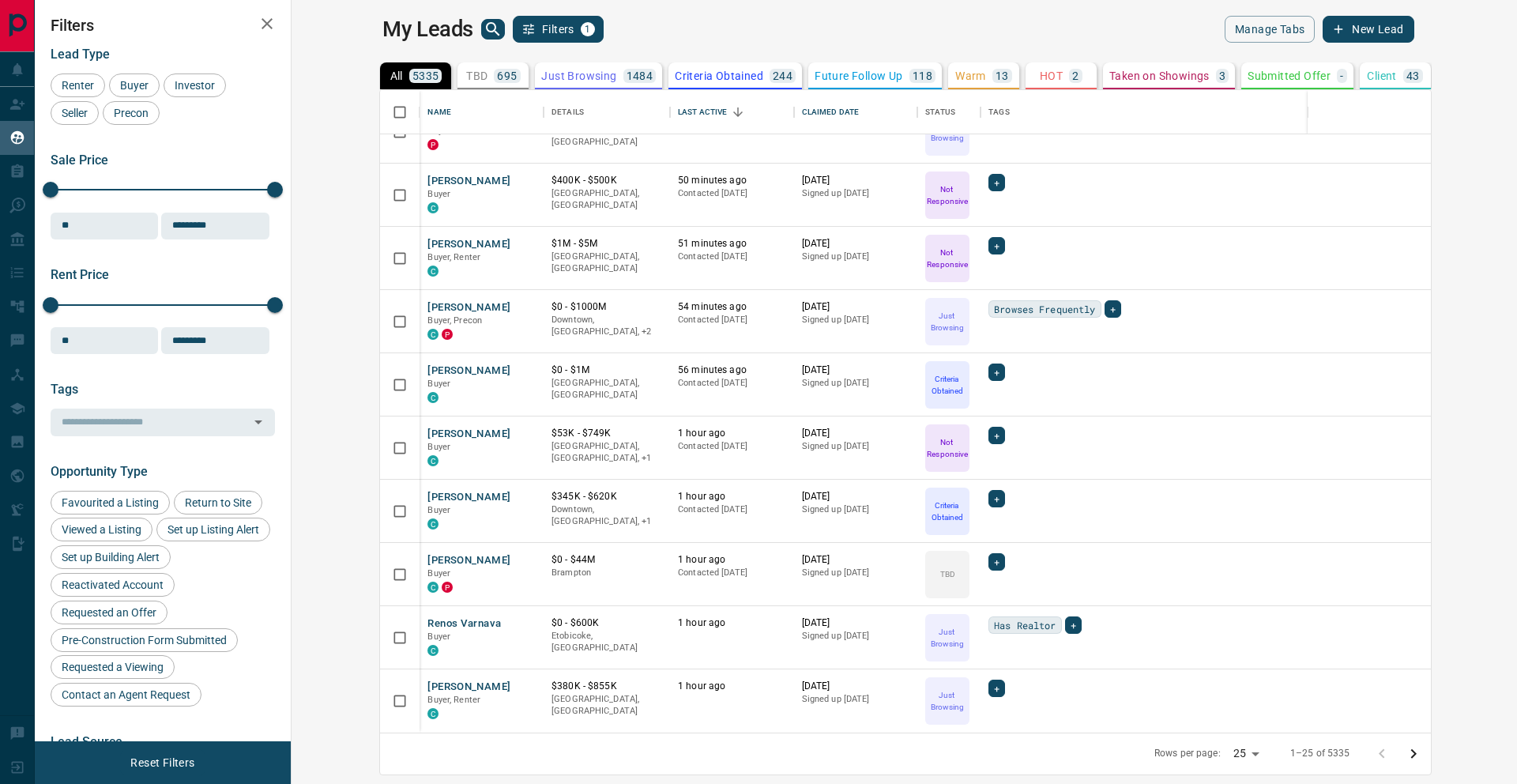
click at [1137, 641] on button "Go to next page" at bounding box center [1413, 753] width 32 height 32
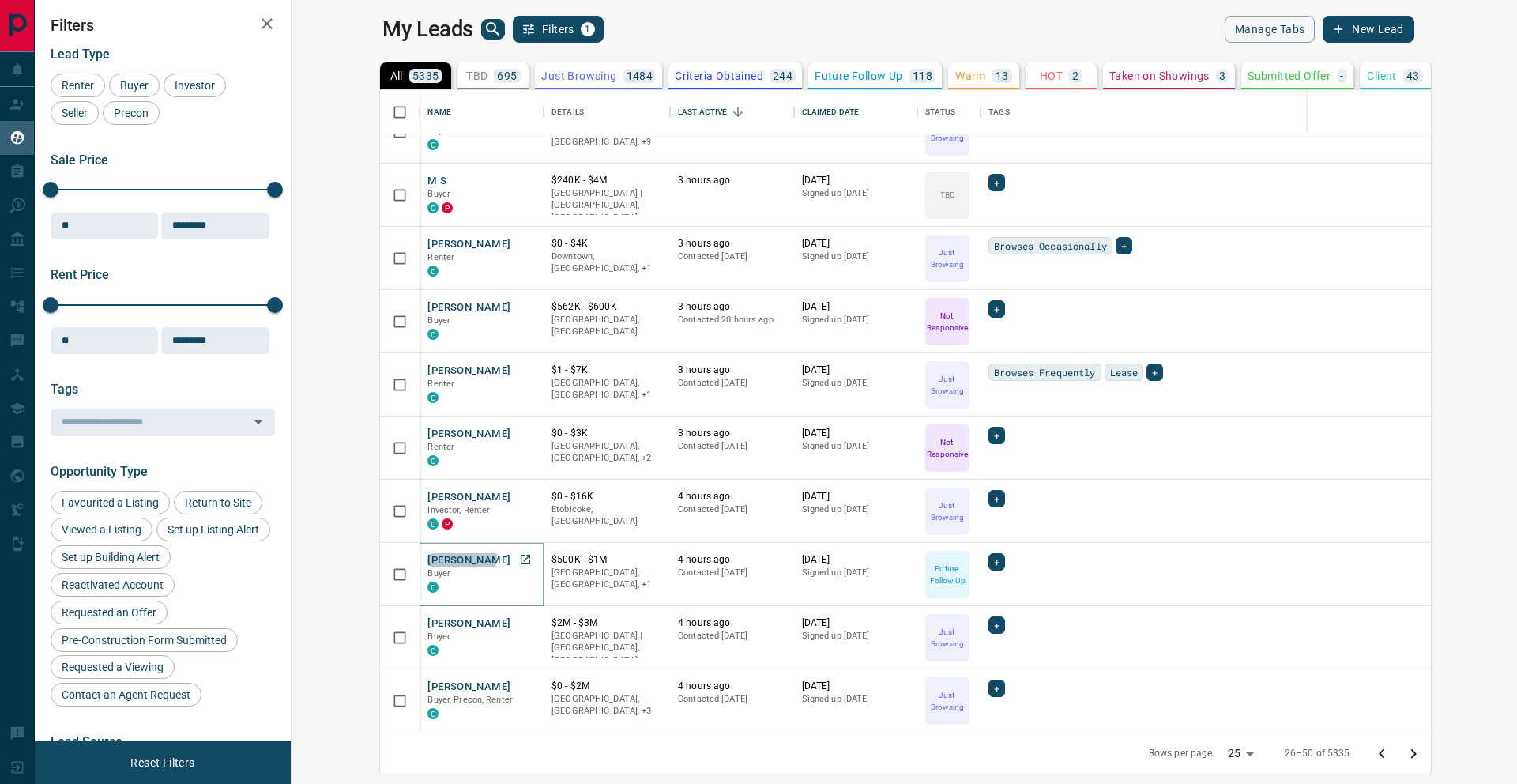
click at [427, 553] on button "[PERSON_NAME]" at bounding box center [469, 560] width 83 height 15
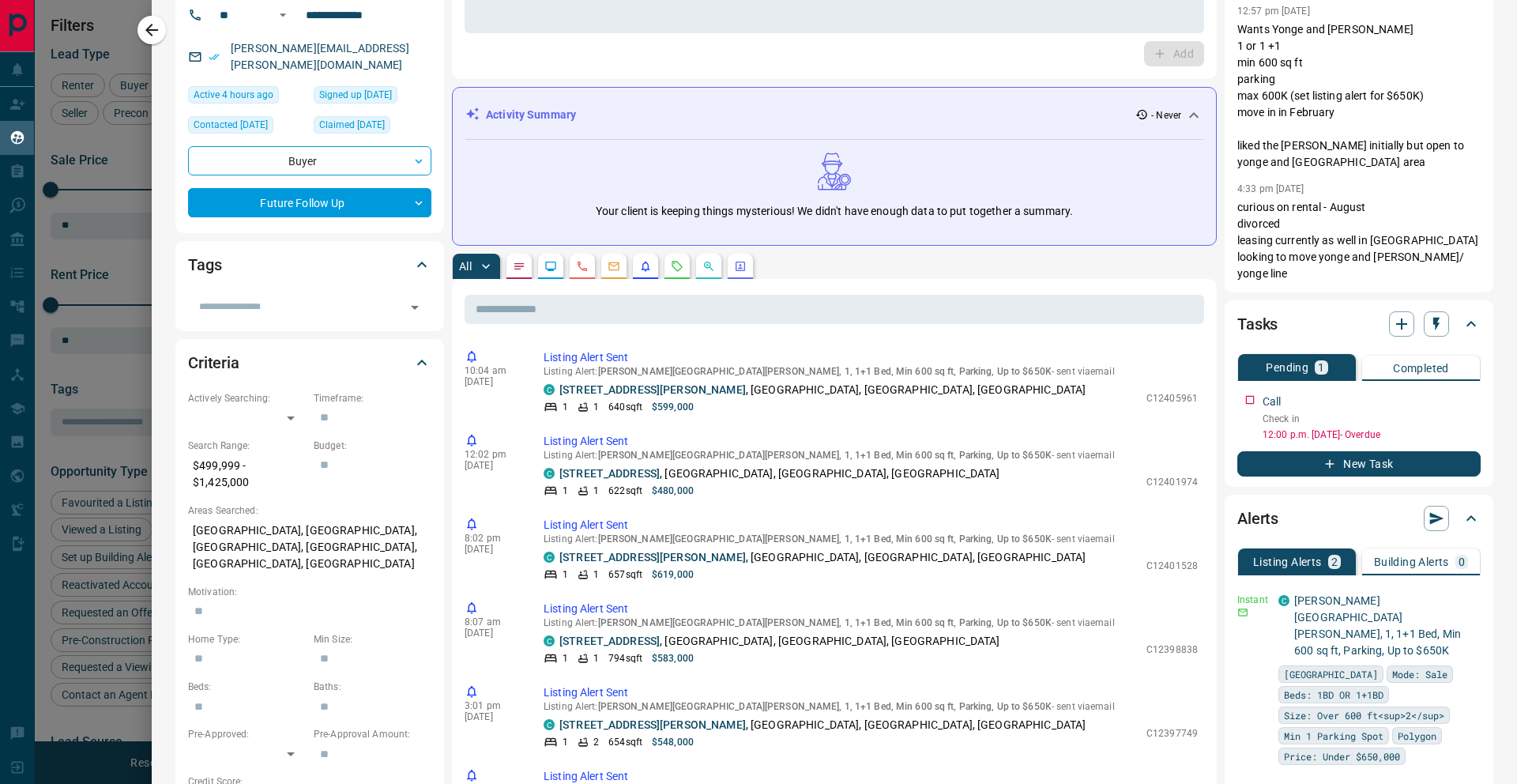
scroll to position [0, 0]
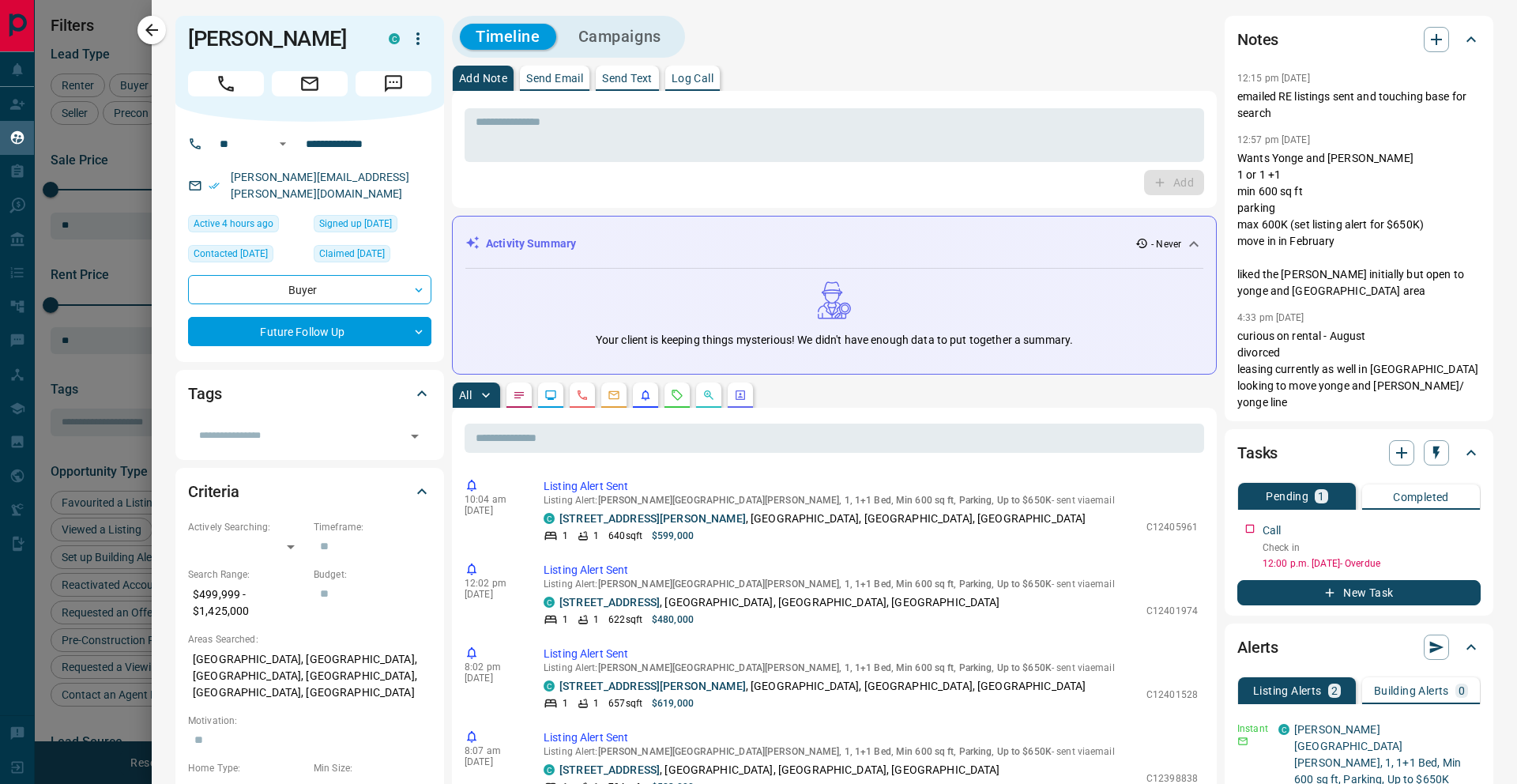
click at [613, 76] on p "Send Text" at bounding box center [626, 78] width 50 height 11
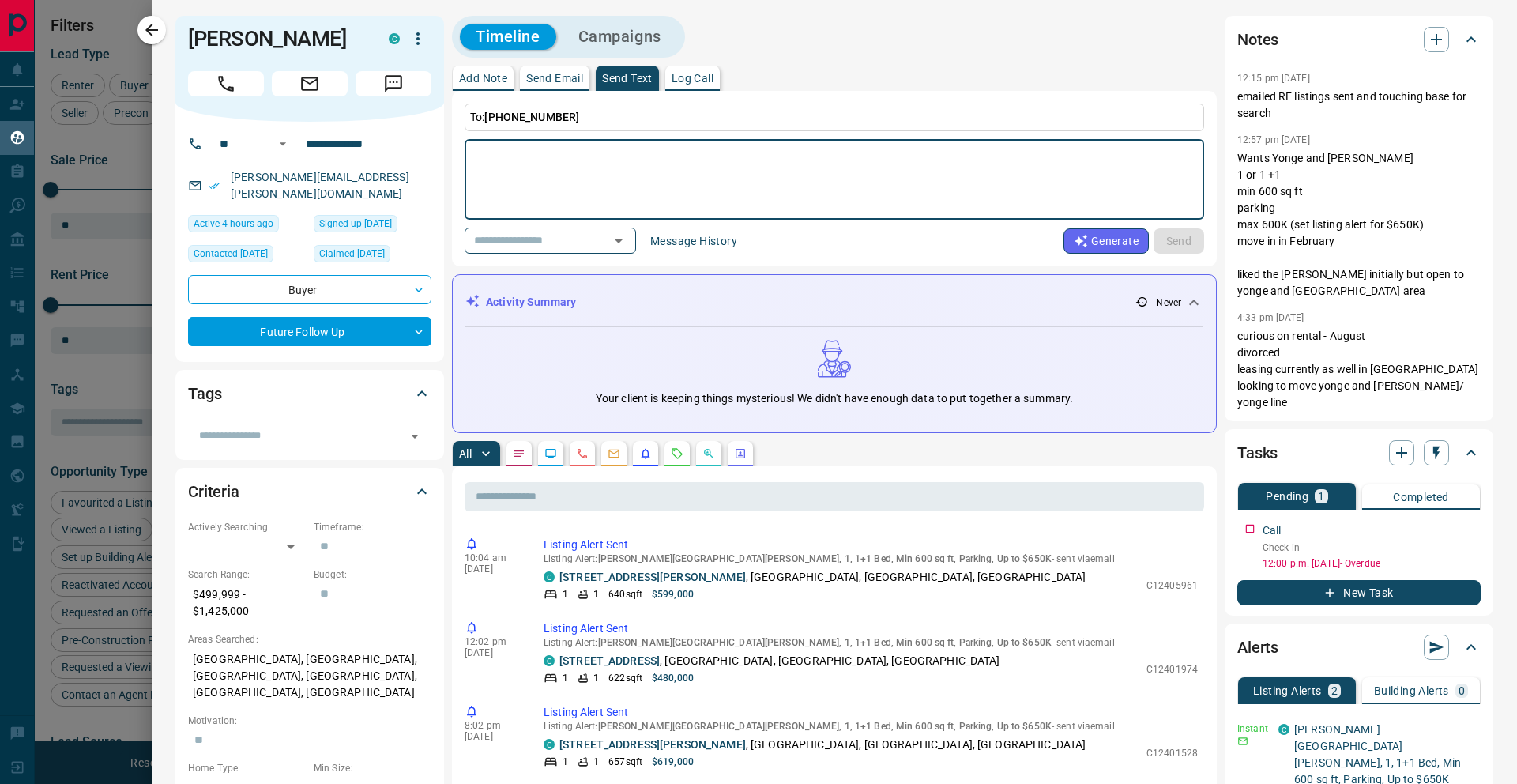
click at [686, 237] on button "Message History" at bounding box center [693, 242] width 106 height 26
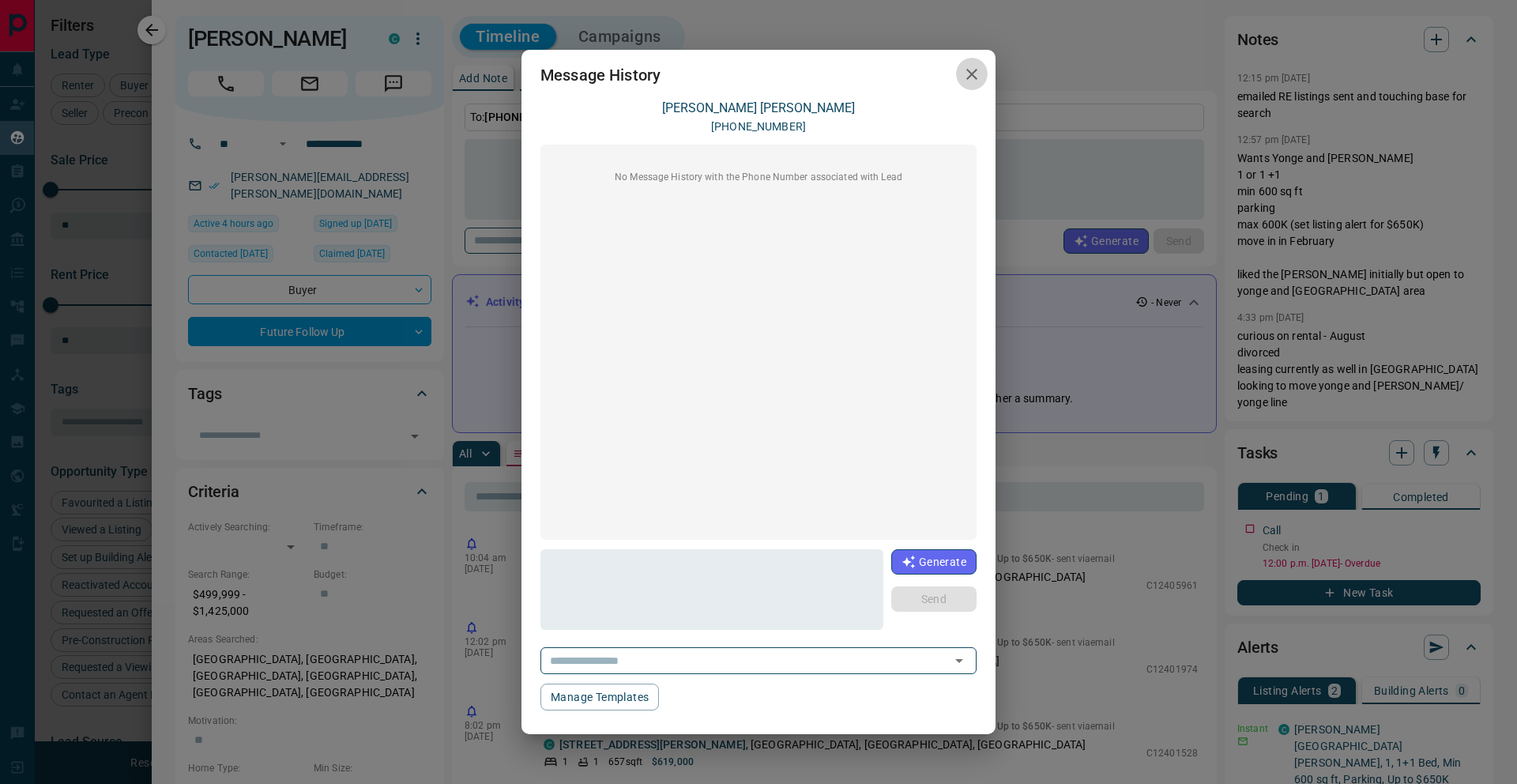
click at [967, 72] on icon "button" at bounding box center [972, 74] width 19 height 19
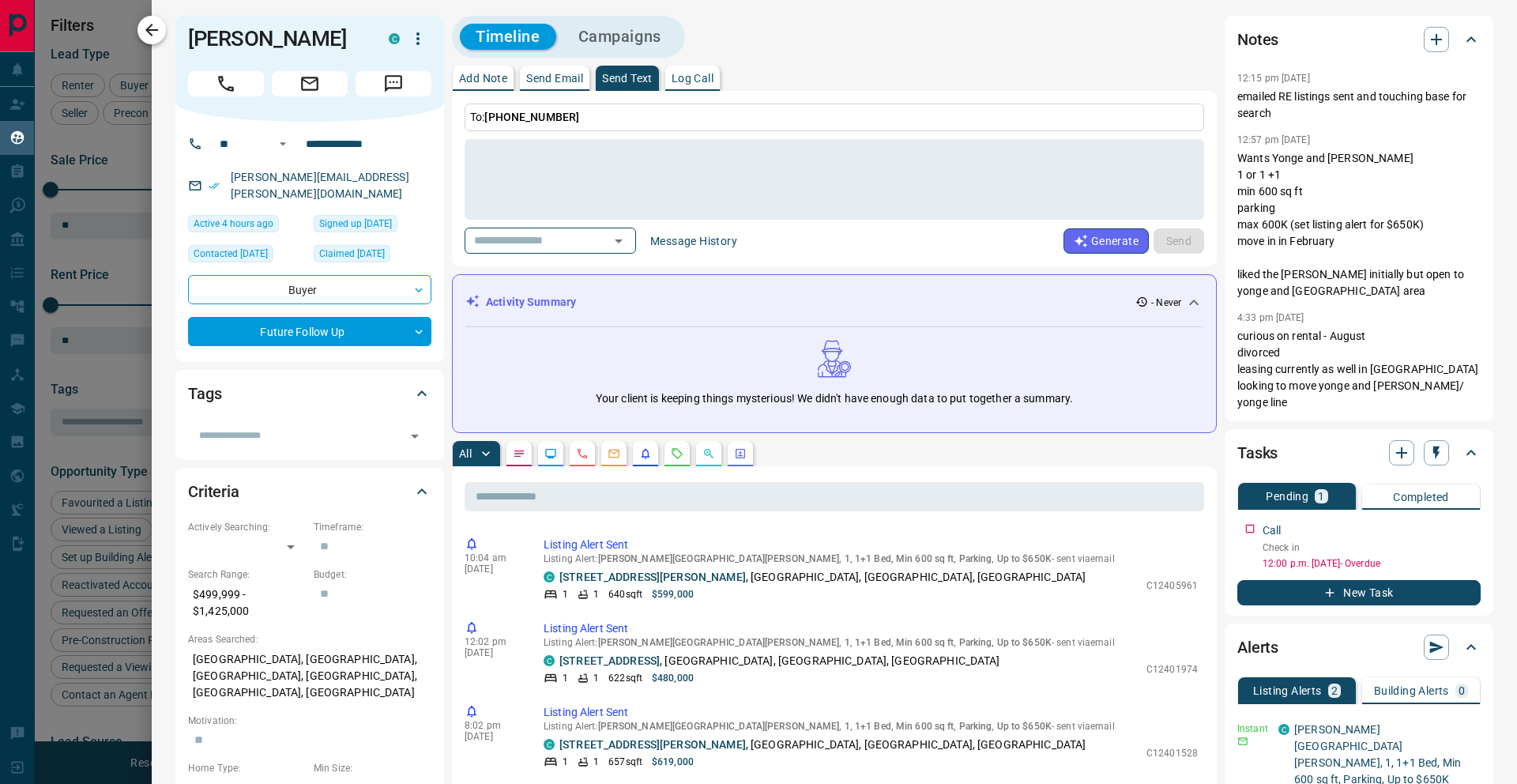
click at [150, 31] on icon "button" at bounding box center [151, 30] width 19 height 19
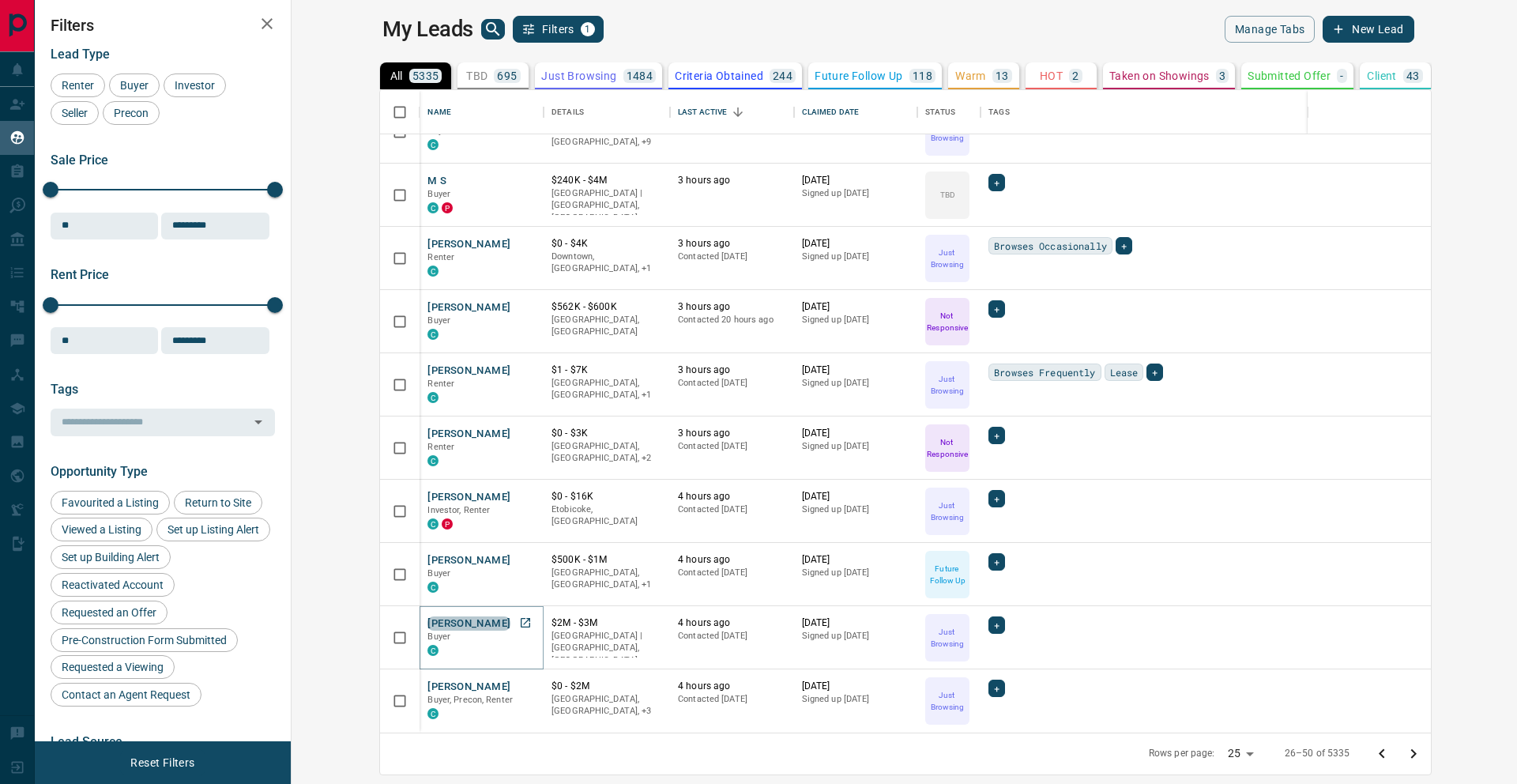
click at [427, 624] on button "[PERSON_NAME]" at bounding box center [469, 623] width 83 height 15
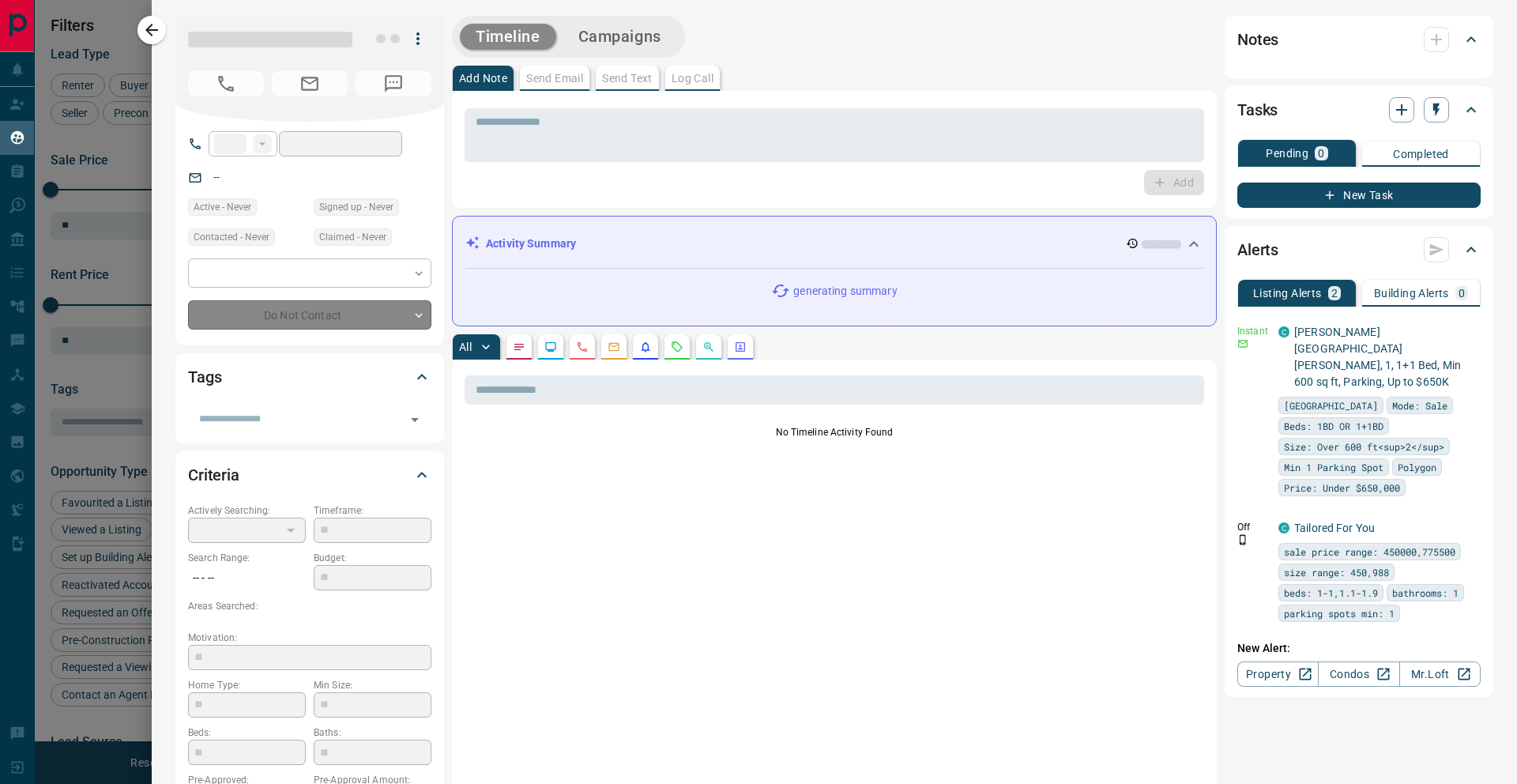
type input "**"
type input "**********"
type input "*"
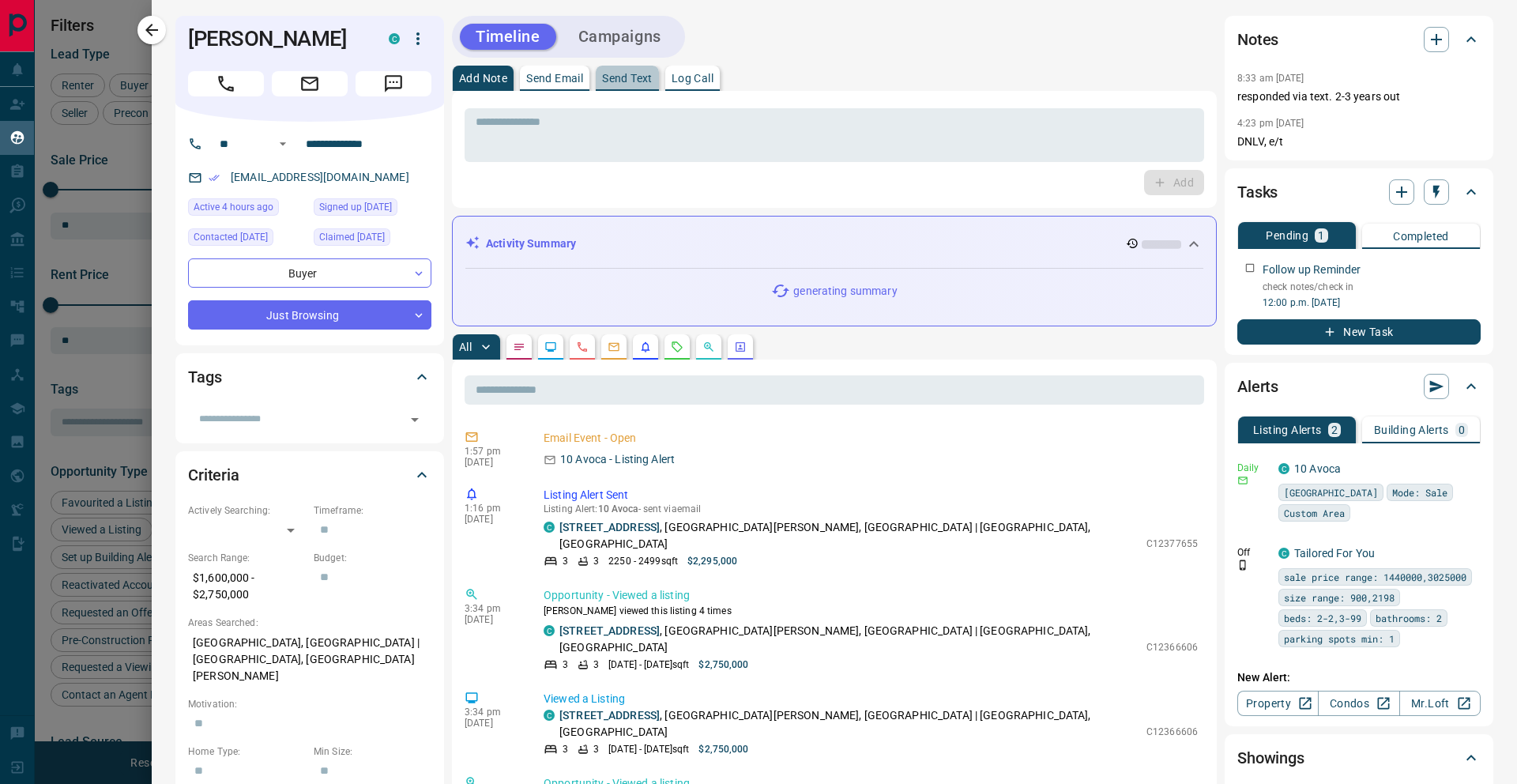
click at [628, 81] on p "Send Text" at bounding box center [626, 78] width 50 height 11
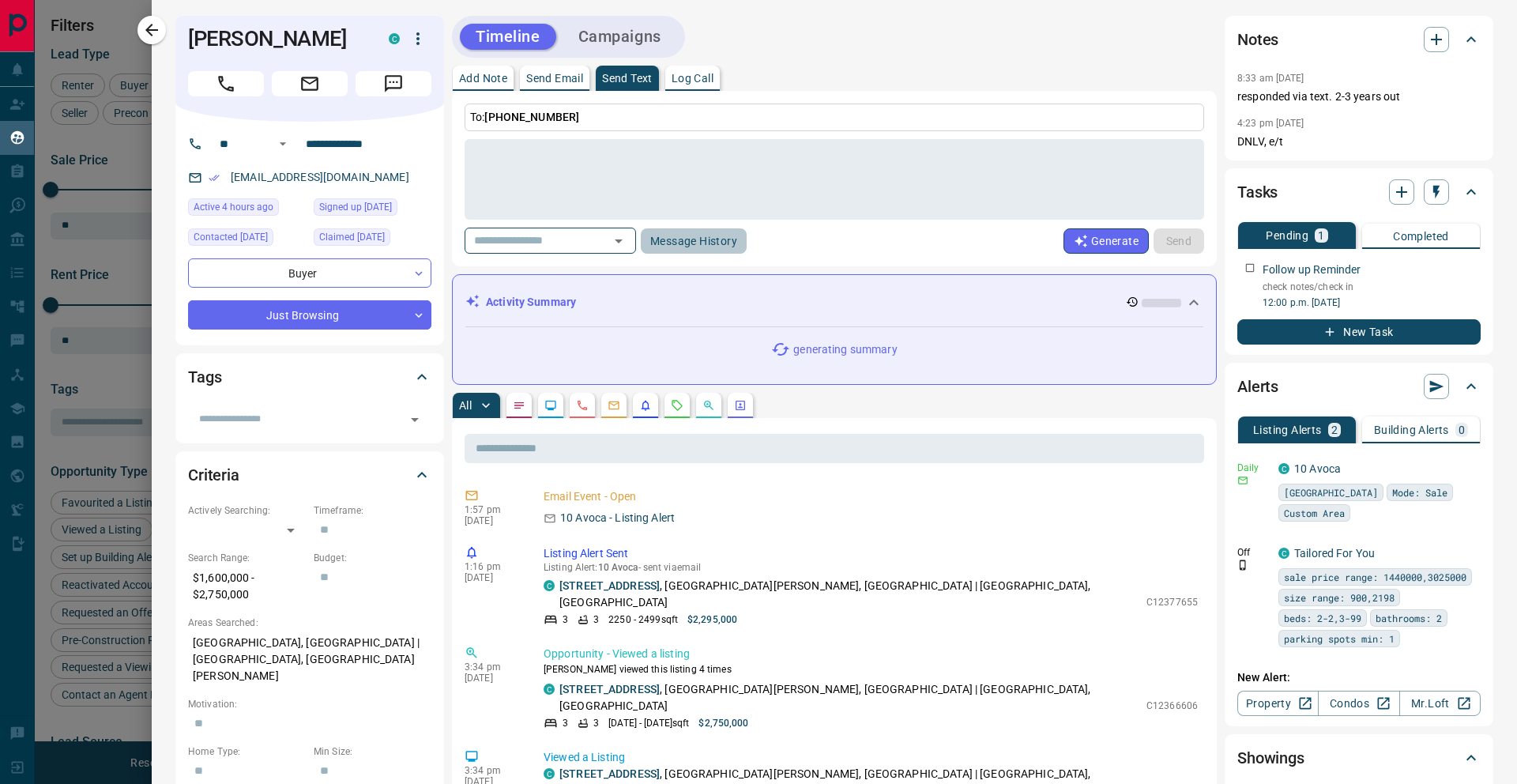
click at [697, 233] on button "Message History" at bounding box center [693, 242] width 106 height 26
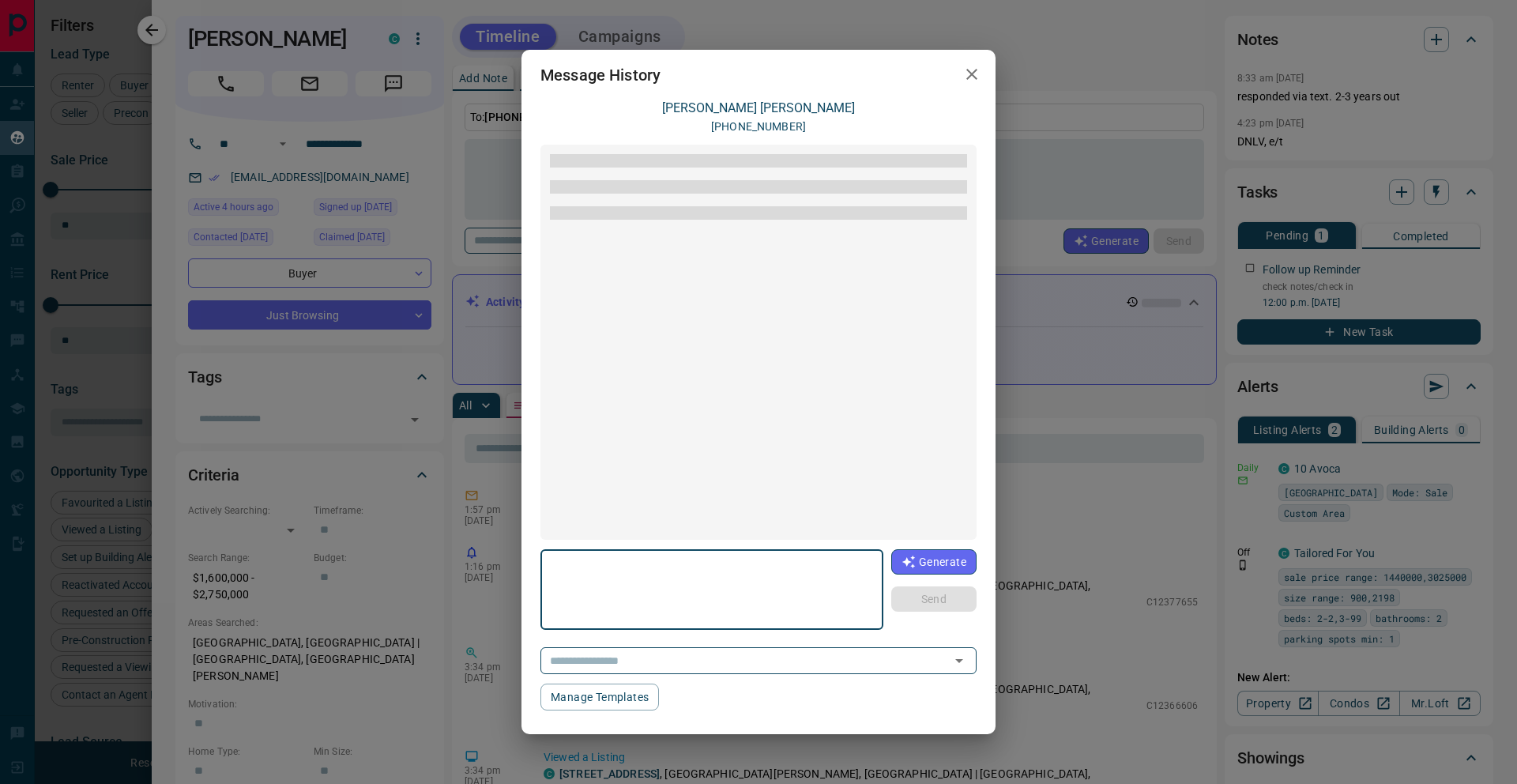
scroll to position [29, 0]
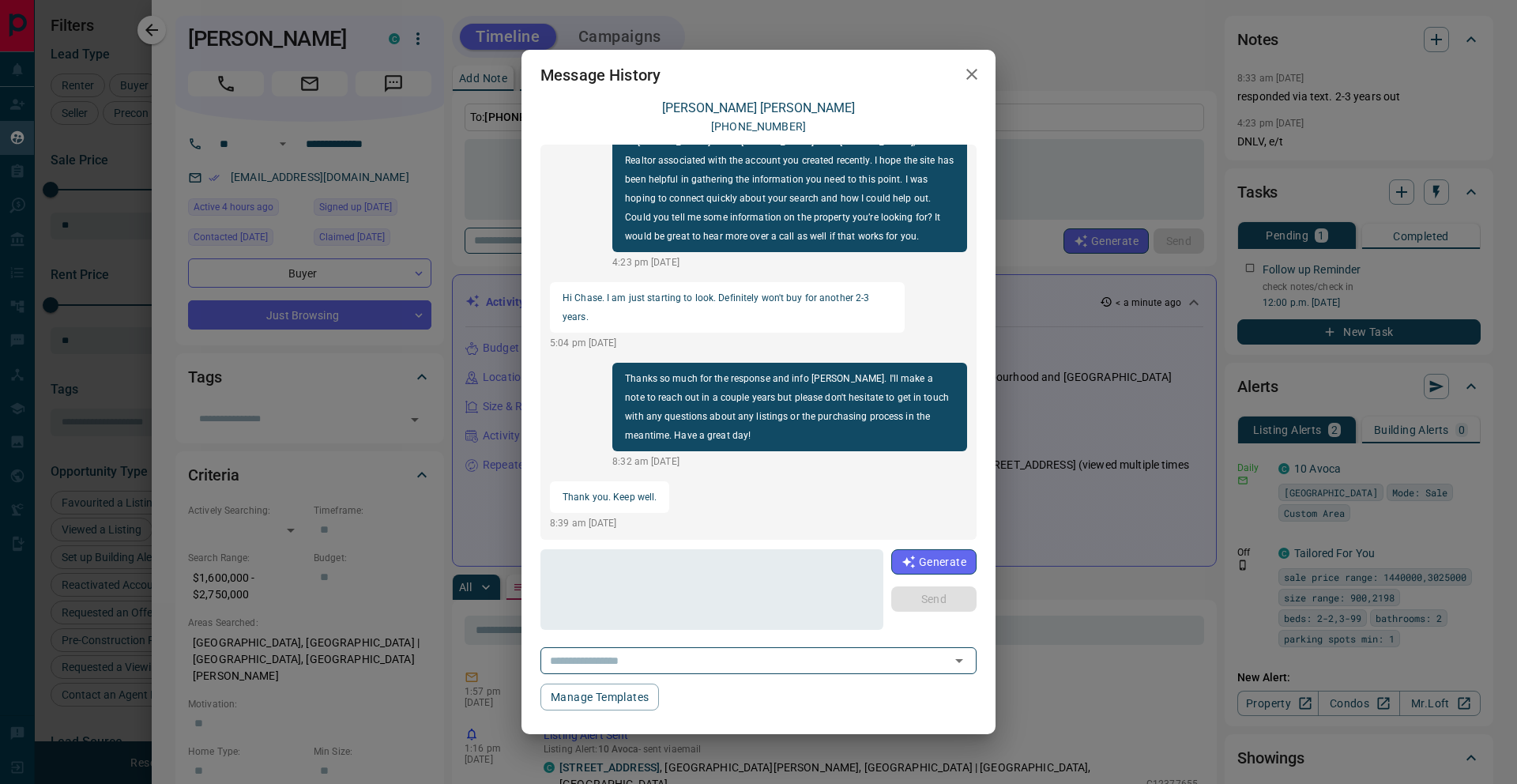
click at [975, 82] on icon "button" at bounding box center [972, 74] width 19 height 19
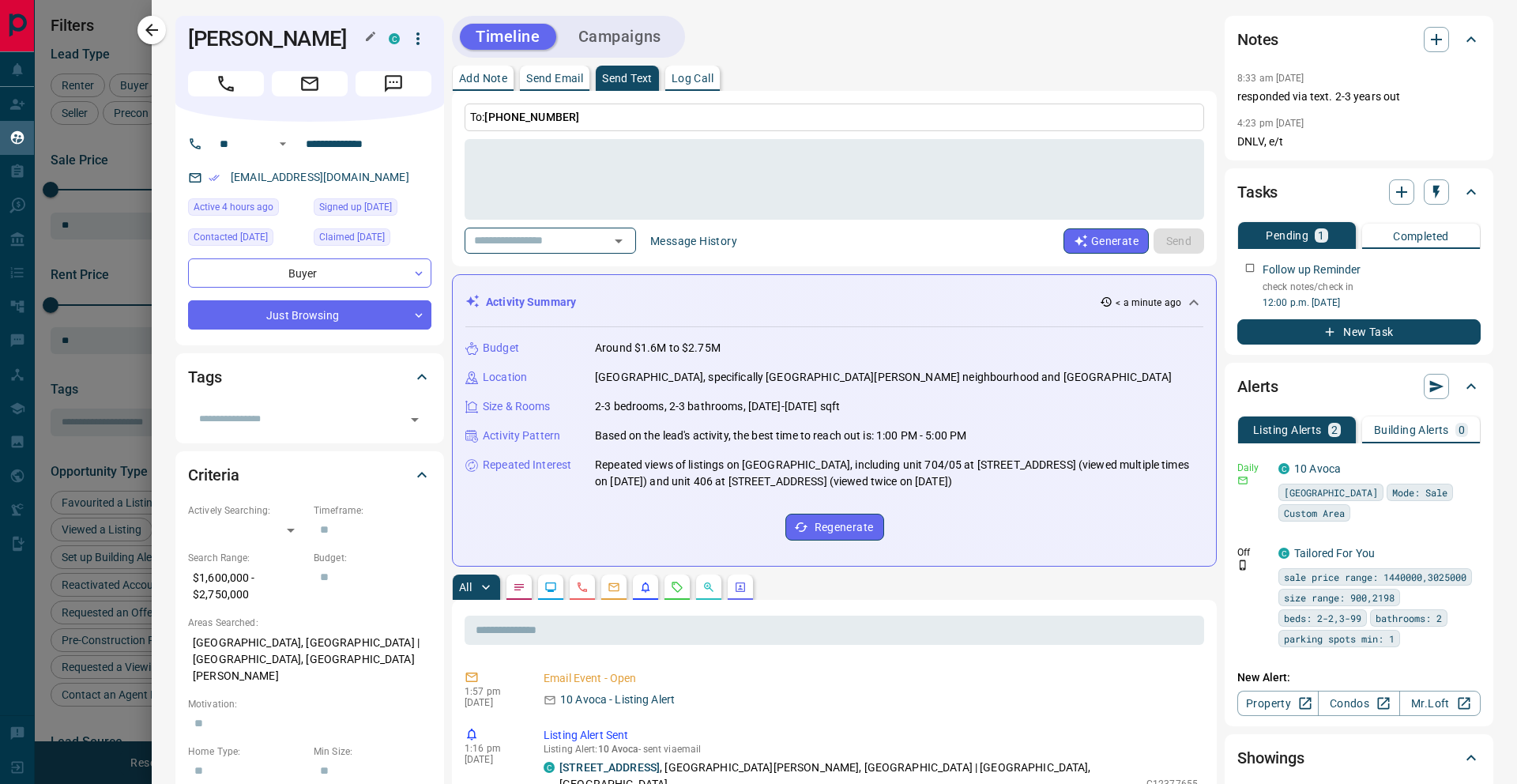
drag, startPoint x: 352, startPoint y: 39, endPoint x: 196, endPoint y: 26, distance: 156.5
click at [196, 26] on h1 "[PERSON_NAME]" at bounding box center [276, 38] width 177 height 26
copy h1 "[PERSON_NAME]"
click at [153, 34] on icon "button" at bounding box center [151, 30] width 19 height 19
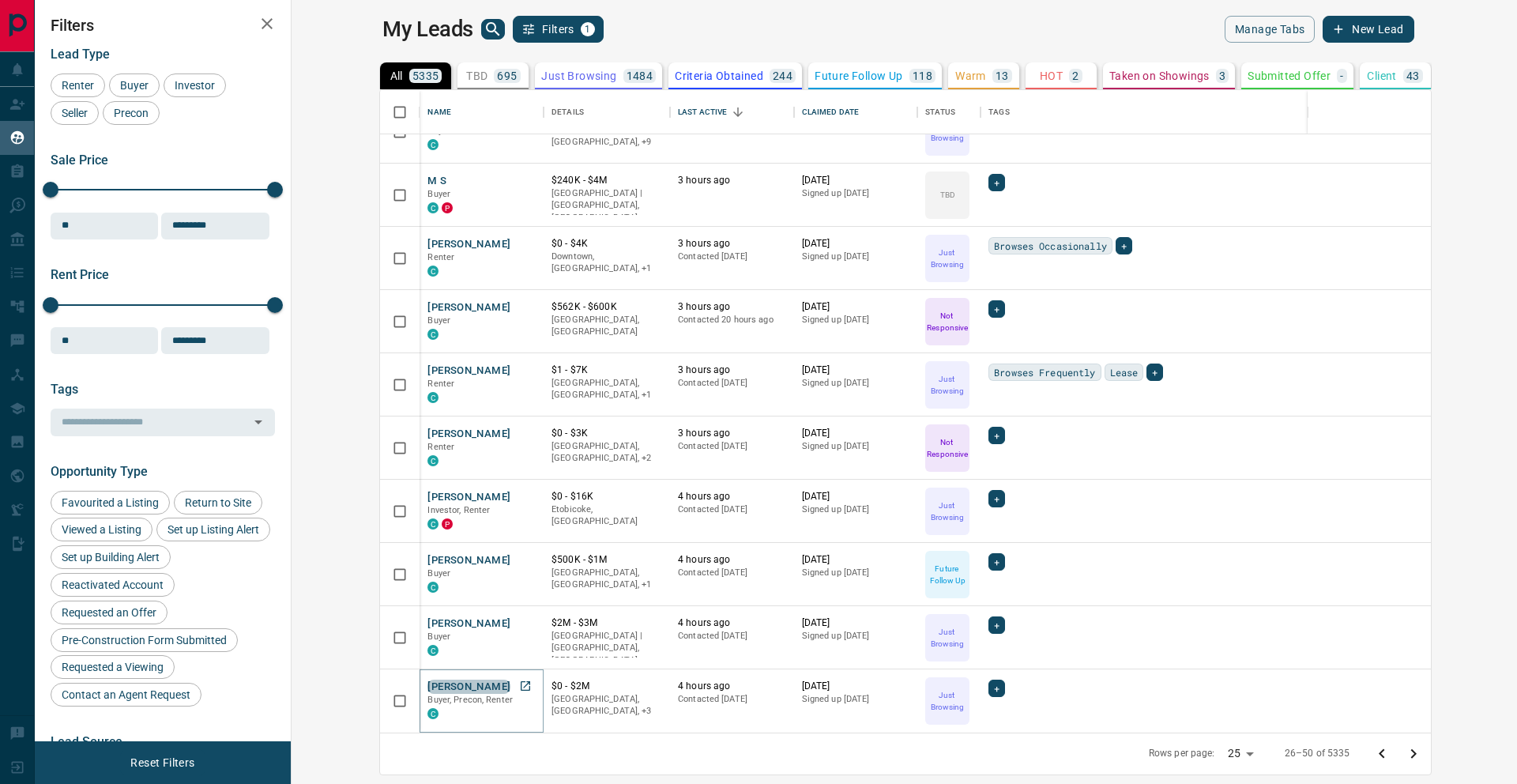
click at [427, 641] on button "[PERSON_NAME]" at bounding box center [469, 686] width 83 height 15
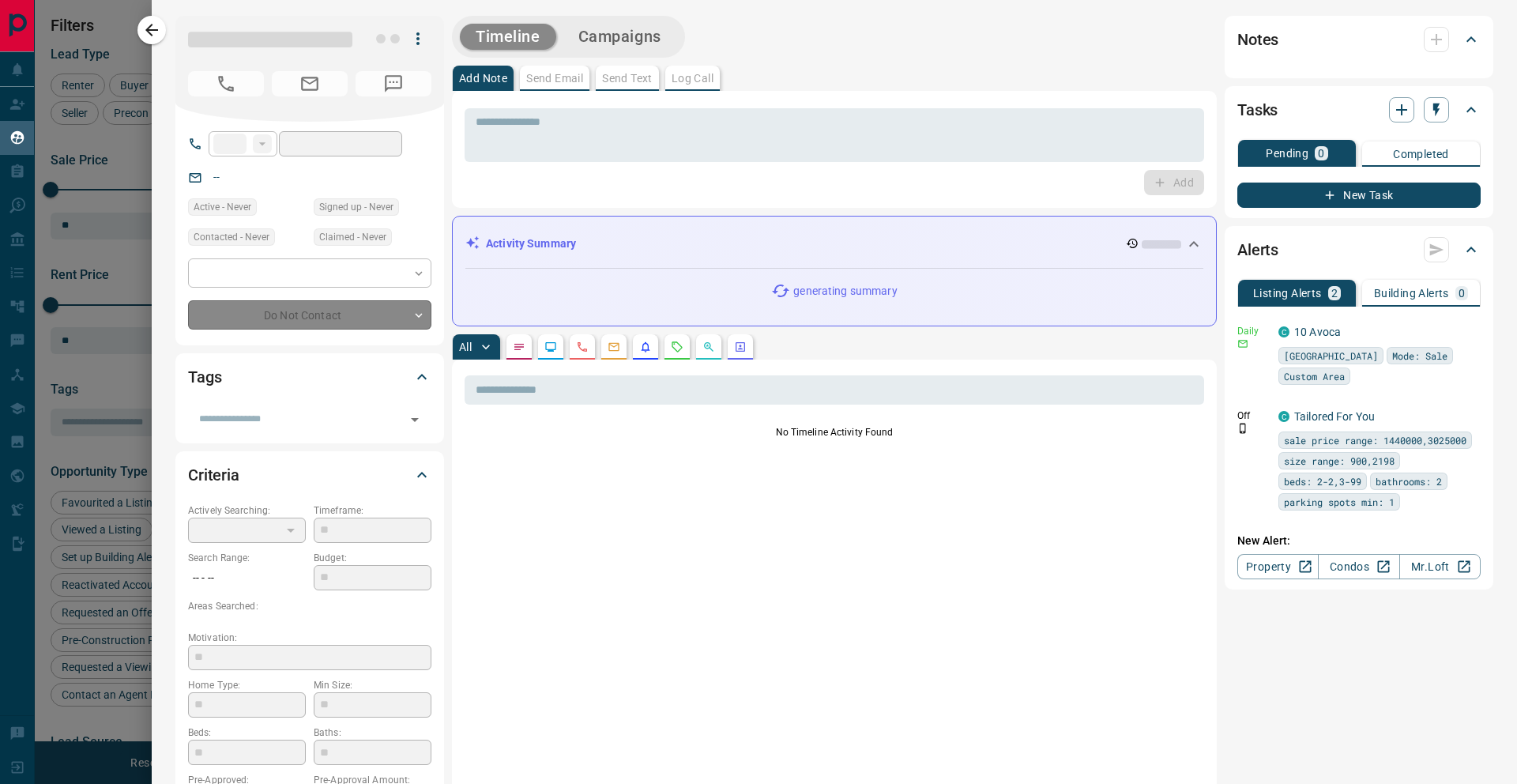
type input "**"
type input "**********"
type input "*"
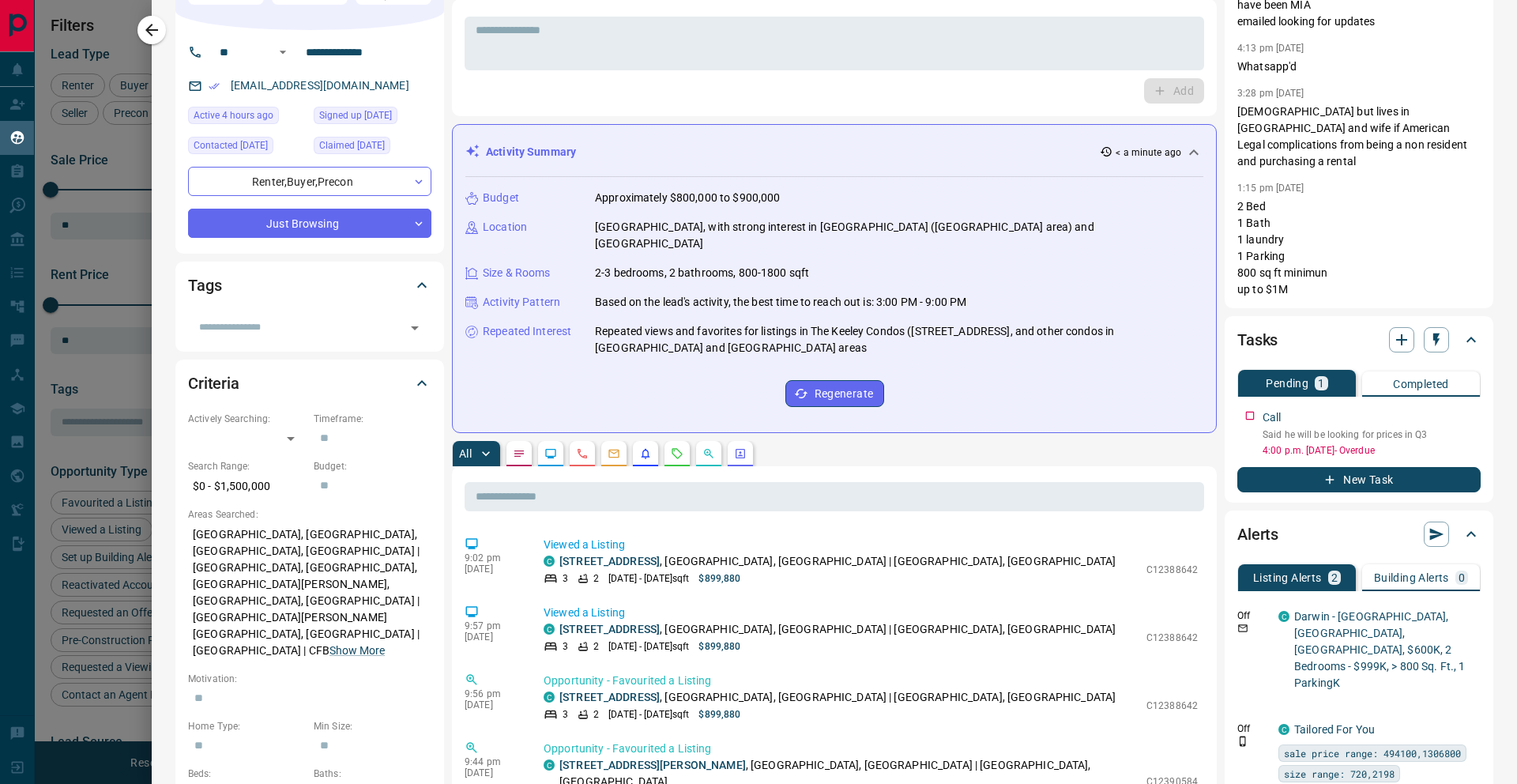
scroll to position [0, 0]
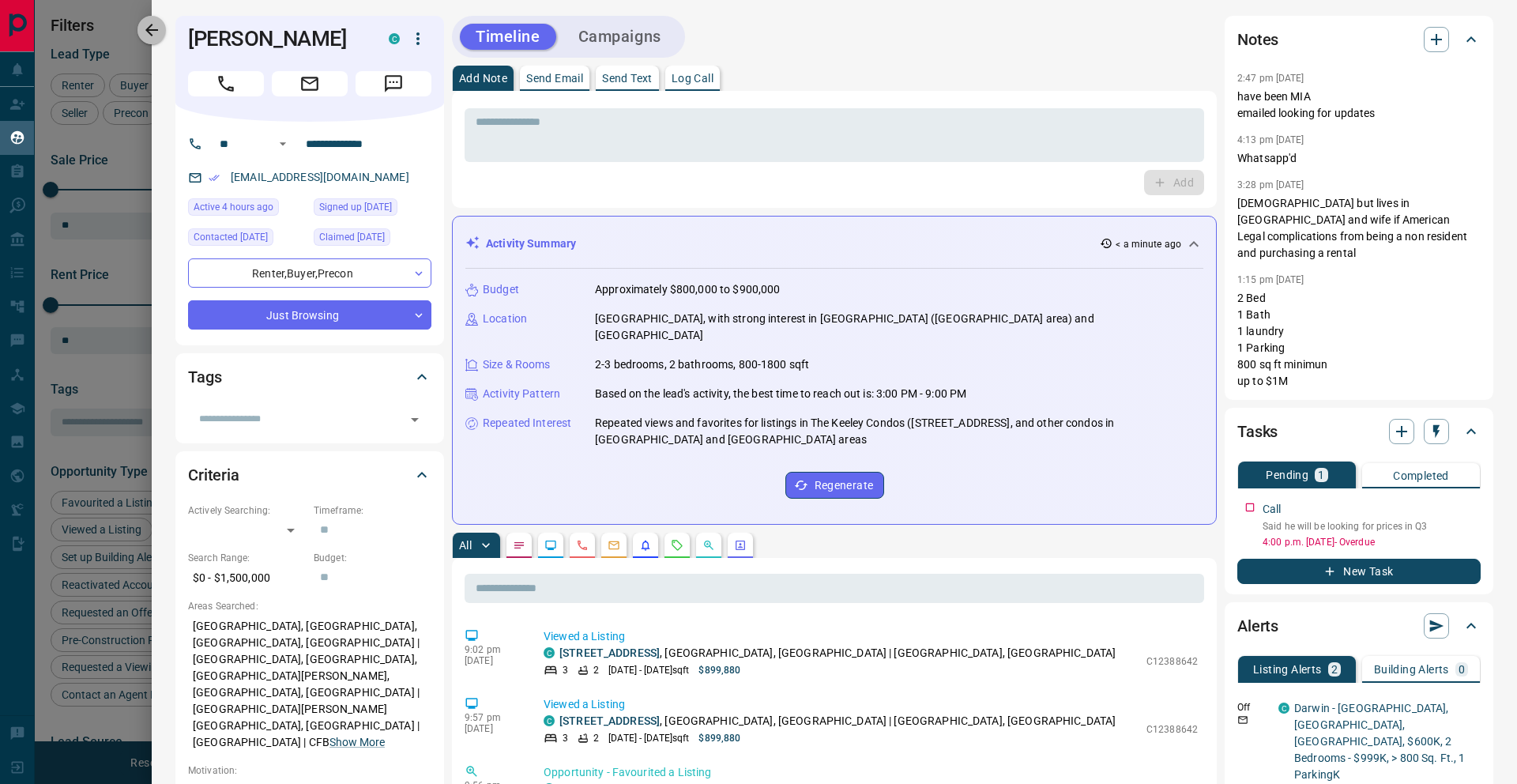
drag, startPoint x: 146, startPoint y: 26, endPoint x: 133, endPoint y: 83, distance: 58.5
click at [146, 26] on icon "button" at bounding box center [151, 30] width 19 height 19
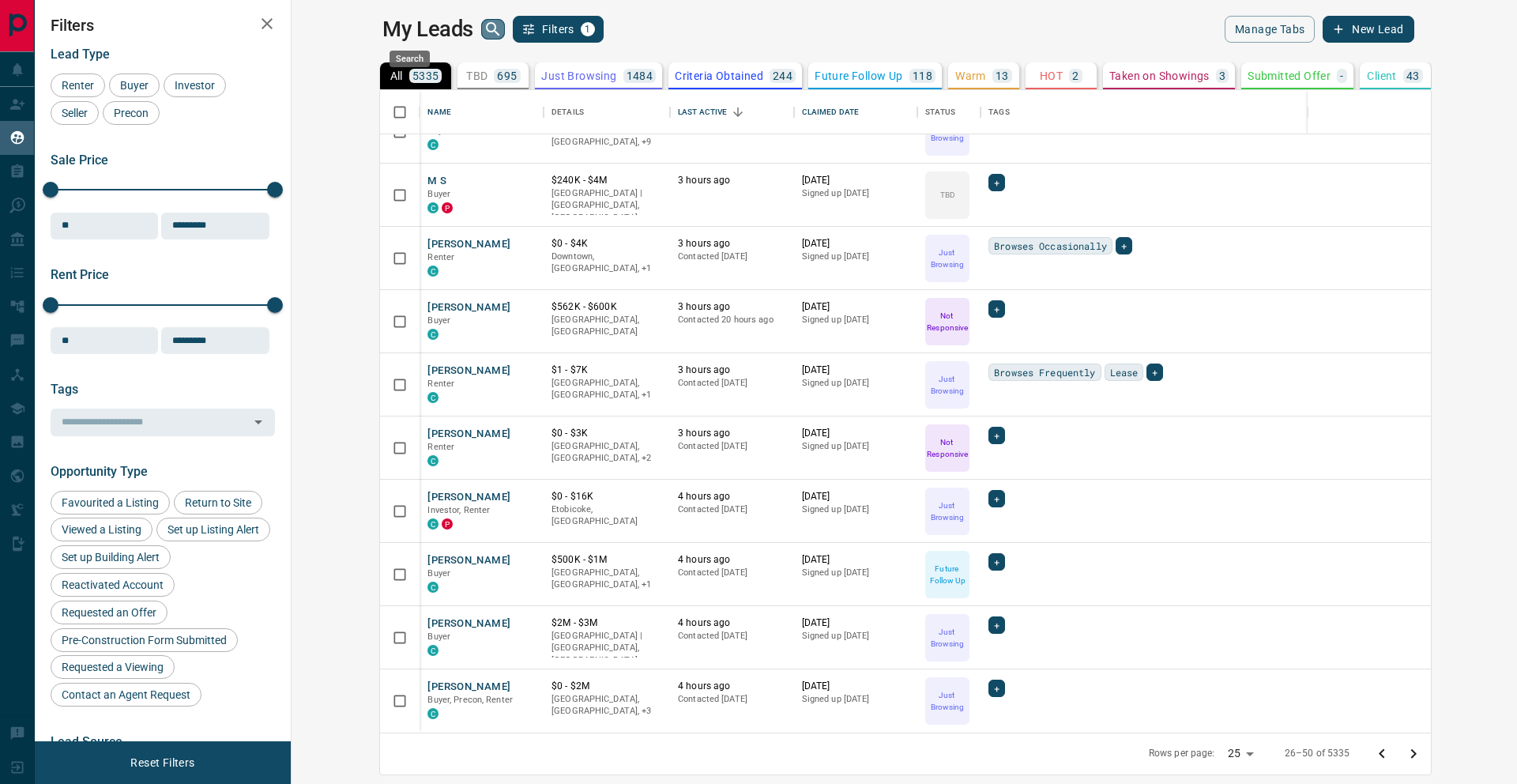
click at [483, 33] on icon "search button" at bounding box center [492, 29] width 19 height 19
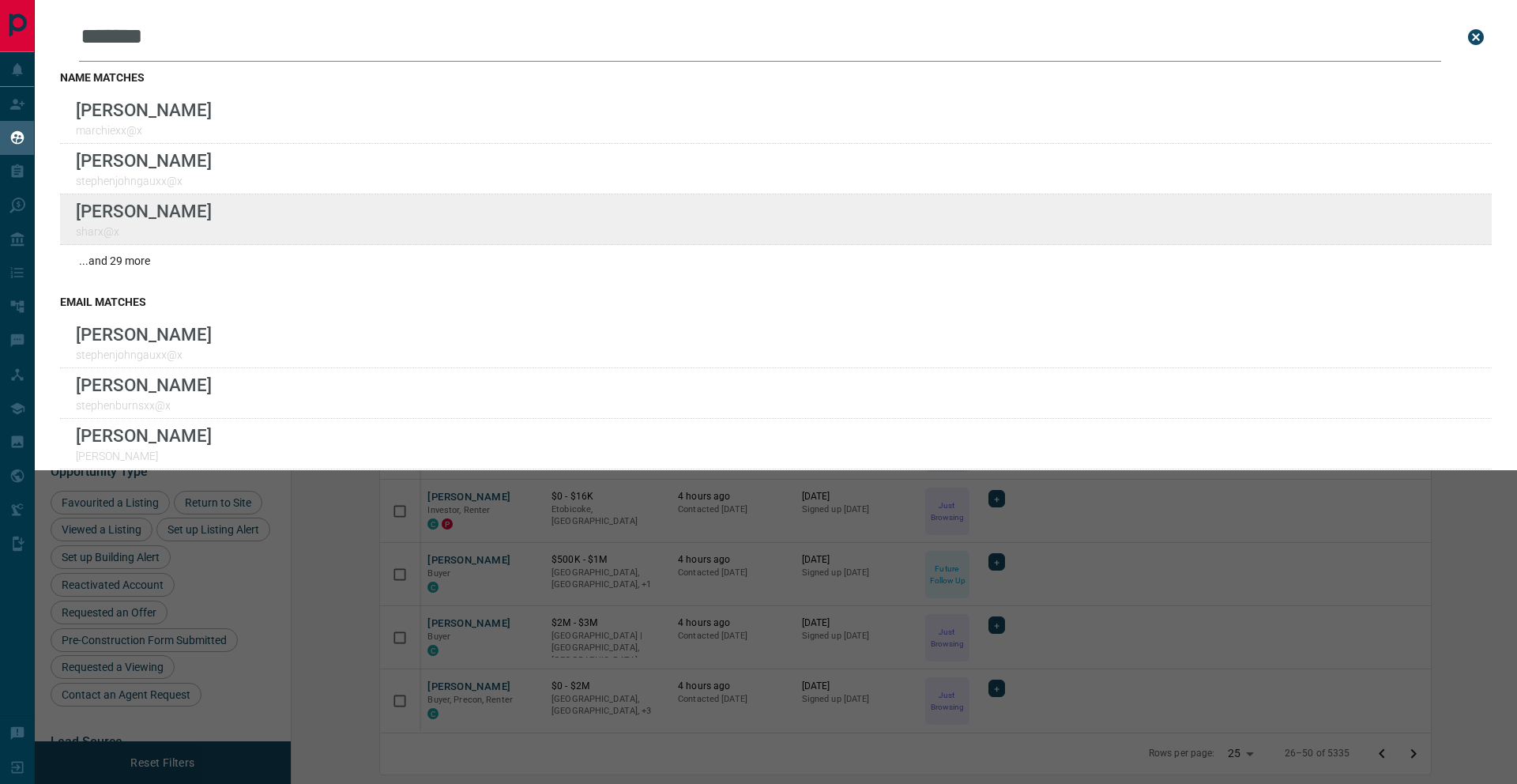
type input "*******"
click at [0, 0] on div "Lead Transfers Claim Leads My Leads Tasks Opportunities Deals Campaigns Automat…" at bounding box center [758, 382] width 1517 height 764
